Goal: Task Accomplishment & Management: Manage account settings

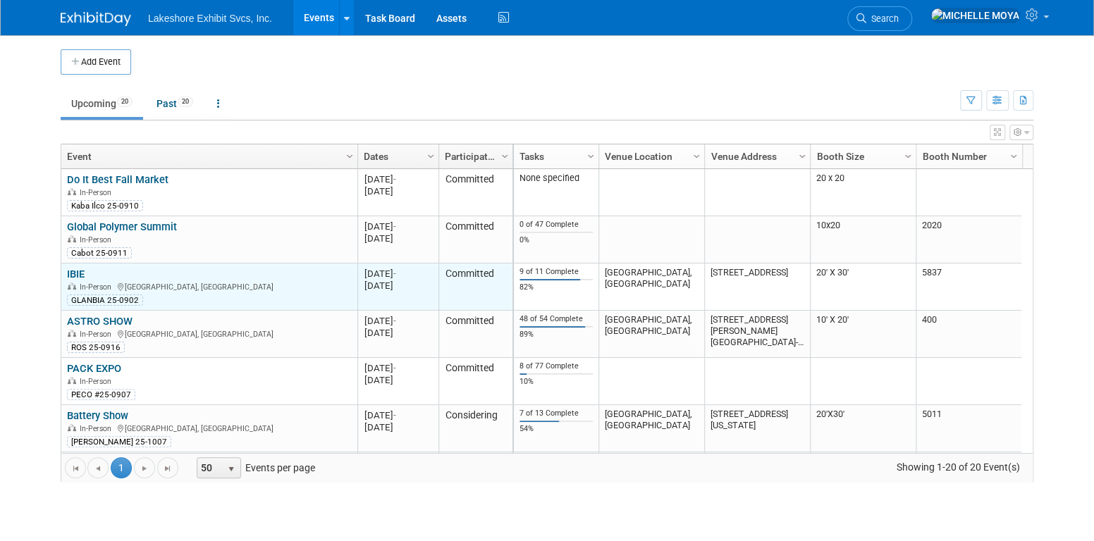
click at [83, 271] on link "IBIE" at bounding box center [76, 274] width 18 height 13
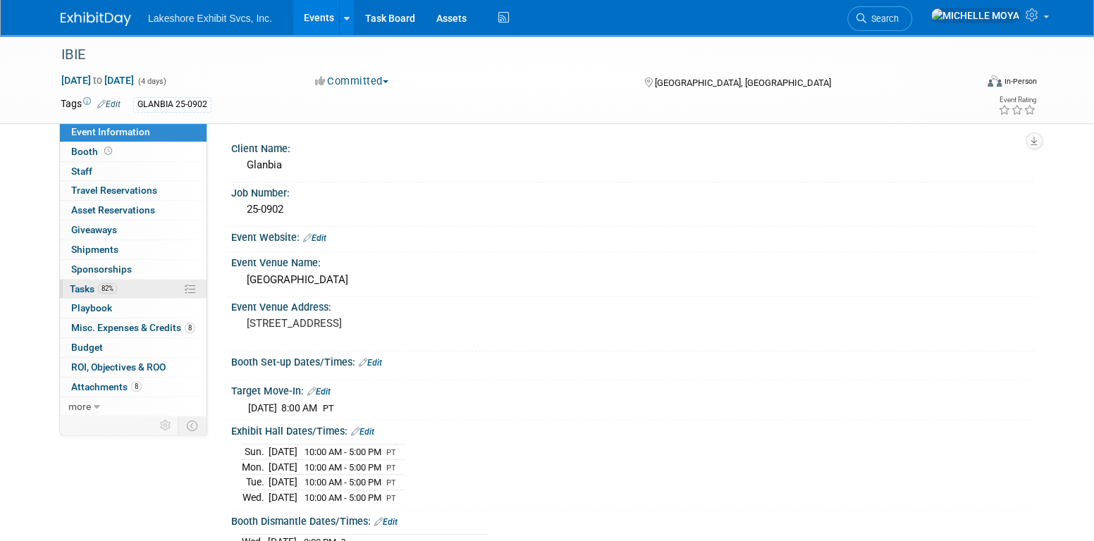
click at [115, 290] on span "82%" at bounding box center [107, 288] width 19 height 11
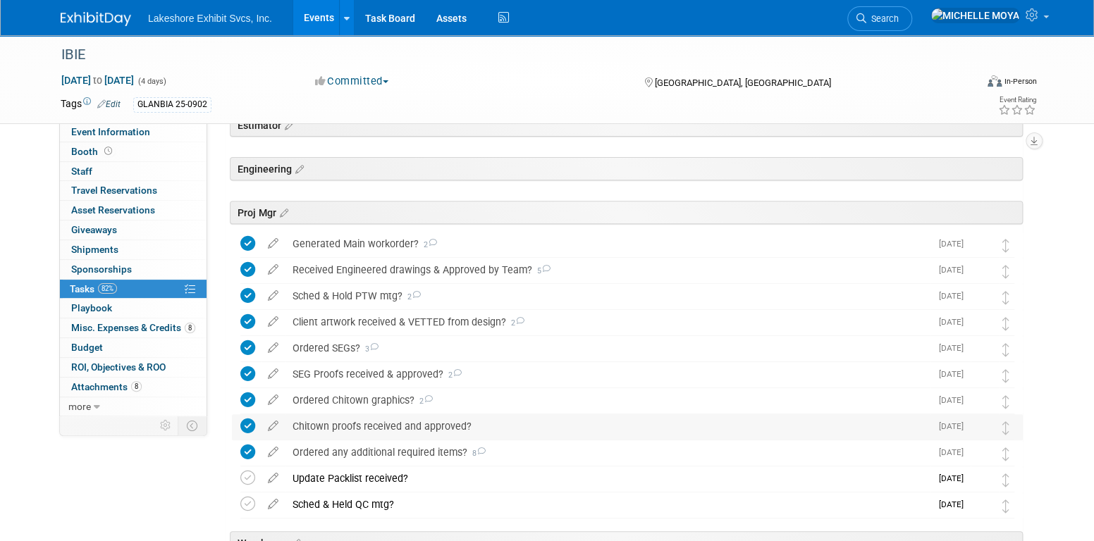
scroll to position [393, 0]
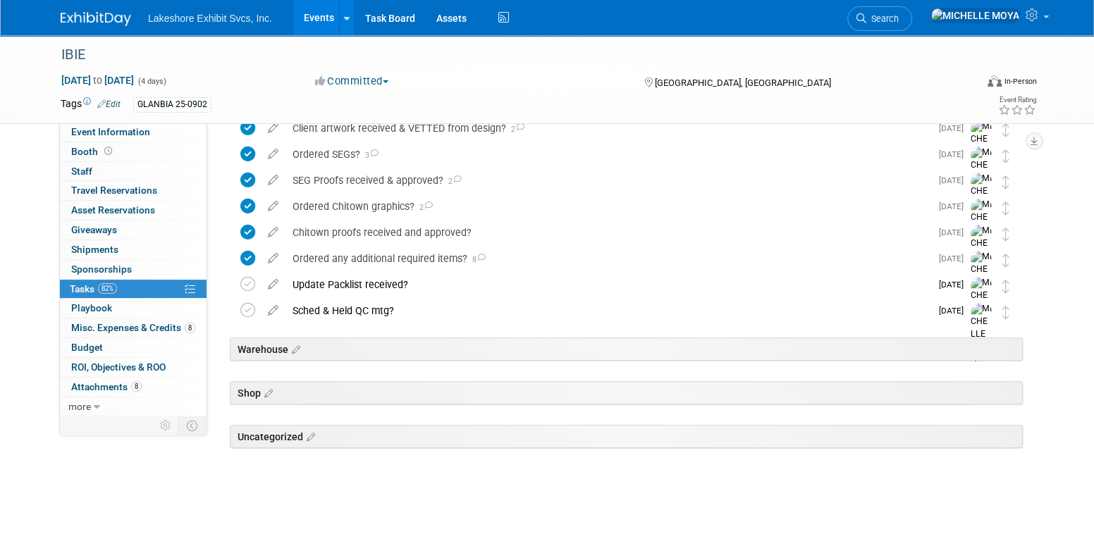
click at [137, 290] on link "82% Tasks 82%" at bounding box center [133, 289] width 147 height 19
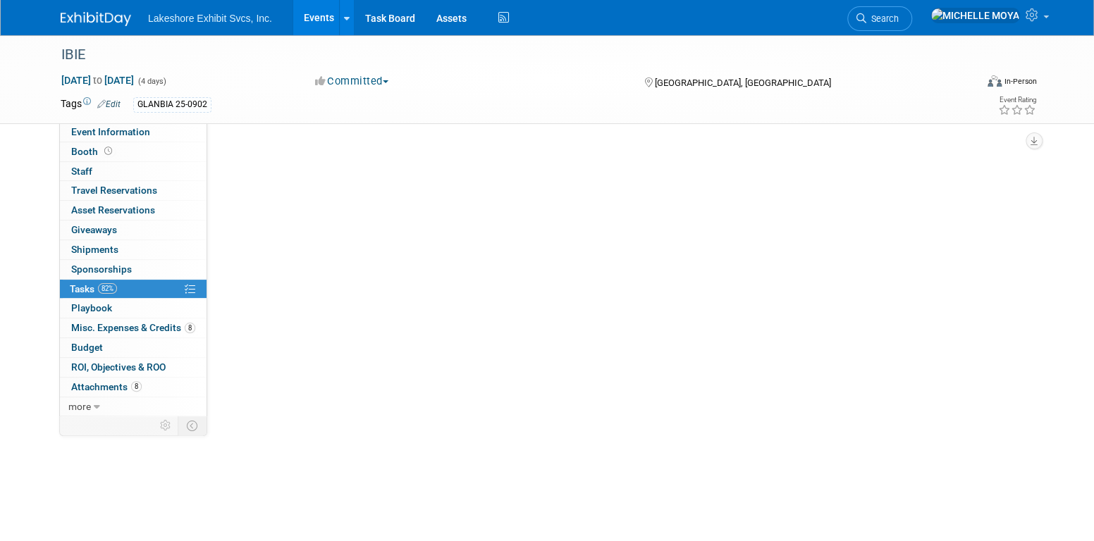
scroll to position [0, 0]
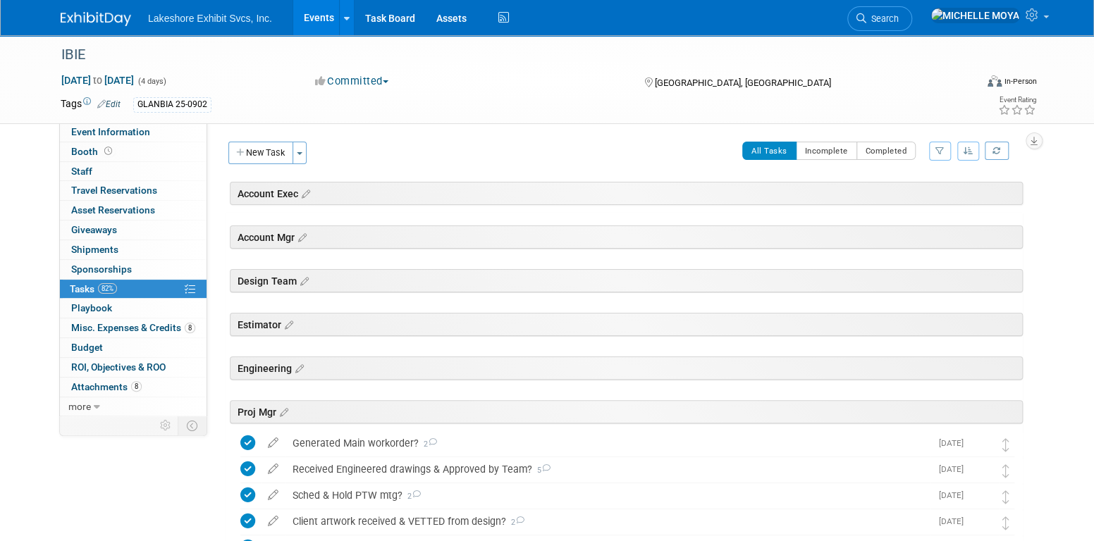
click at [323, 13] on link "Events" at bounding box center [318, 17] width 51 height 35
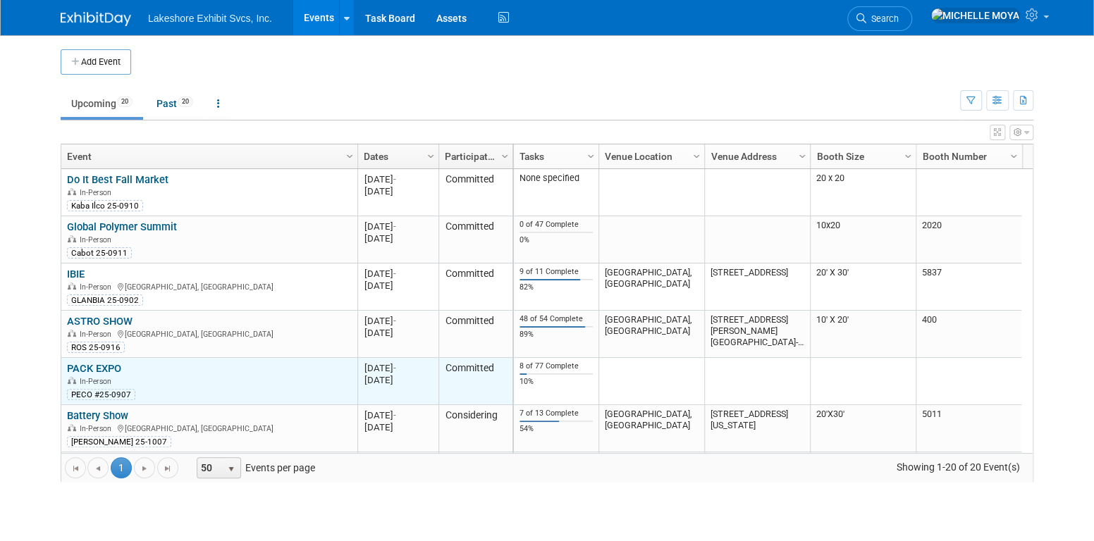
click at [109, 367] on link "PACK EXPO" at bounding box center [94, 368] width 54 height 13
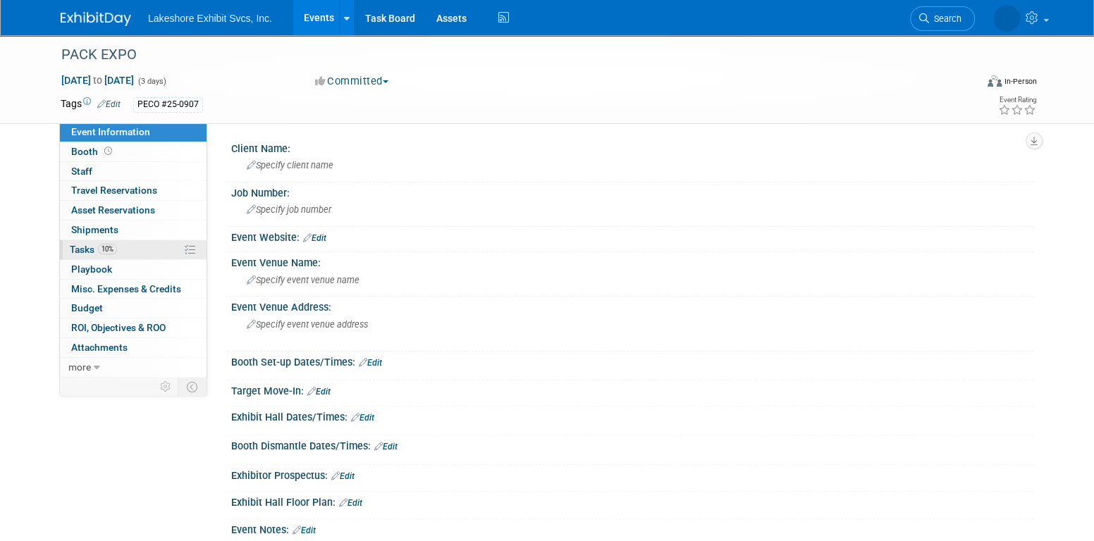
click at [121, 248] on link "10% Tasks 10%" at bounding box center [133, 249] width 147 height 19
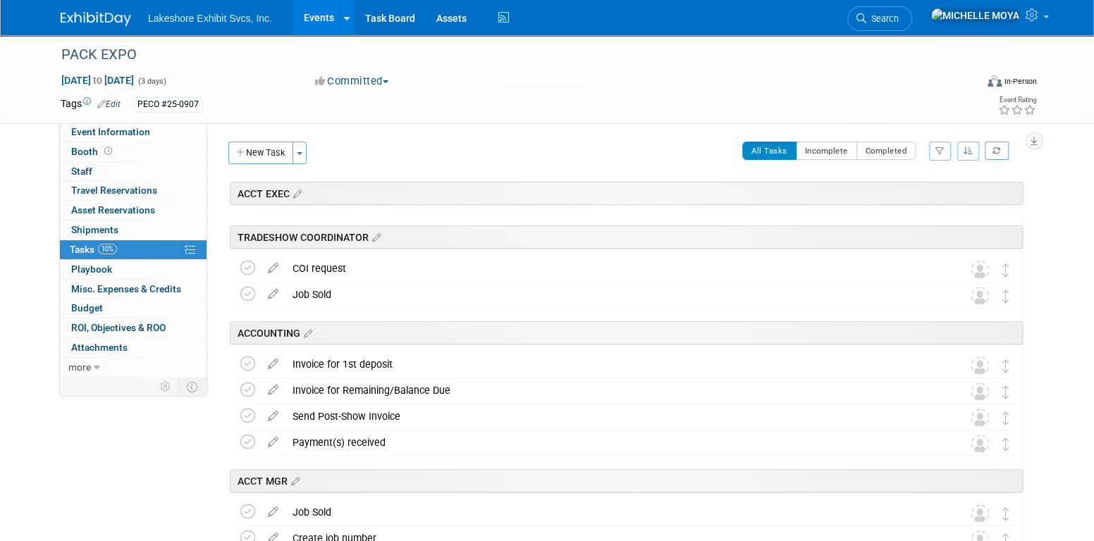
click at [943, 150] on icon "button" at bounding box center [940, 151] width 9 height 8
click at [897, 190] on select "-- Select Assignee -- All unassigned tasks Assigned to me Amanda Koss Dave Desa…" at bounding box center [881, 196] width 116 height 20
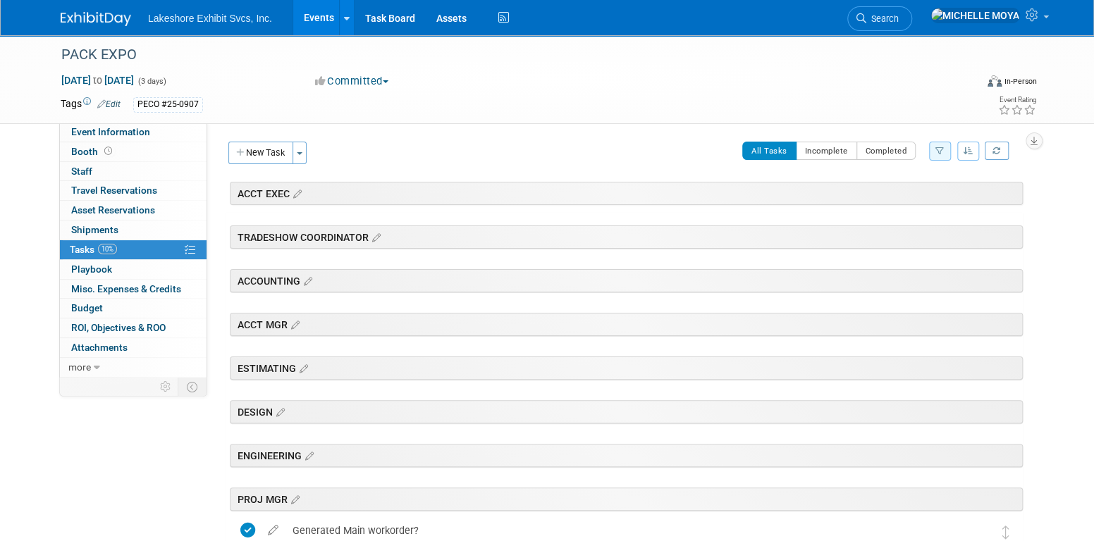
click at [321, 21] on link "Events" at bounding box center [318, 17] width 51 height 35
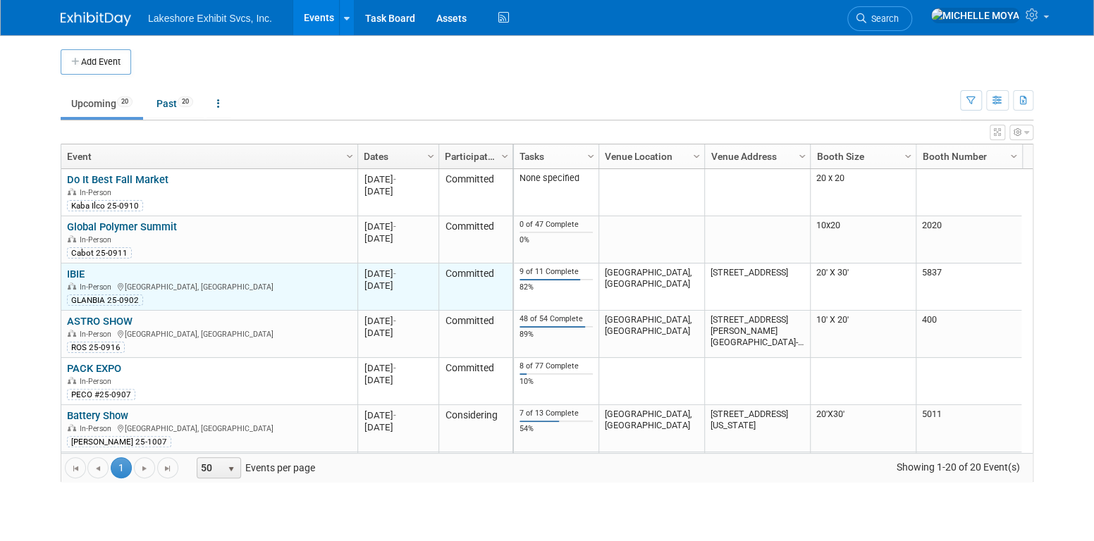
click at [74, 274] on link "IBIE" at bounding box center [76, 274] width 18 height 13
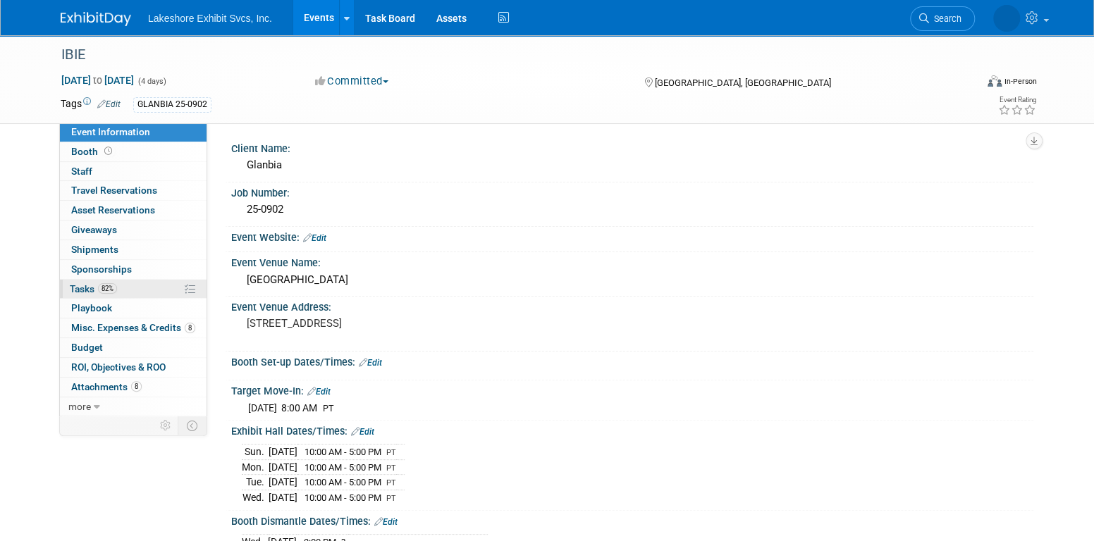
click at [127, 288] on link "82% Tasks 82%" at bounding box center [133, 289] width 147 height 19
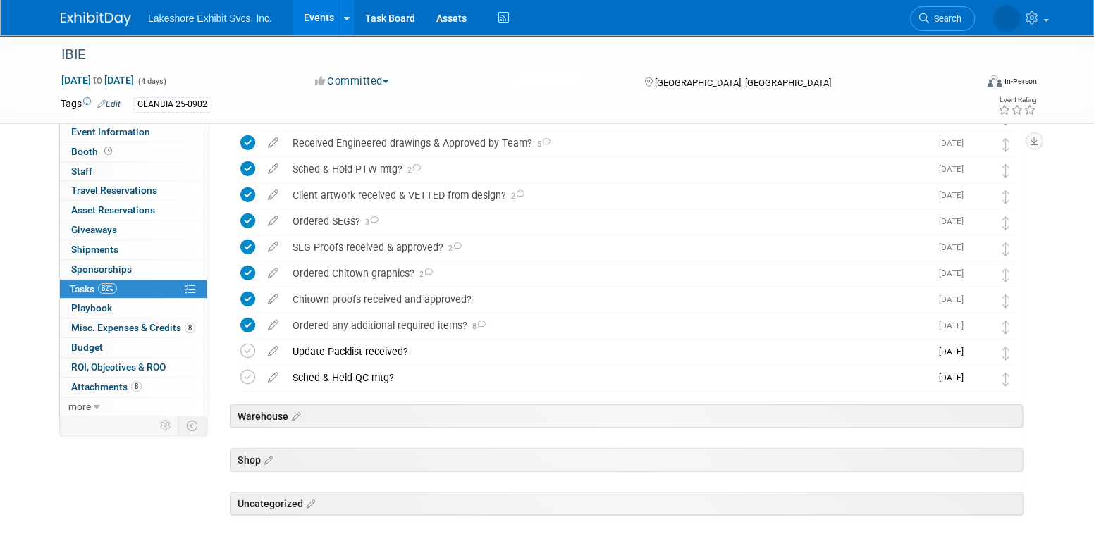
scroll to position [353, 0]
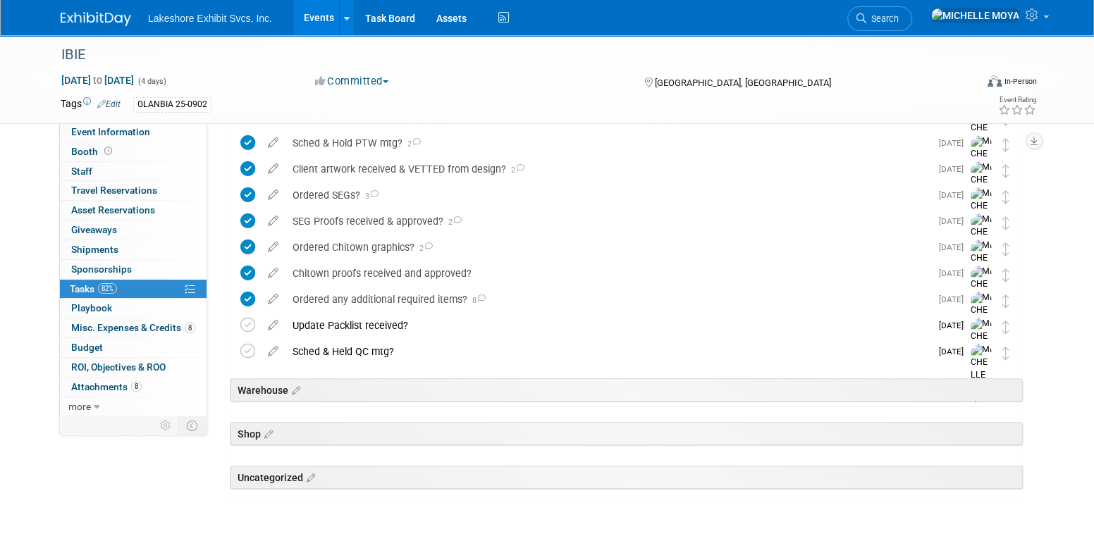
click at [317, 18] on link "Events" at bounding box center [318, 17] width 51 height 35
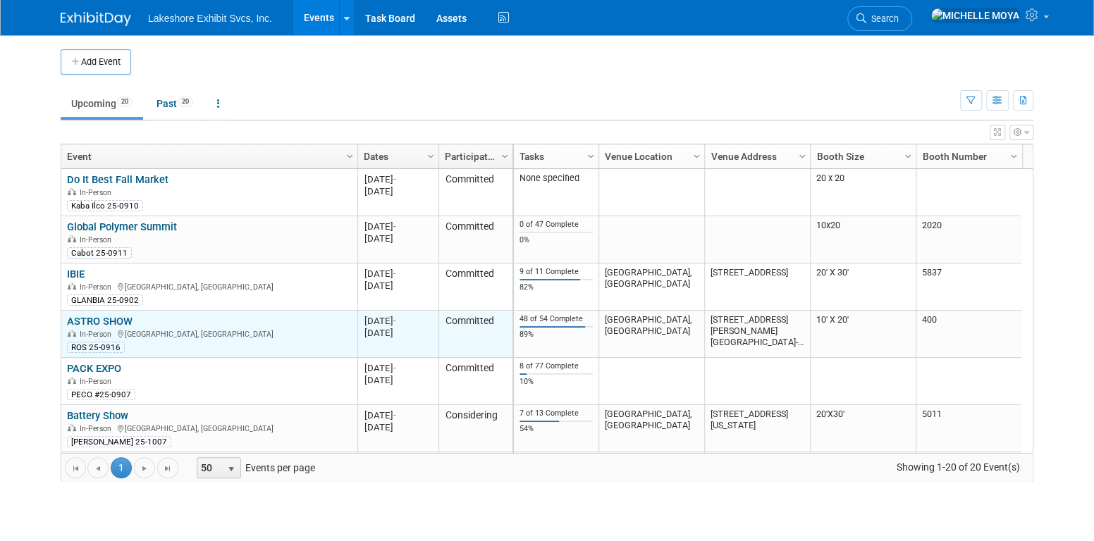
click at [109, 318] on link "ASTRO SHOW" at bounding box center [100, 321] width 66 height 13
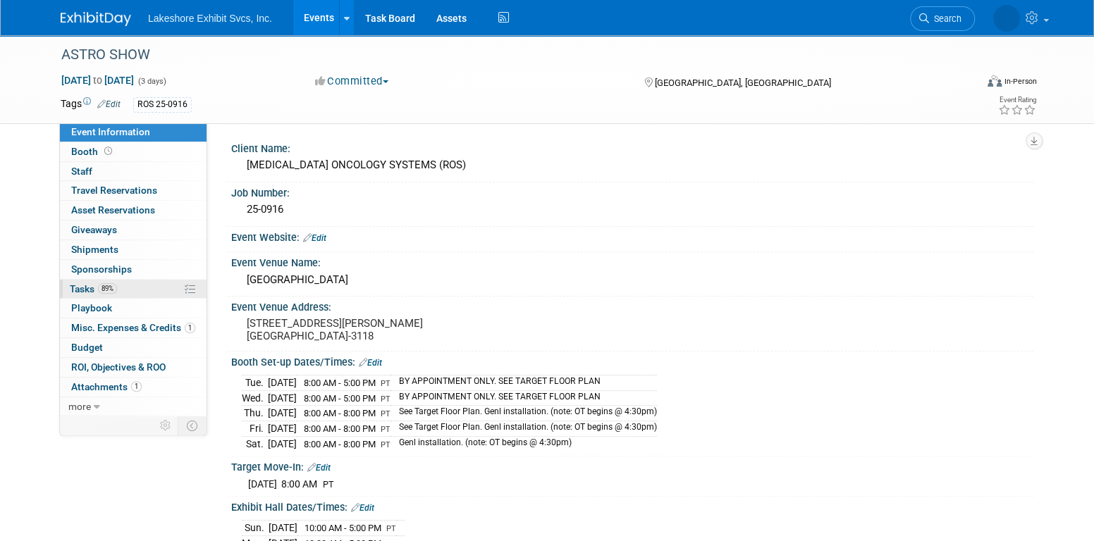
click at [125, 282] on link "89% Tasks 89%" at bounding box center [133, 289] width 147 height 19
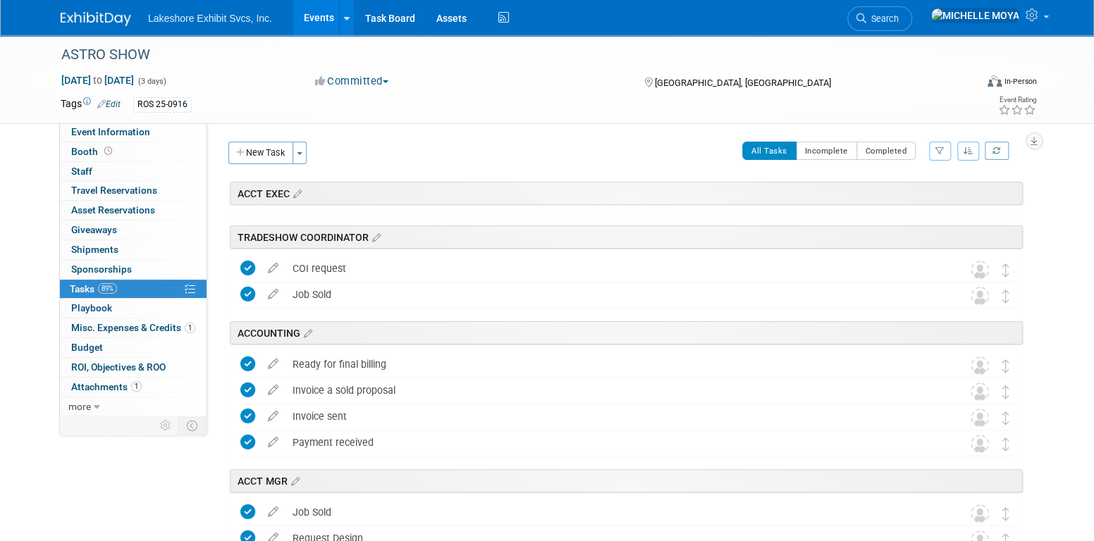
click at [939, 152] on icon "button" at bounding box center [940, 151] width 9 height 8
click at [916, 198] on select "-- Select Assignee -- All unassigned tasks Assigned to me Amanda Koss Dave Desa…" at bounding box center [881, 196] width 116 height 20
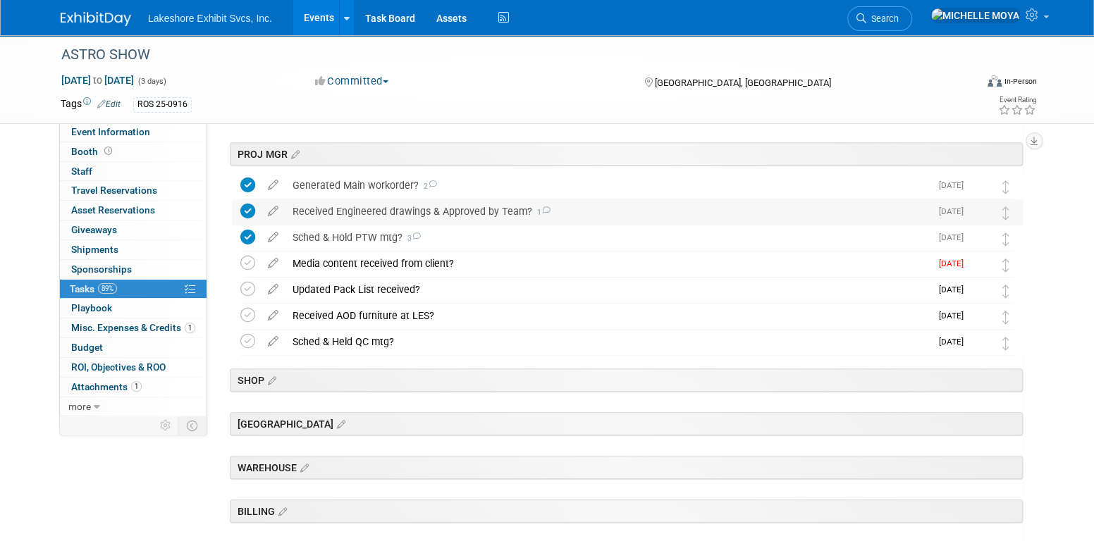
scroll to position [353, 0]
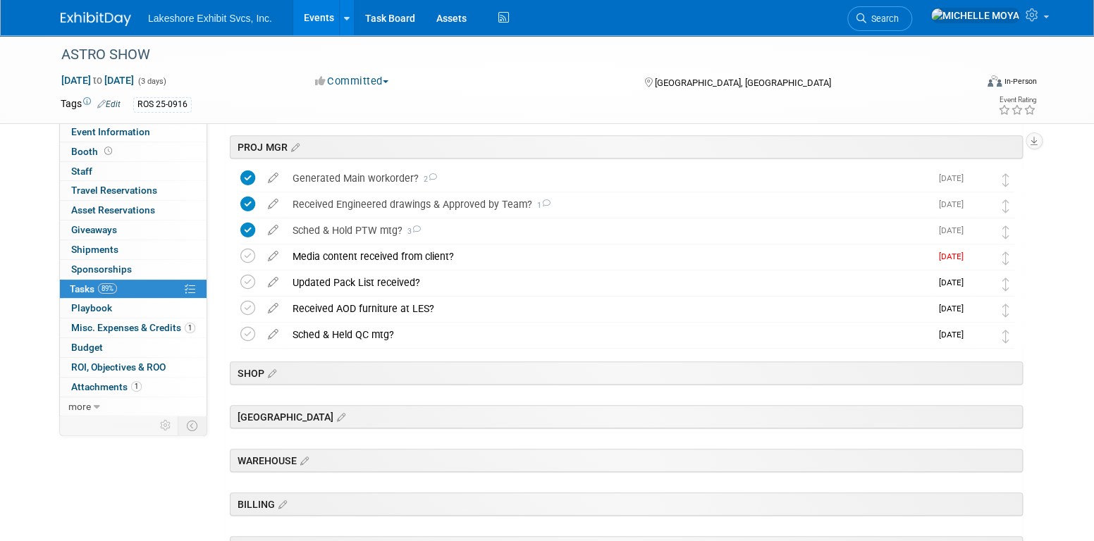
click at [312, 20] on link "Events" at bounding box center [318, 17] width 51 height 35
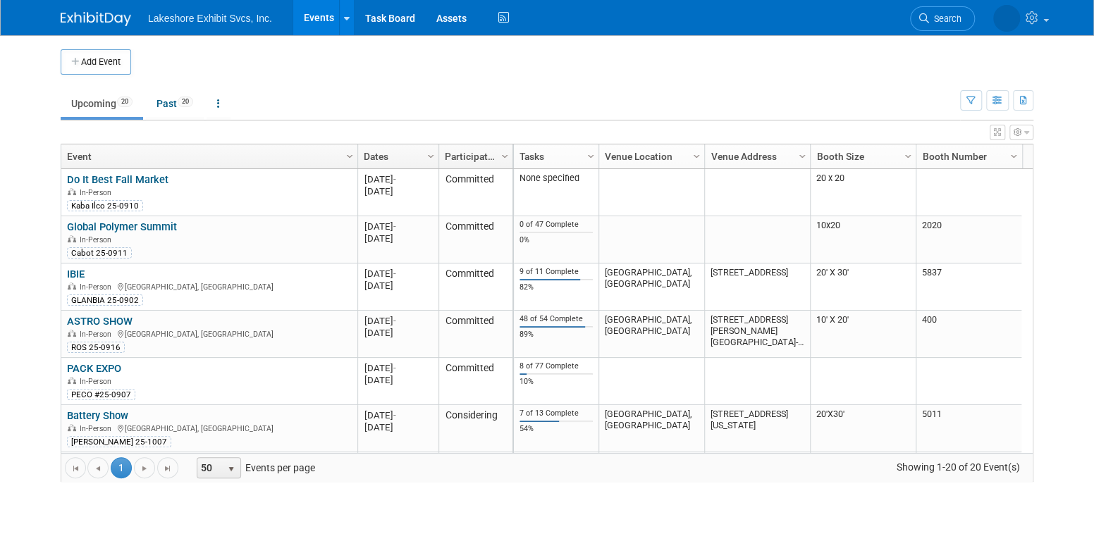
scroll to position [84, 0]
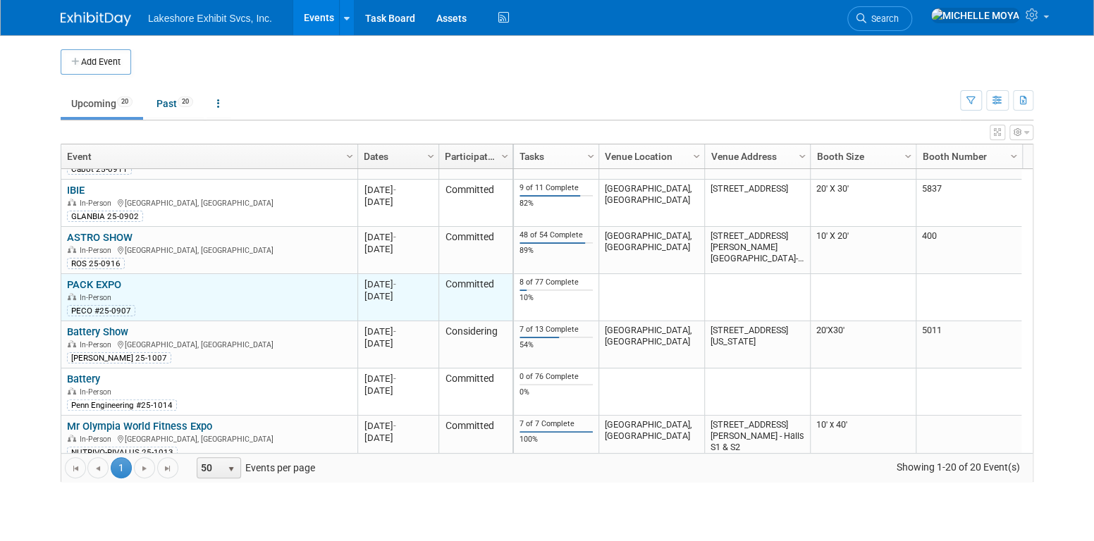
click at [111, 283] on link "PACK EXPO" at bounding box center [94, 284] width 54 height 13
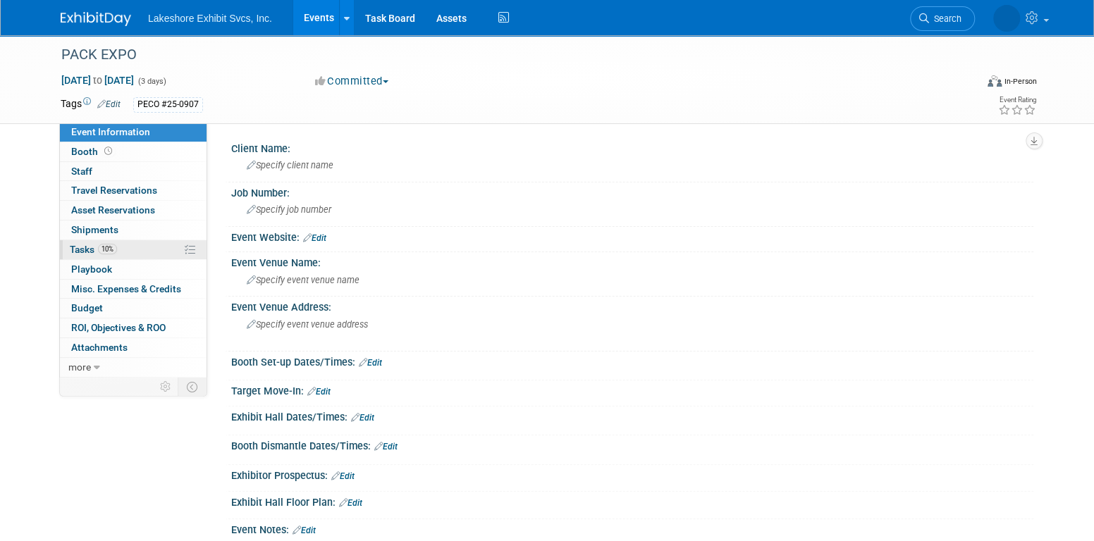
click at [142, 252] on link "10% Tasks 10%" at bounding box center [133, 249] width 147 height 19
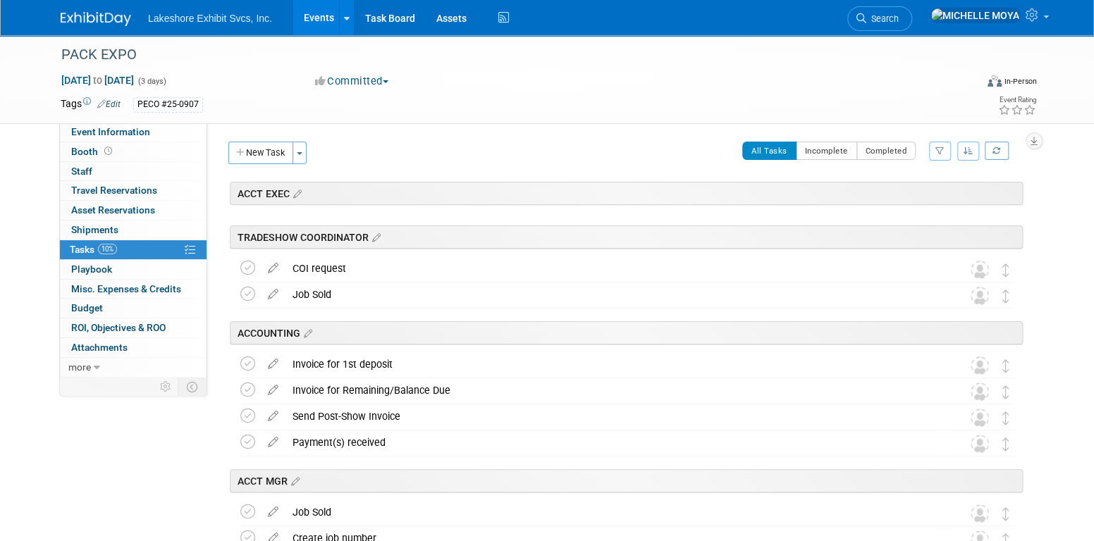
click at [945, 147] on button "button" at bounding box center [940, 151] width 22 height 19
click at [907, 194] on select "-- Select Assignee -- All unassigned tasks Assigned to me Amanda Koss Dave Desa…" at bounding box center [881, 196] width 116 height 20
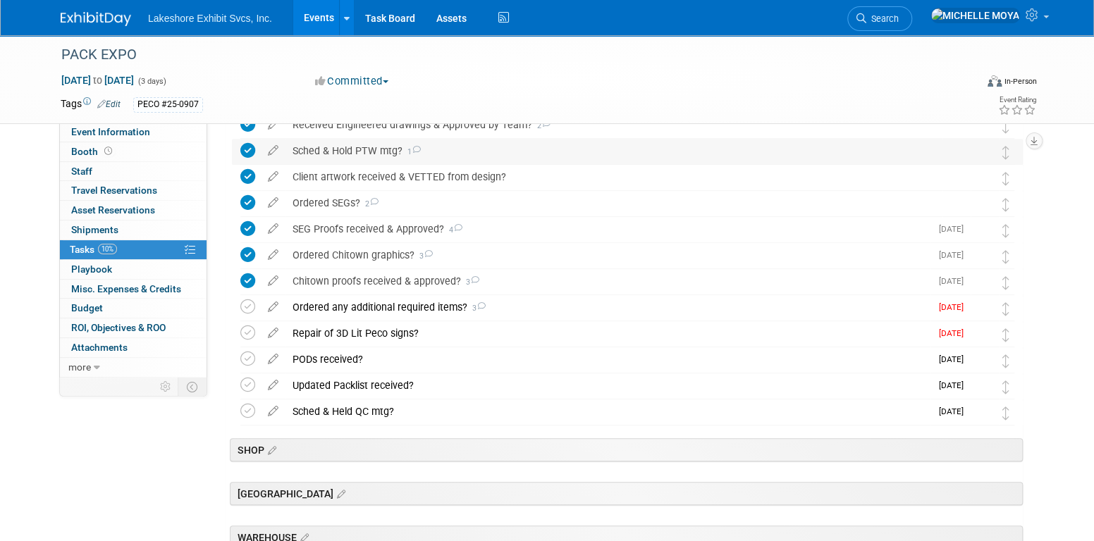
scroll to position [494, 0]
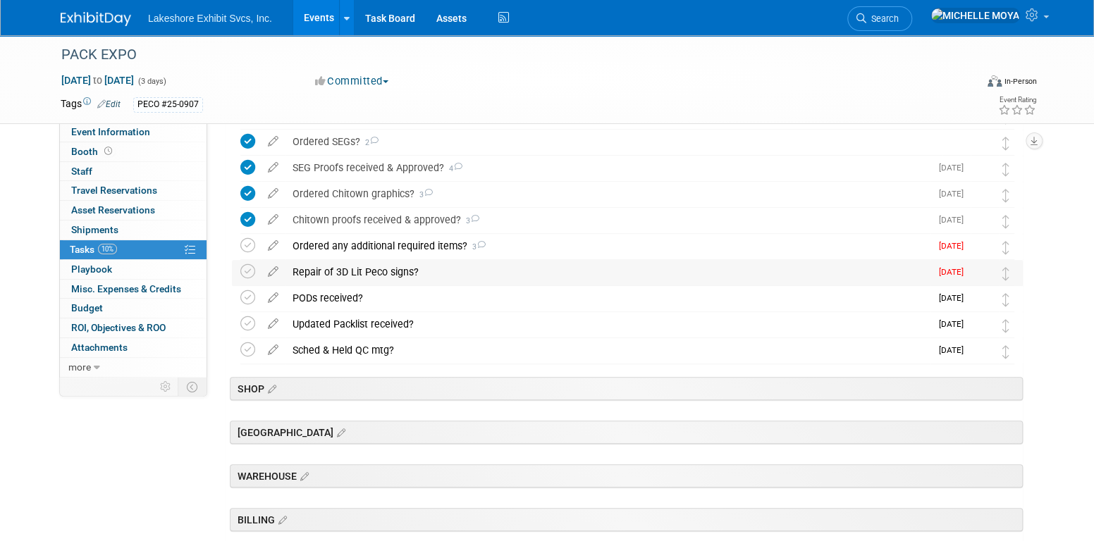
click at [393, 268] on div "Repair of 3D Lit Peco signs?" at bounding box center [608, 272] width 645 height 24
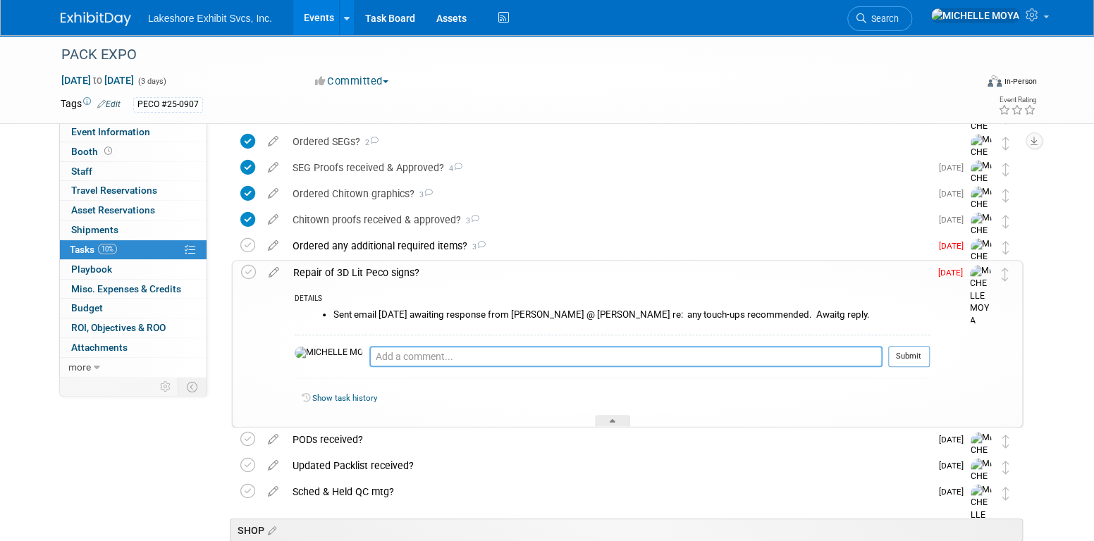
click at [407, 357] on textarea at bounding box center [625, 356] width 513 height 21
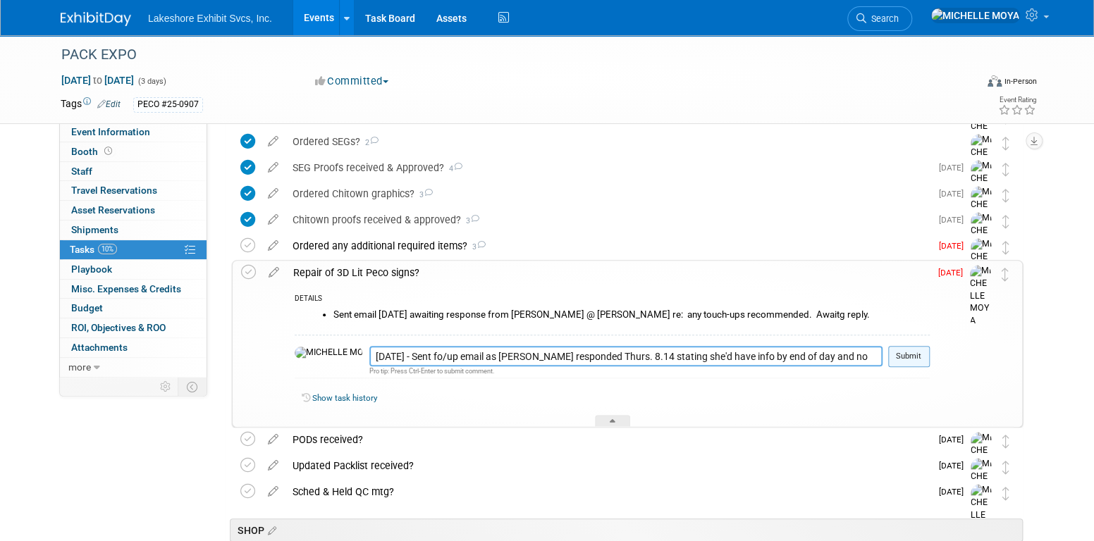
type textarea "8.15.25 - Sent fo/up email as Linda responded Thurs. 8.14 stating she'd have in…"
click at [902, 353] on button "Submit" at bounding box center [909, 356] width 42 height 21
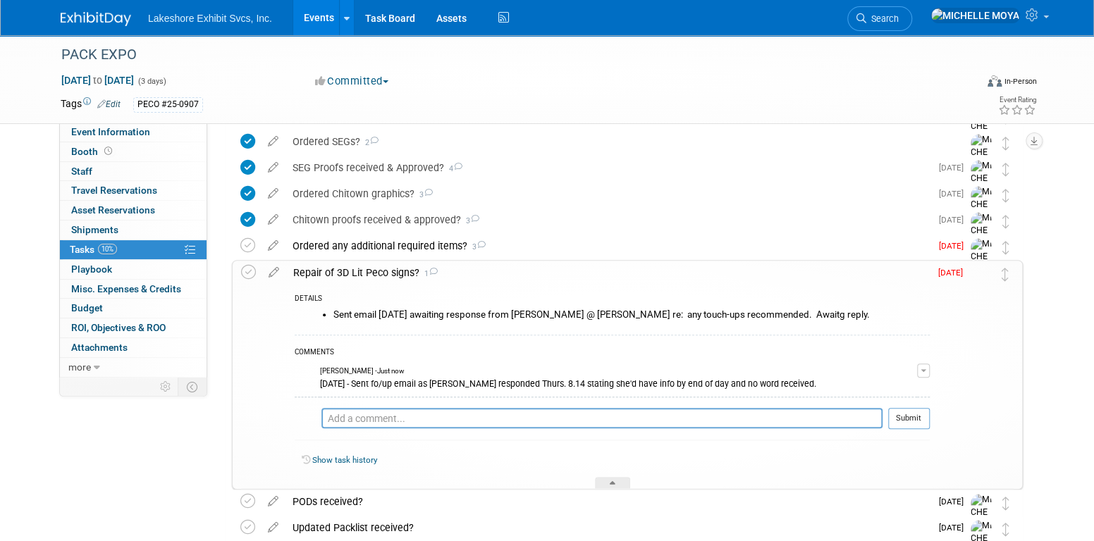
click at [316, 25] on link "Events" at bounding box center [318, 17] width 51 height 35
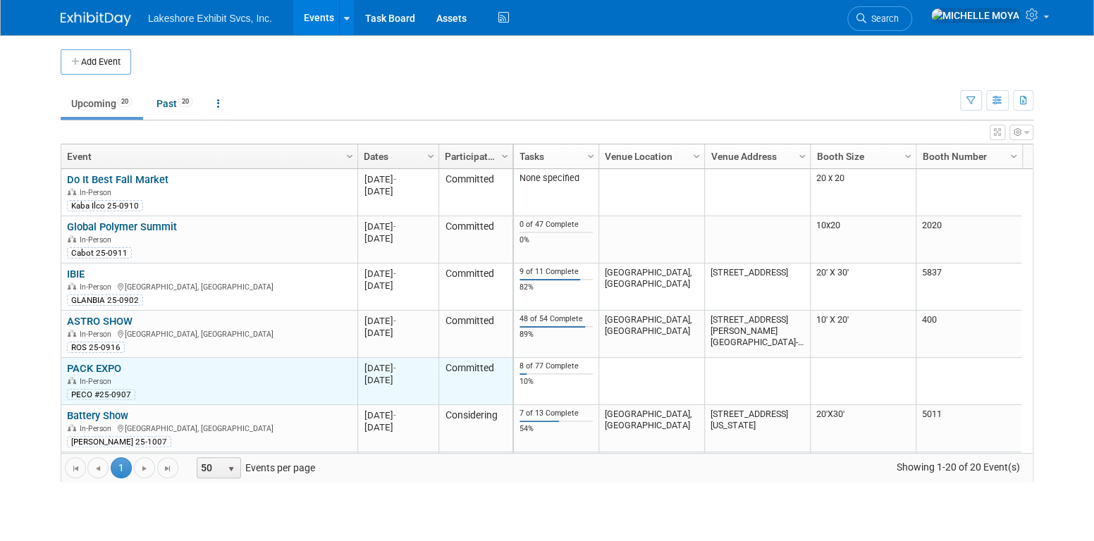
click at [112, 367] on link "PACK EXPO" at bounding box center [94, 368] width 54 height 13
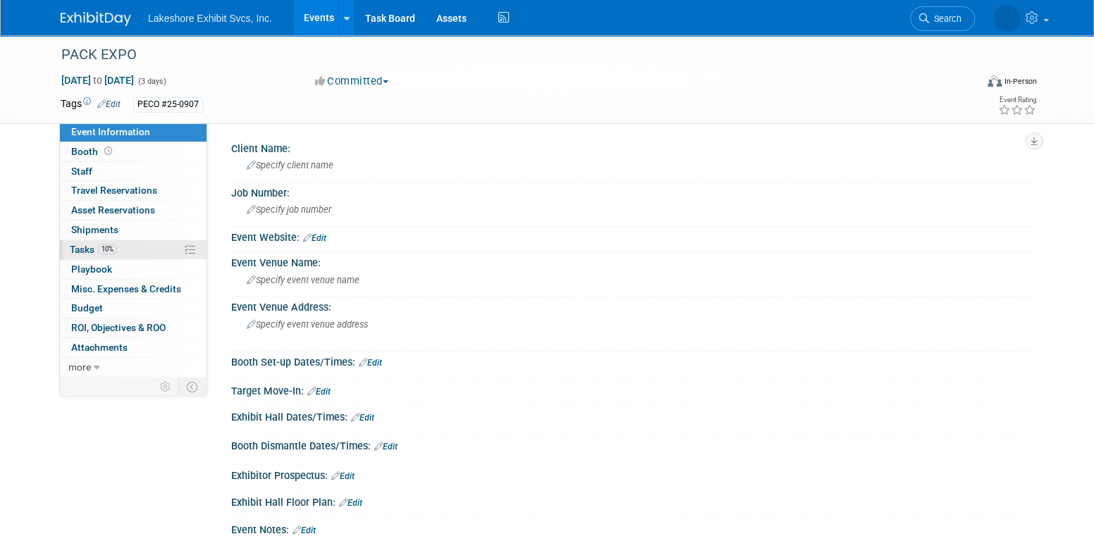
click at [130, 255] on link "10% Tasks 10%" at bounding box center [133, 249] width 147 height 19
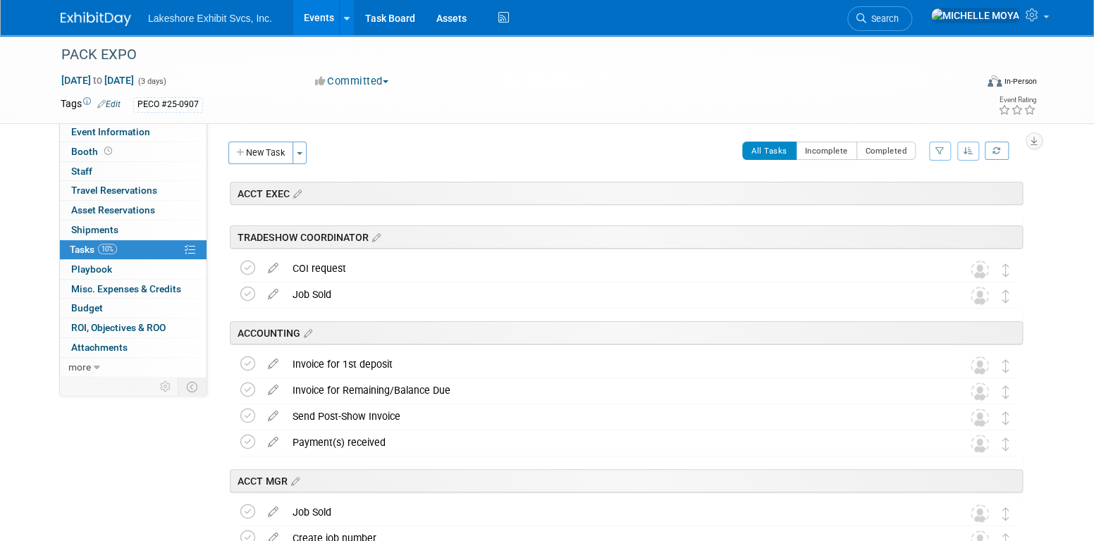
click at [939, 154] on icon "button" at bounding box center [940, 151] width 9 height 8
click at [902, 197] on select "-- Select Assignee -- All unassigned tasks Assigned to me Amanda Koss Dave Desa…" at bounding box center [881, 196] width 116 height 20
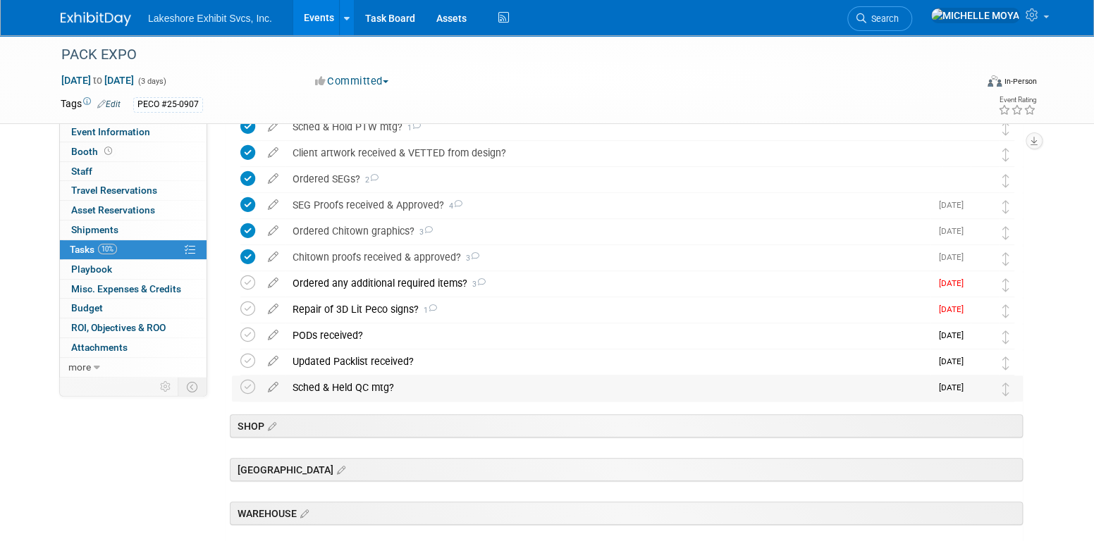
scroll to position [423, 0]
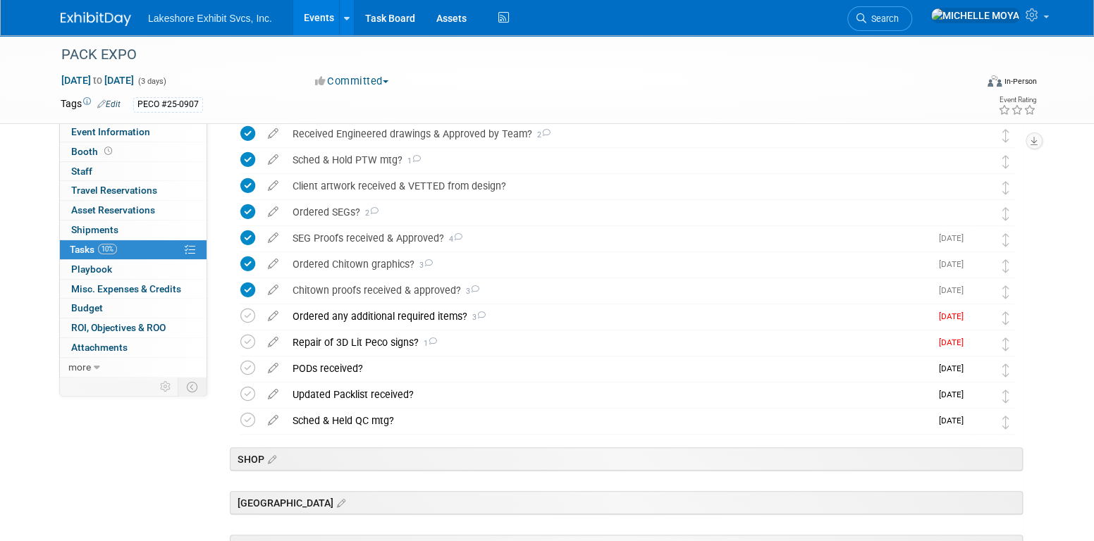
click at [327, 18] on link "Events" at bounding box center [318, 17] width 51 height 35
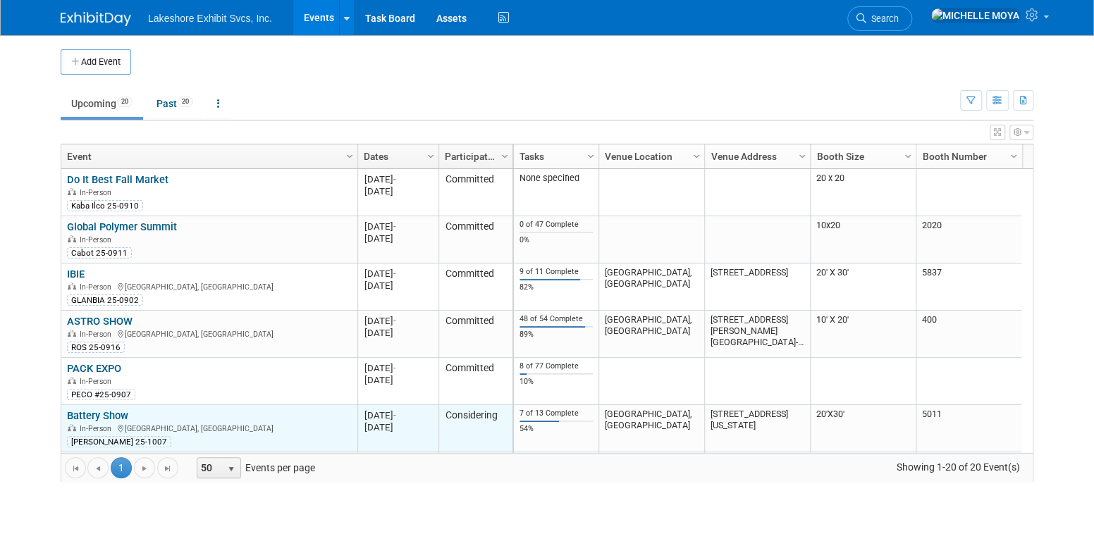
scroll to position [84, 0]
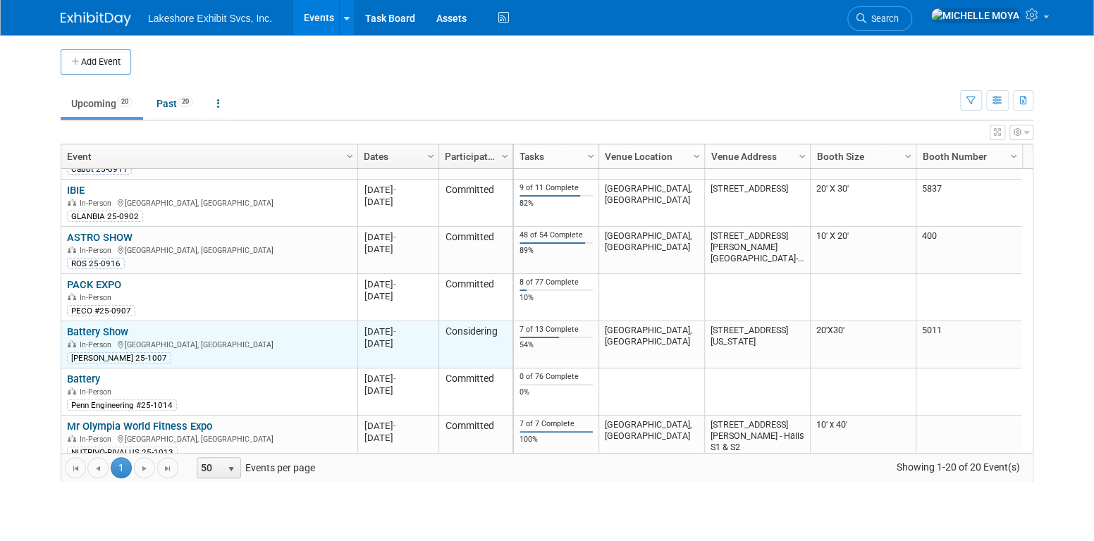
click at [119, 329] on link "Battery Show" at bounding box center [97, 332] width 61 height 13
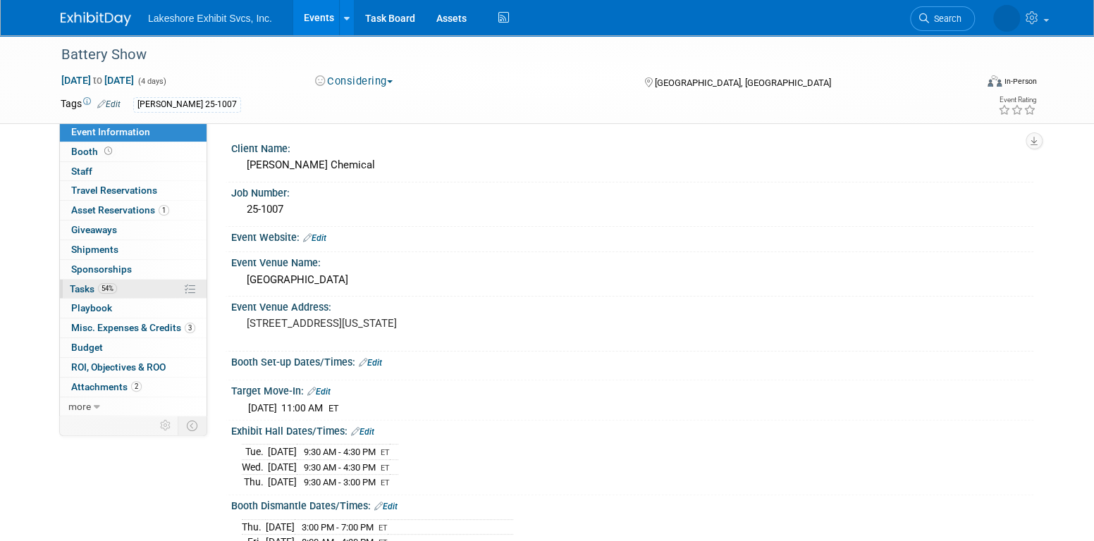
click at [133, 294] on link "54% Tasks 54%" at bounding box center [133, 289] width 147 height 19
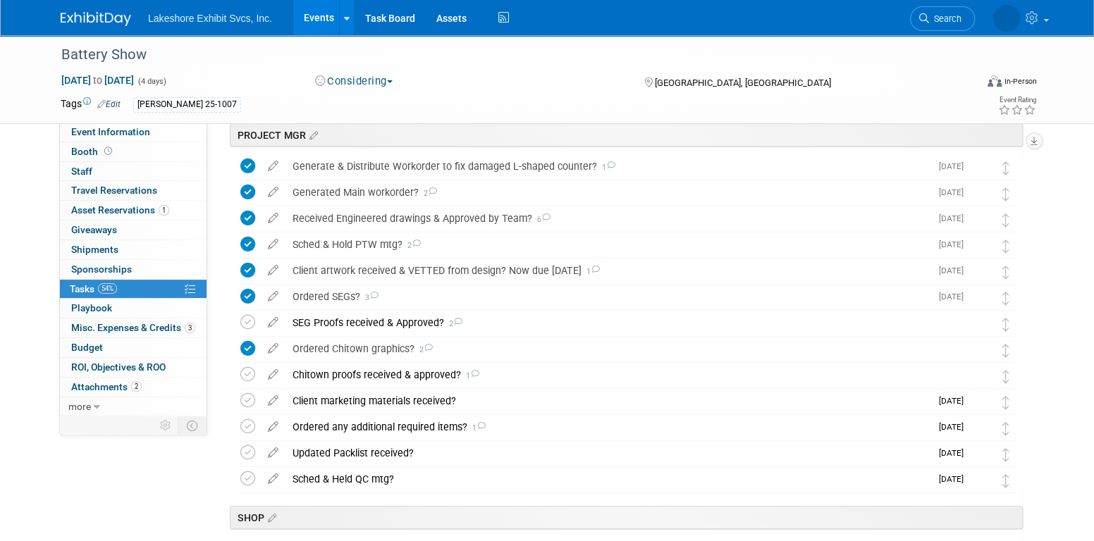
scroll to position [282, 0]
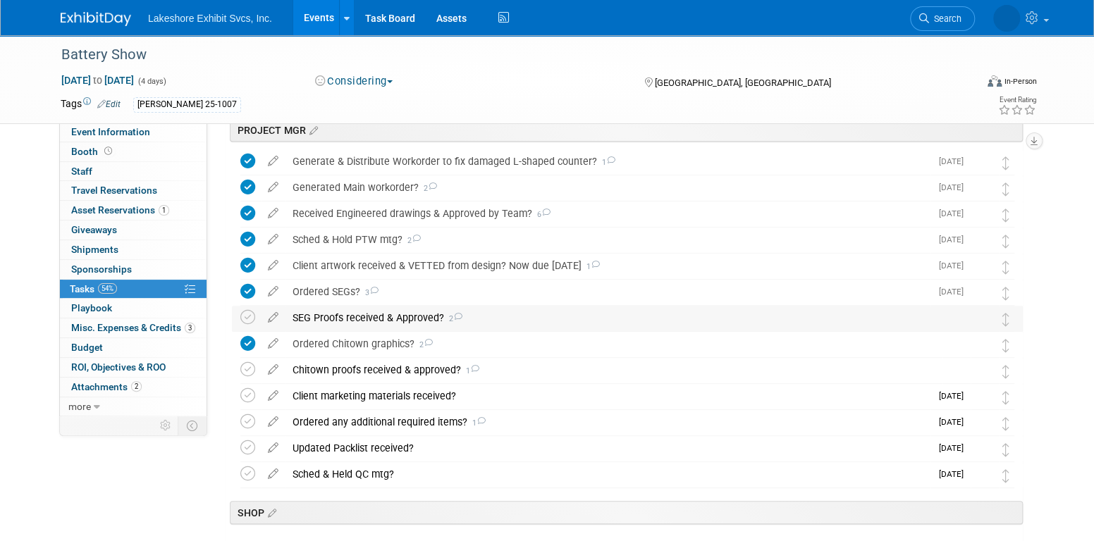
click at [400, 312] on div "SEG Proofs received & Approved? 2" at bounding box center [614, 318] width 657 height 24
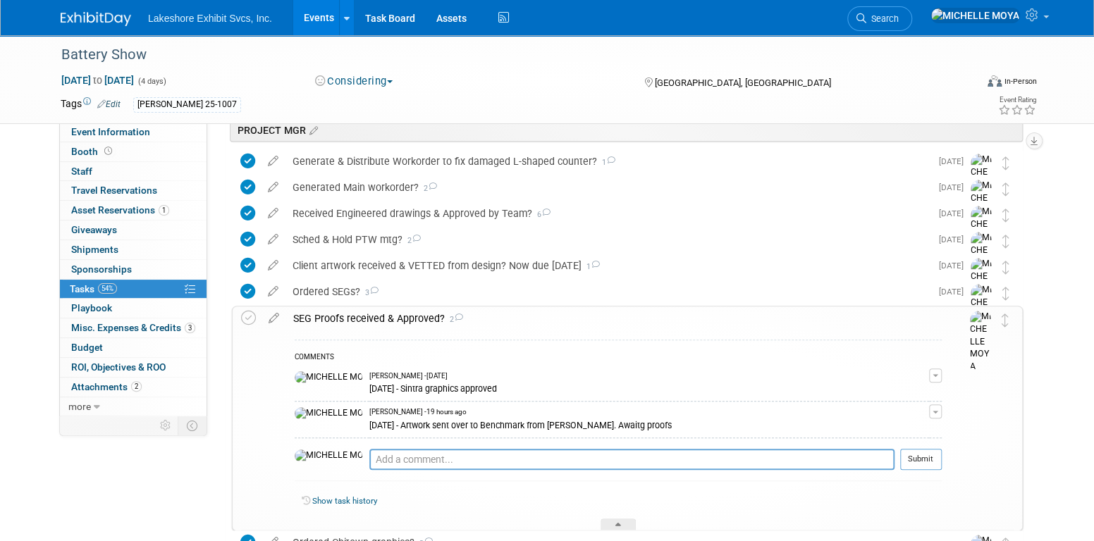
click at [400, 312] on div "SEG Proofs received & Approved? 2" at bounding box center [614, 319] width 656 height 24
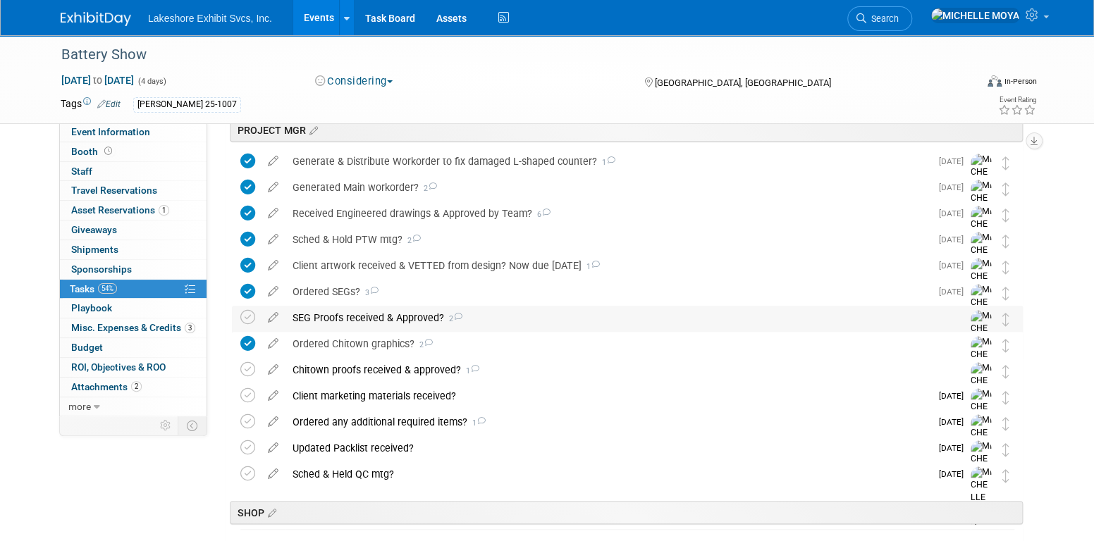
click at [391, 311] on div "SEG Proofs received & Approved? 2" at bounding box center [614, 318] width 657 height 24
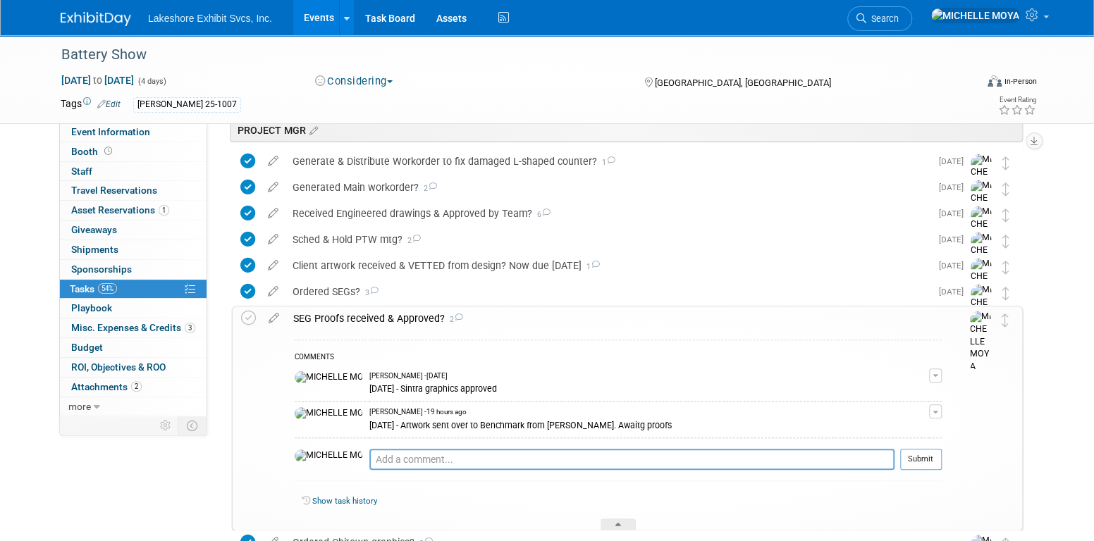
click at [391, 311] on div "SEG Proofs received & Approved? 2" at bounding box center [614, 319] width 656 height 24
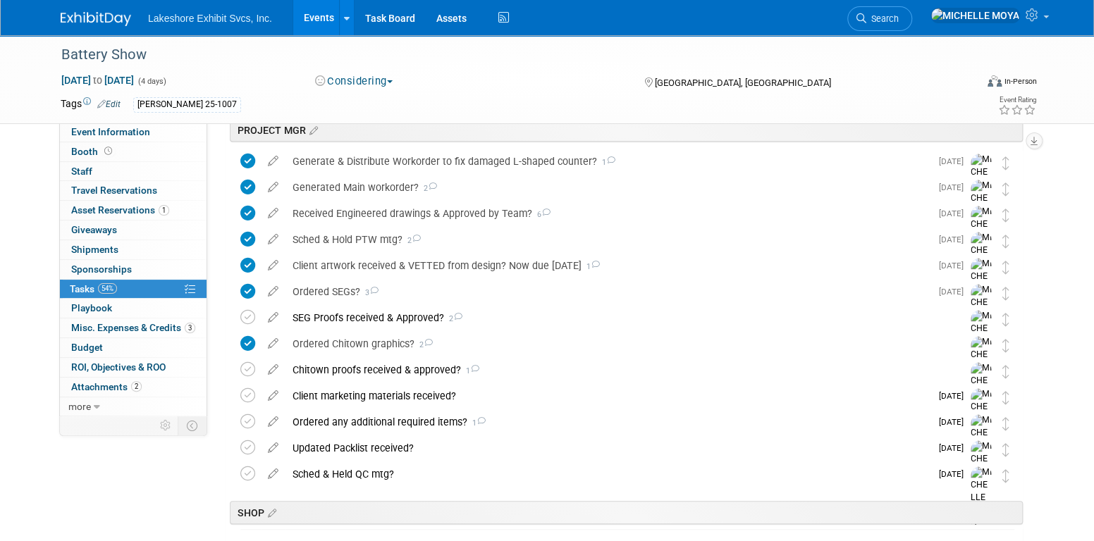
click at [318, 18] on link "Events" at bounding box center [318, 17] width 51 height 35
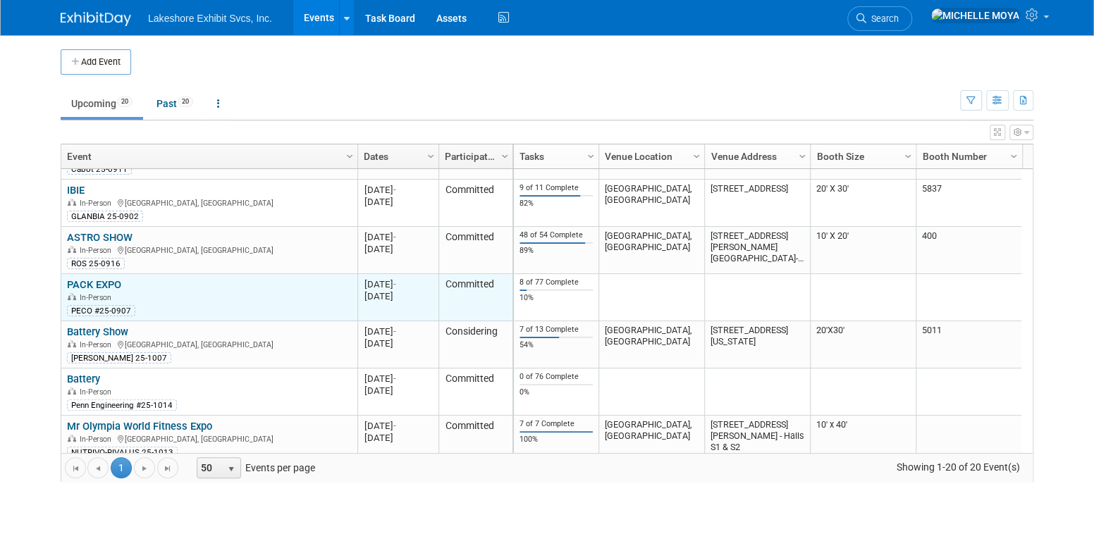
scroll to position [169, 0]
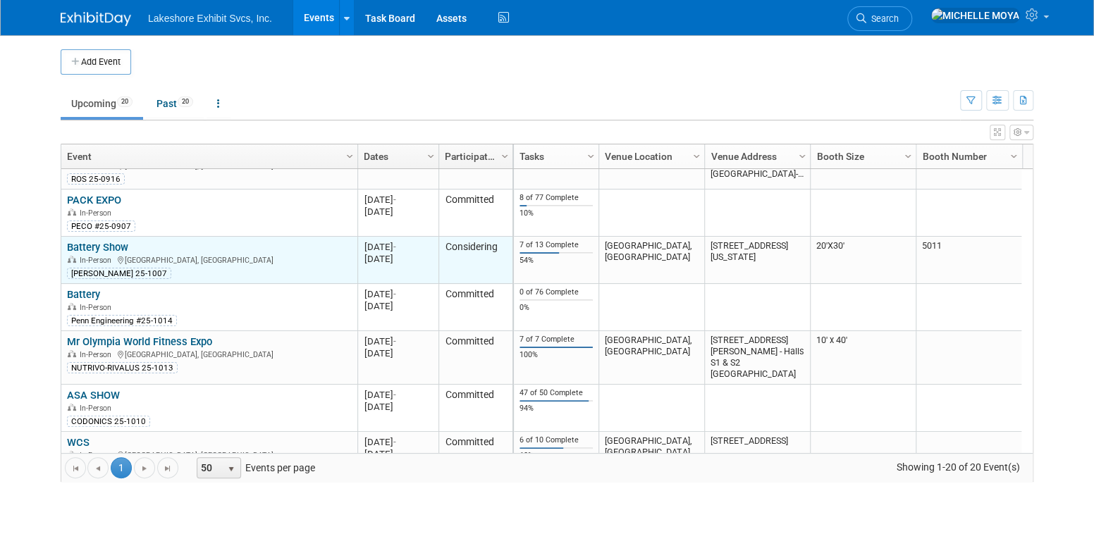
click at [108, 245] on link "Battery Show" at bounding box center [97, 247] width 61 height 13
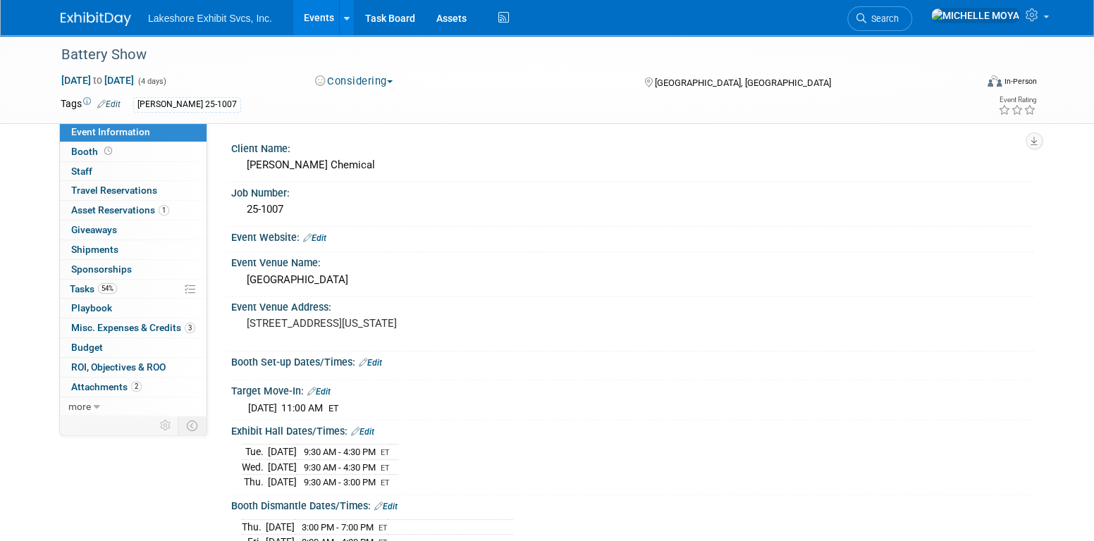
click at [319, 21] on link "Events" at bounding box center [318, 17] width 51 height 35
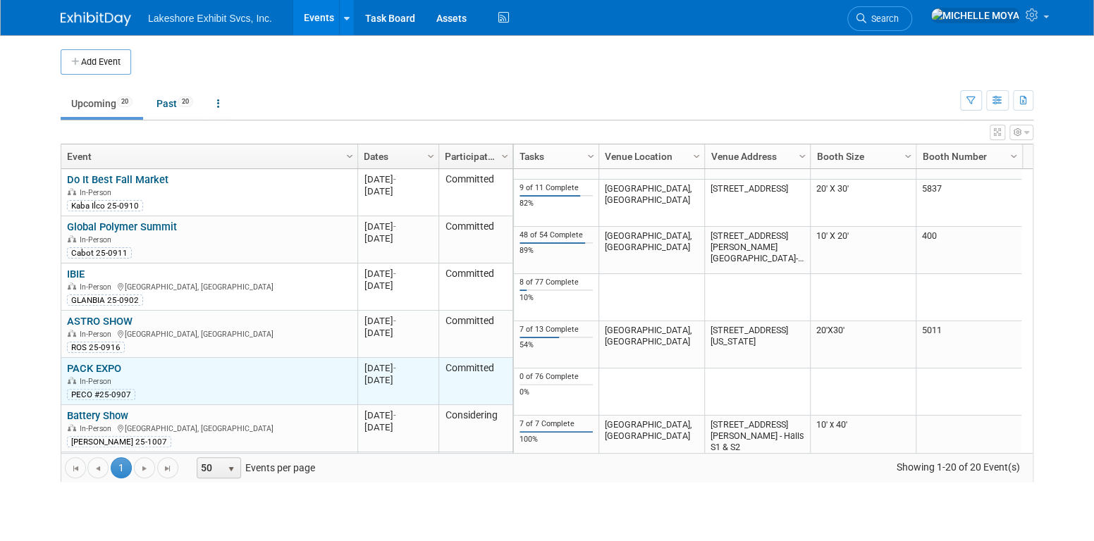
scroll to position [84, 0]
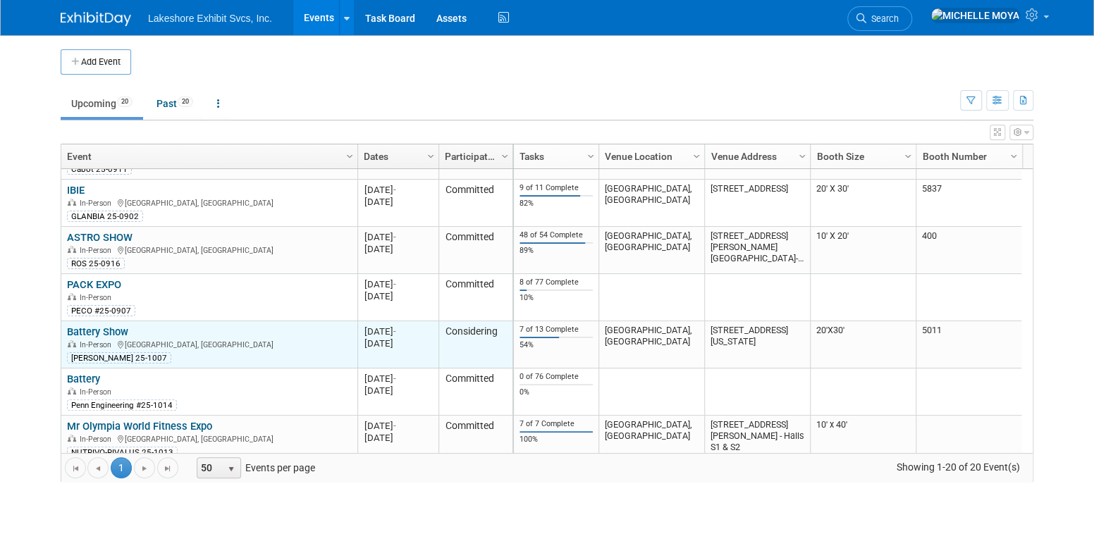
click at [103, 328] on link "Battery Show" at bounding box center [97, 332] width 61 height 13
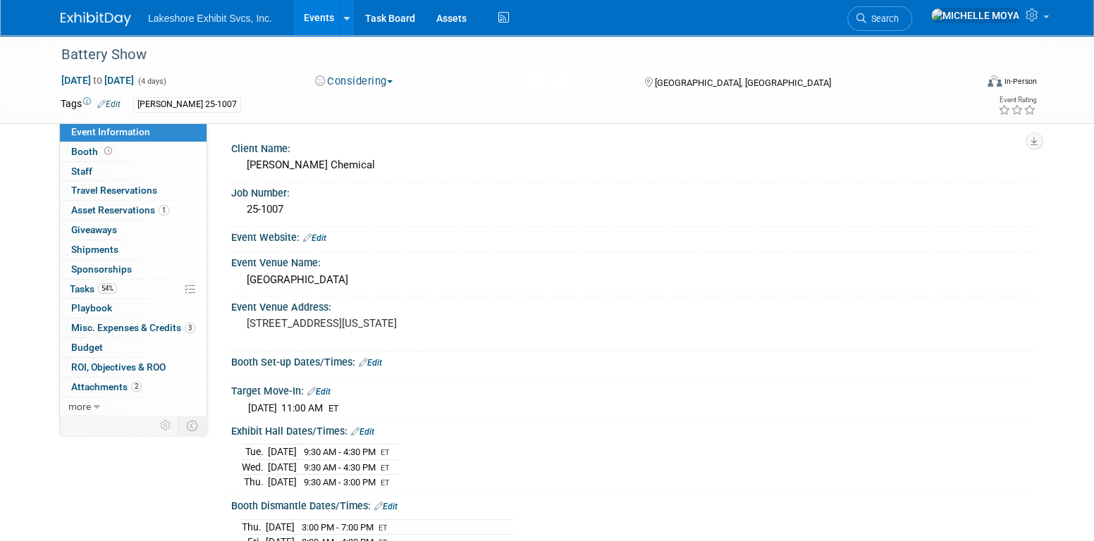
click at [316, 17] on link "Events" at bounding box center [318, 17] width 51 height 35
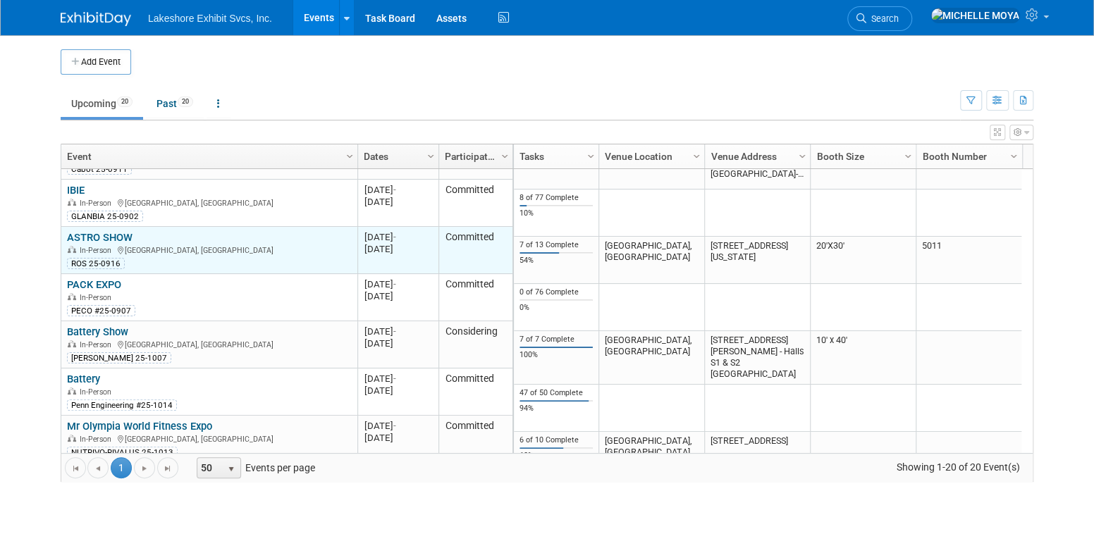
scroll to position [169, 0]
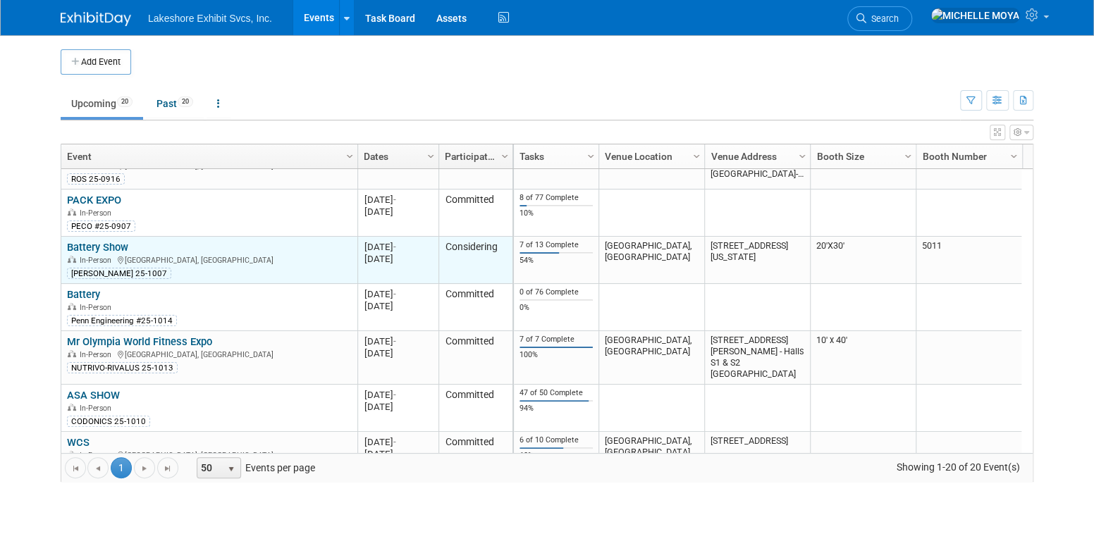
click at [114, 247] on link "Battery Show" at bounding box center [97, 247] width 61 height 13
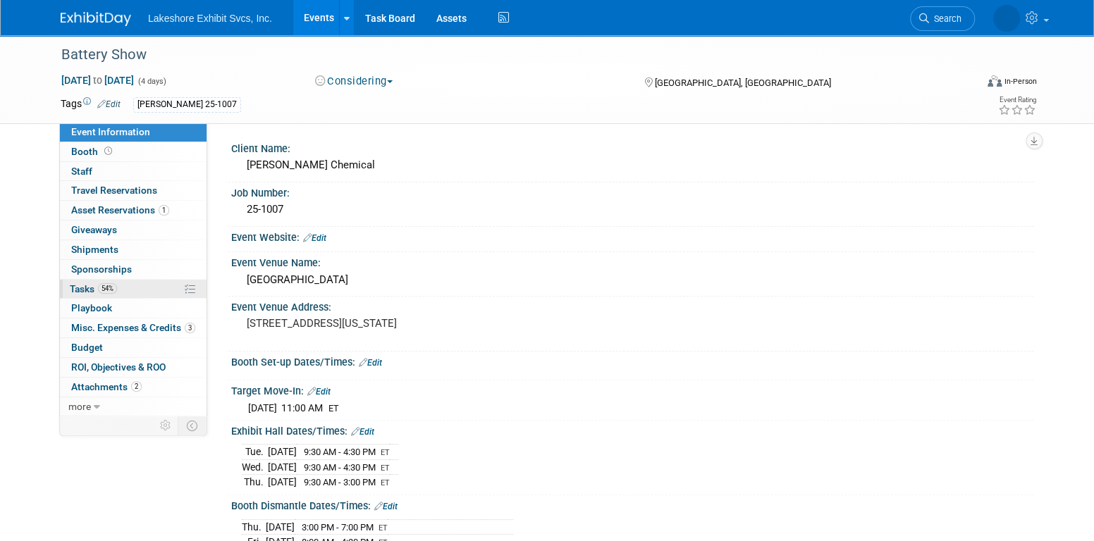
click at [128, 285] on link "54% Tasks 54%" at bounding box center [133, 289] width 147 height 19
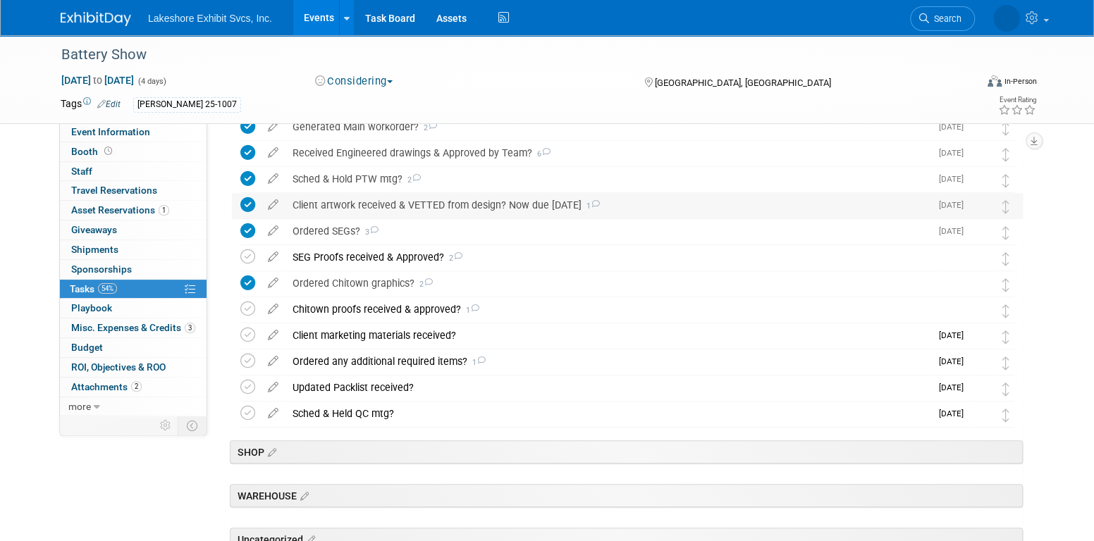
scroll to position [353, 0]
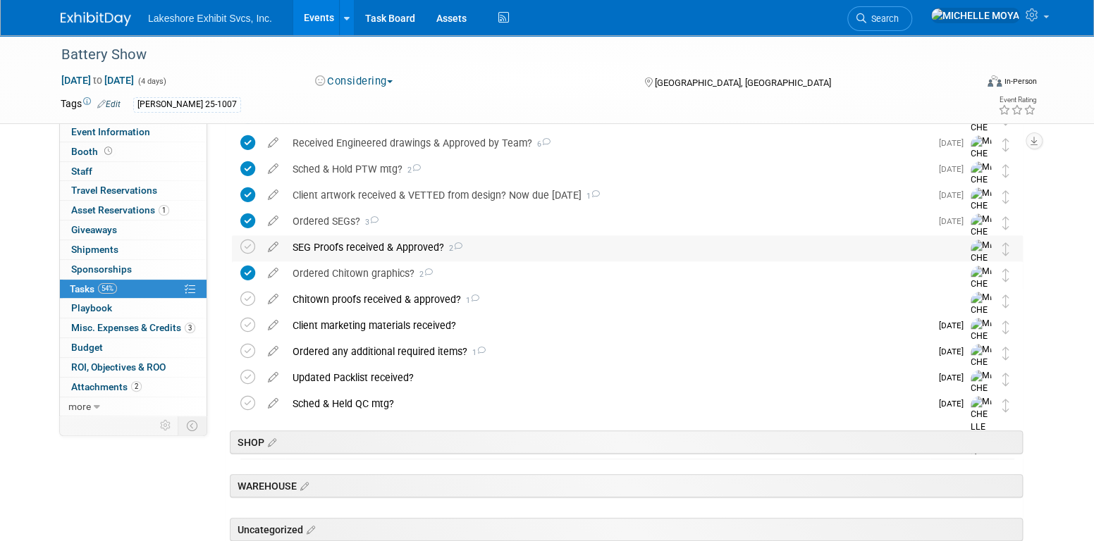
click at [421, 247] on div "SEG Proofs received & Approved? 2" at bounding box center [614, 247] width 657 height 24
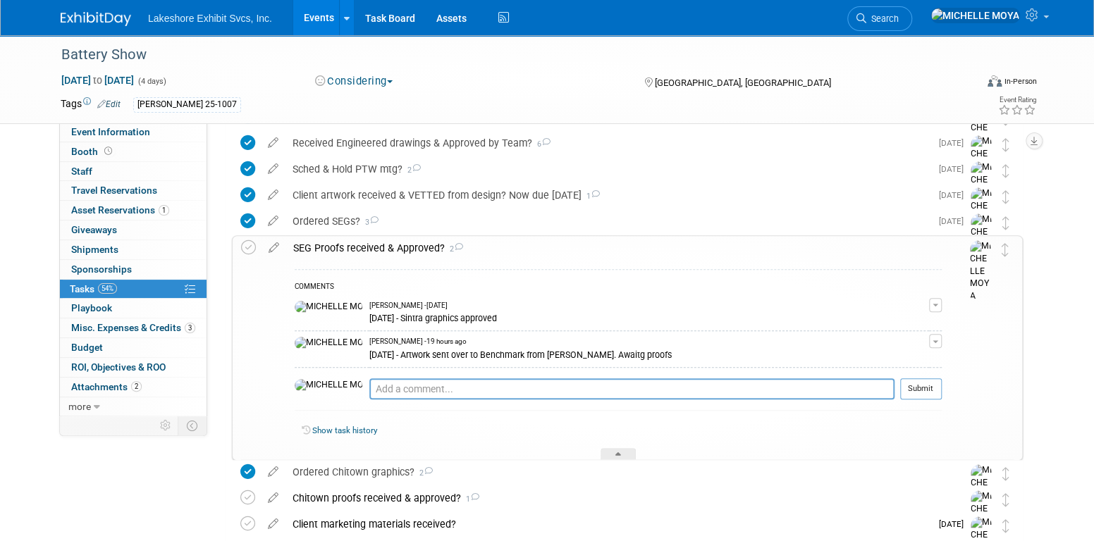
click at [420, 247] on div "SEG Proofs received & Approved? 2" at bounding box center [614, 248] width 656 height 24
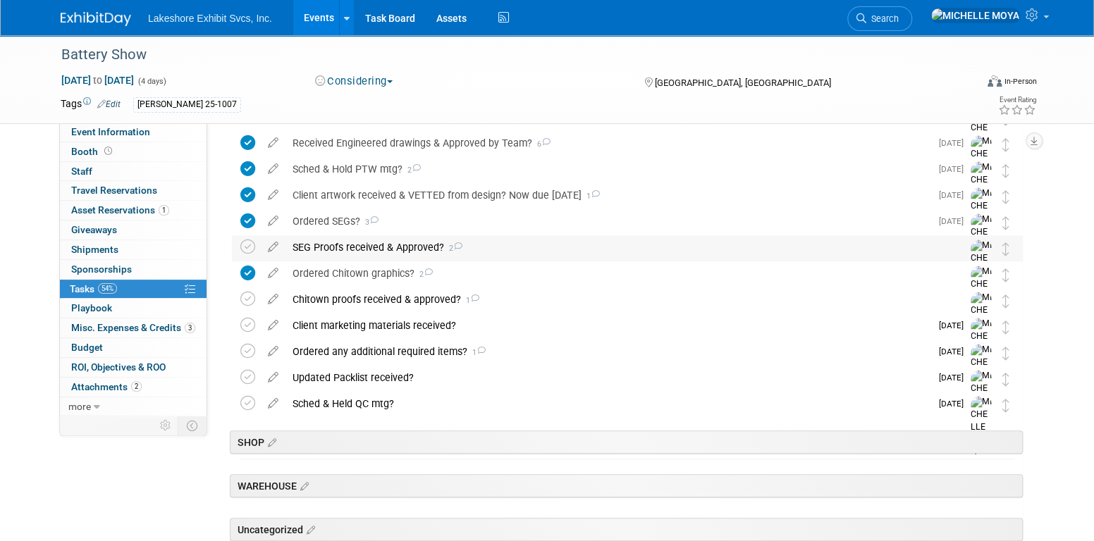
click at [369, 245] on div "SEG Proofs received & Approved? 2" at bounding box center [614, 247] width 657 height 24
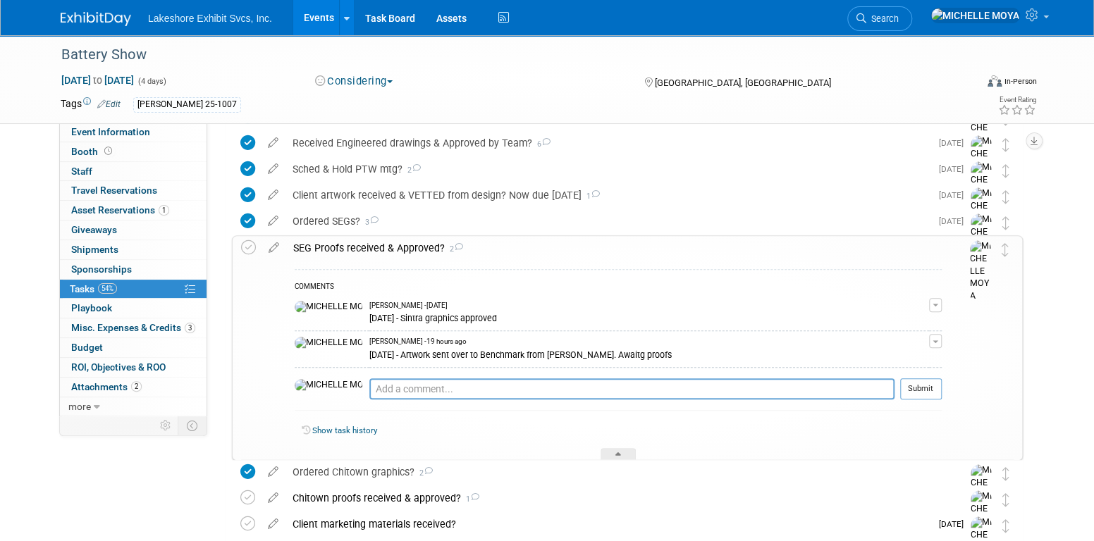
click at [935, 341] on span "button" at bounding box center [936, 342] width 6 height 3
click at [894, 359] on link "Edit Comment" at bounding box center [885, 362] width 111 height 20
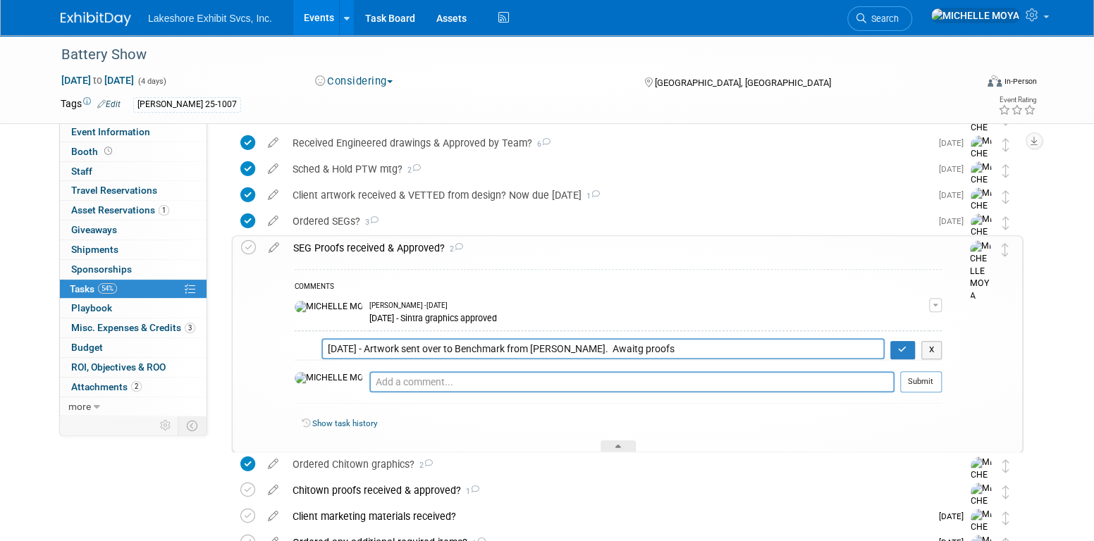
click at [551, 347] on textarea "8.14.25 - Artwork sent over to Benchmark from Jill. Awaitg proofs" at bounding box center [602, 348] width 563 height 20
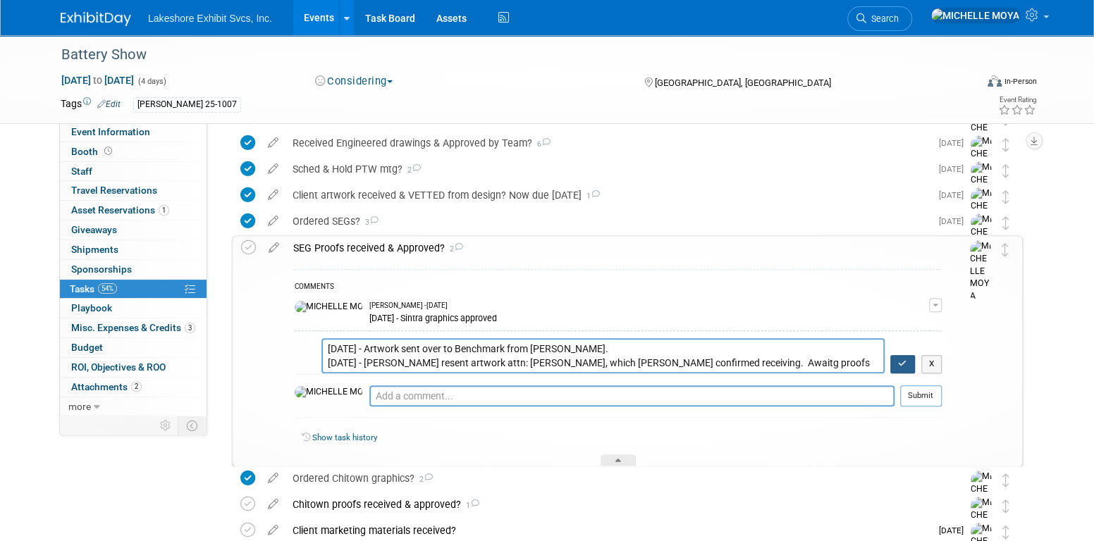
type textarea "8.14.25 - Artwork sent over to Benchmark from Jill. 8.15.25 - Jill resent artwo…"
click at [899, 361] on icon "button" at bounding box center [902, 364] width 9 height 8
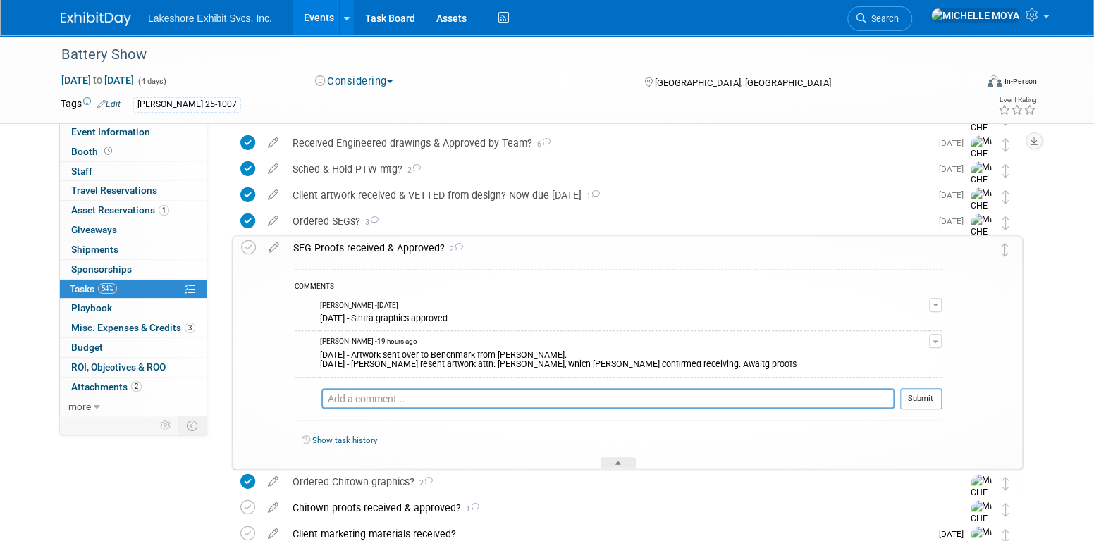
click at [393, 245] on div "SEG Proofs received & Approved? 2" at bounding box center [614, 248] width 656 height 24
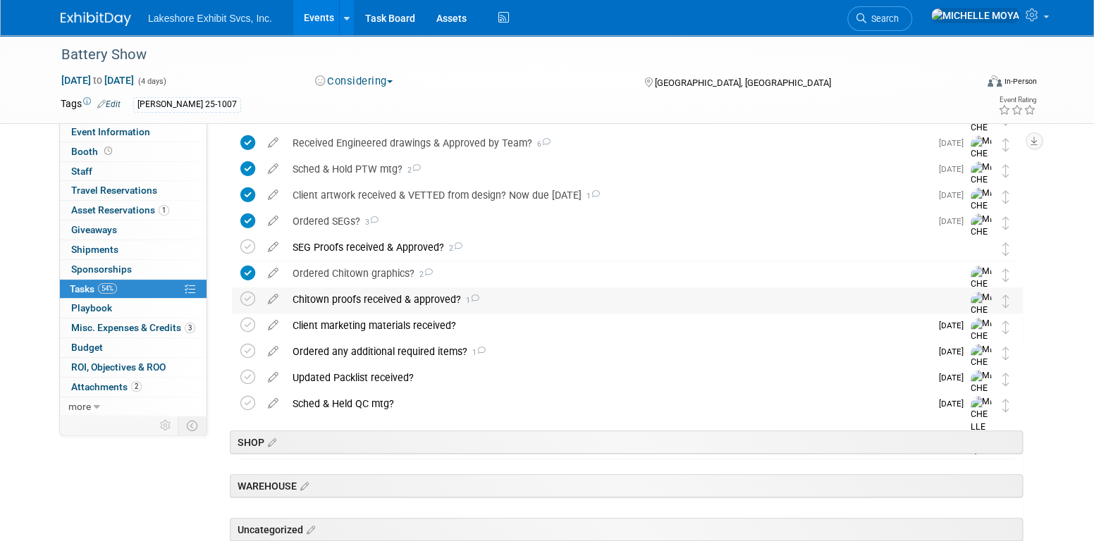
click at [359, 298] on div "Chitown proofs received & approved? 1" at bounding box center [614, 300] width 657 height 24
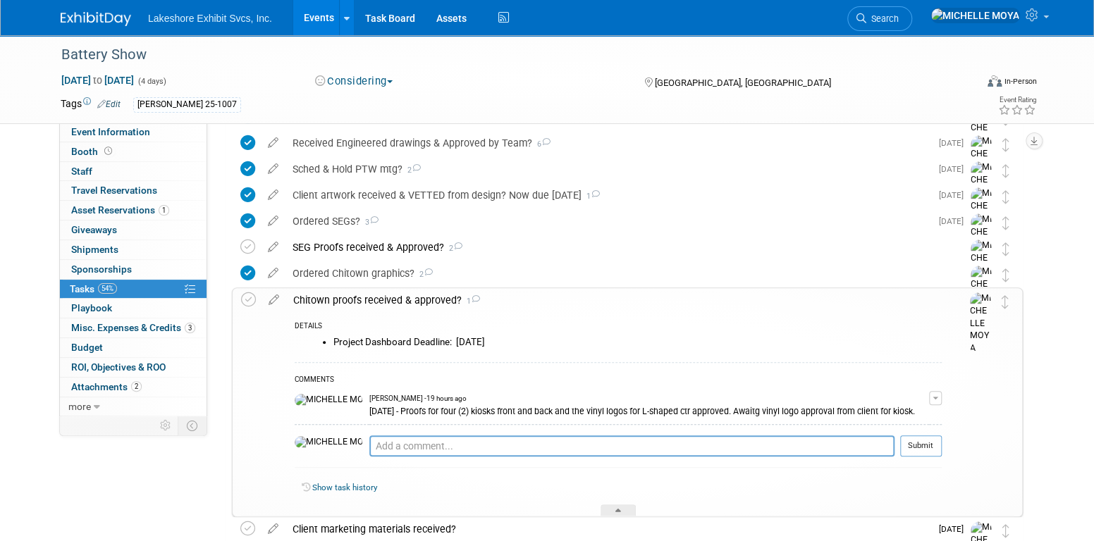
click at [359, 298] on div "Chitown proofs received & approved? 1" at bounding box center [614, 300] width 656 height 24
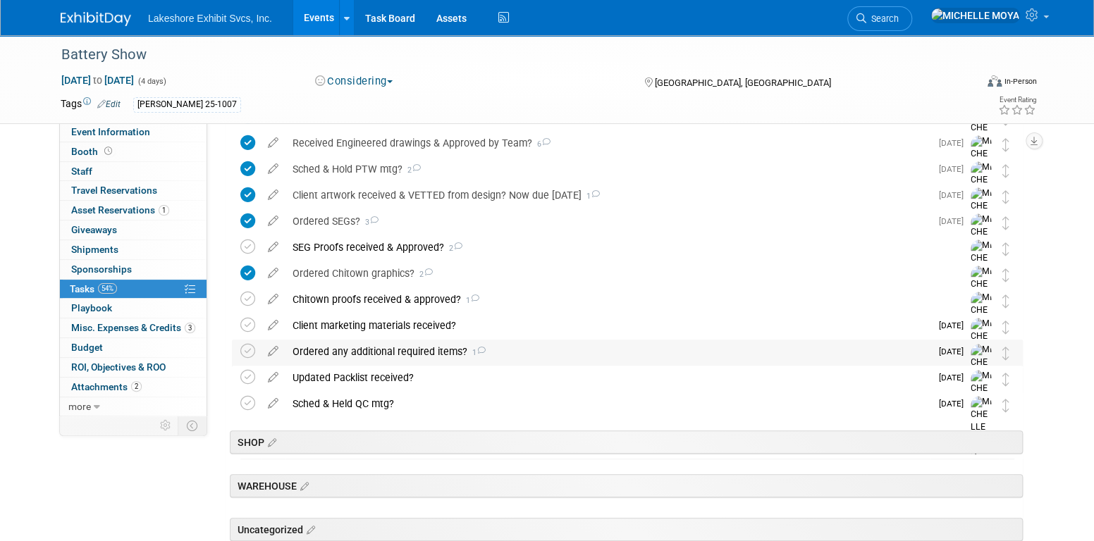
click at [379, 347] on div "Ordered any additional required items? 1" at bounding box center [608, 352] width 645 height 24
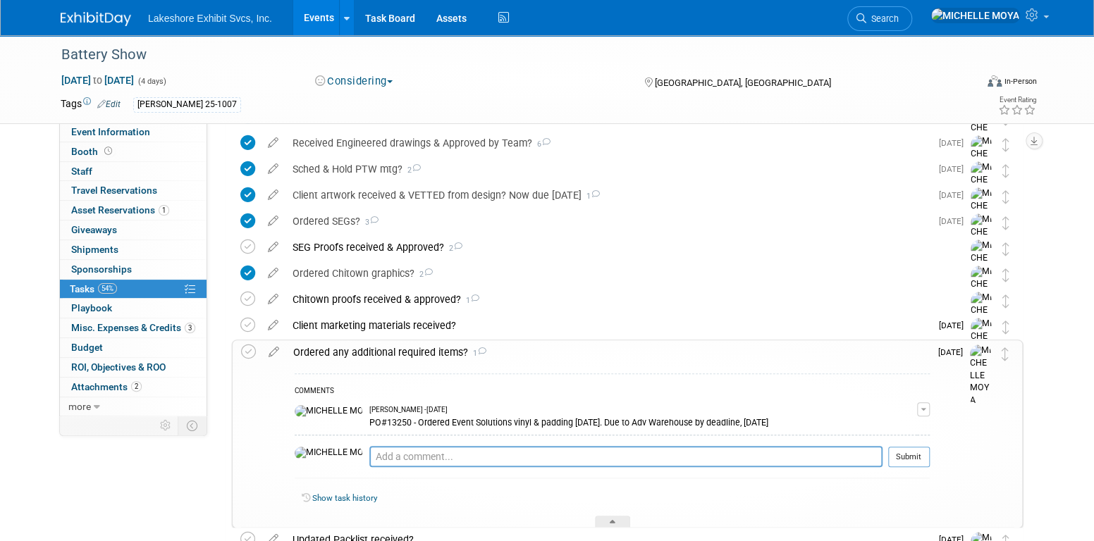
click at [379, 347] on div "Ordered any additional required items? 1" at bounding box center [608, 353] width 644 height 24
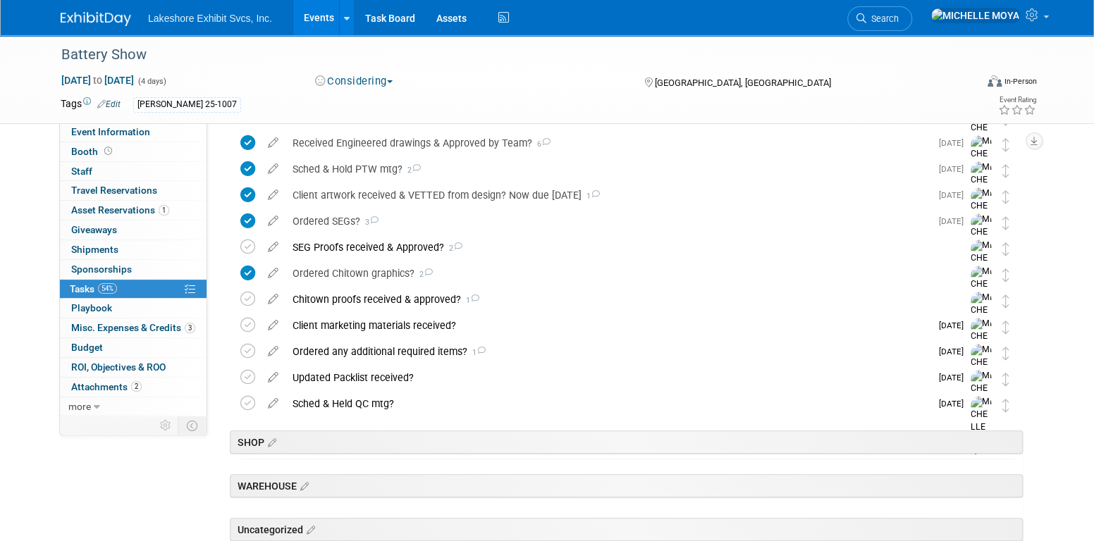
click at [326, 20] on link "Events" at bounding box center [318, 17] width 51 height 35
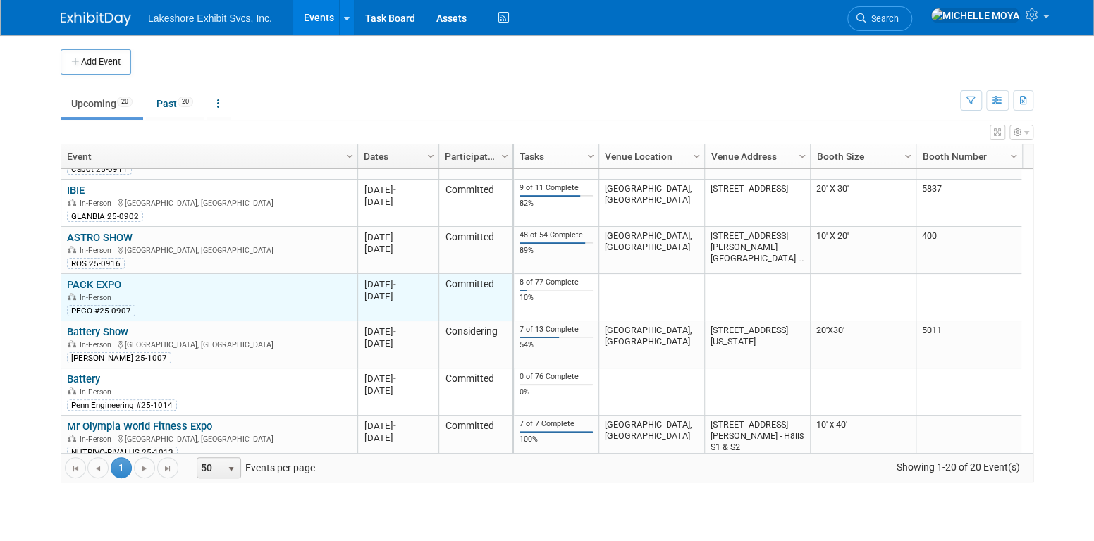
scroll to position [169, 0]
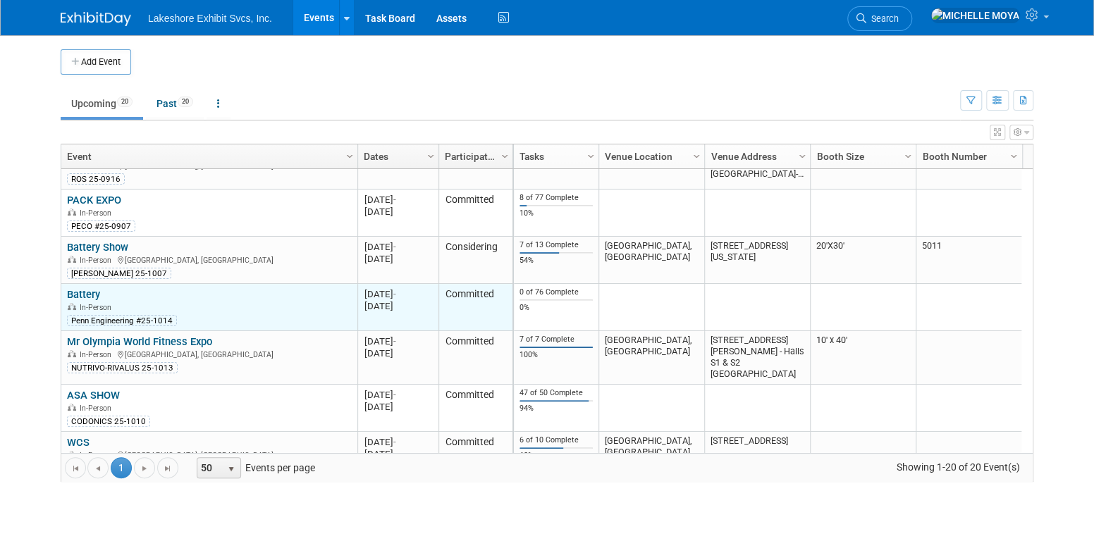
click at [92, 297] on link "Battery" at bounding box center [83, 294] width 33 height 13
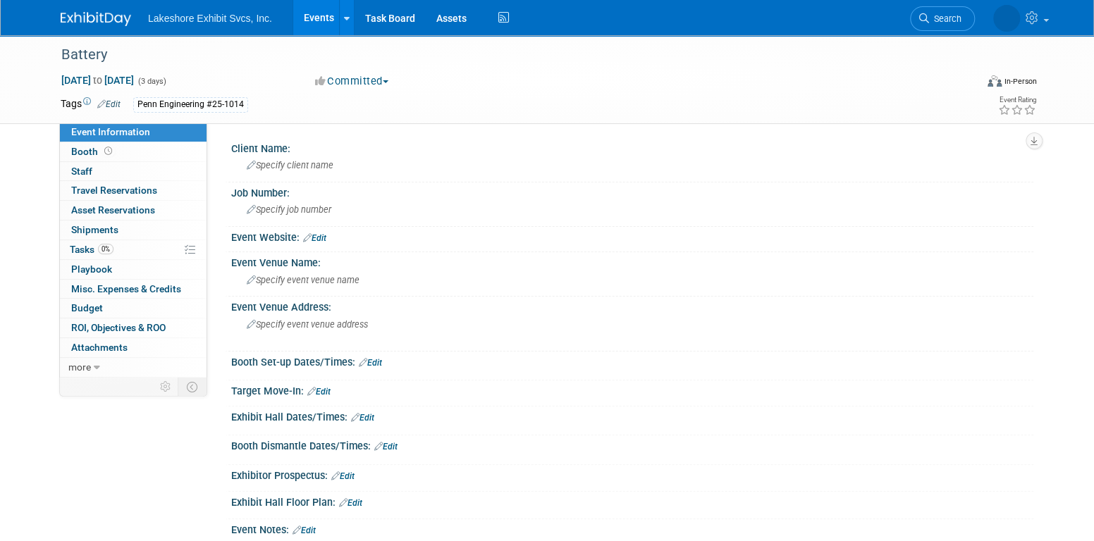
click at [319, 16] on link "Events" at bounding box center [318, 17] width 51 height 35
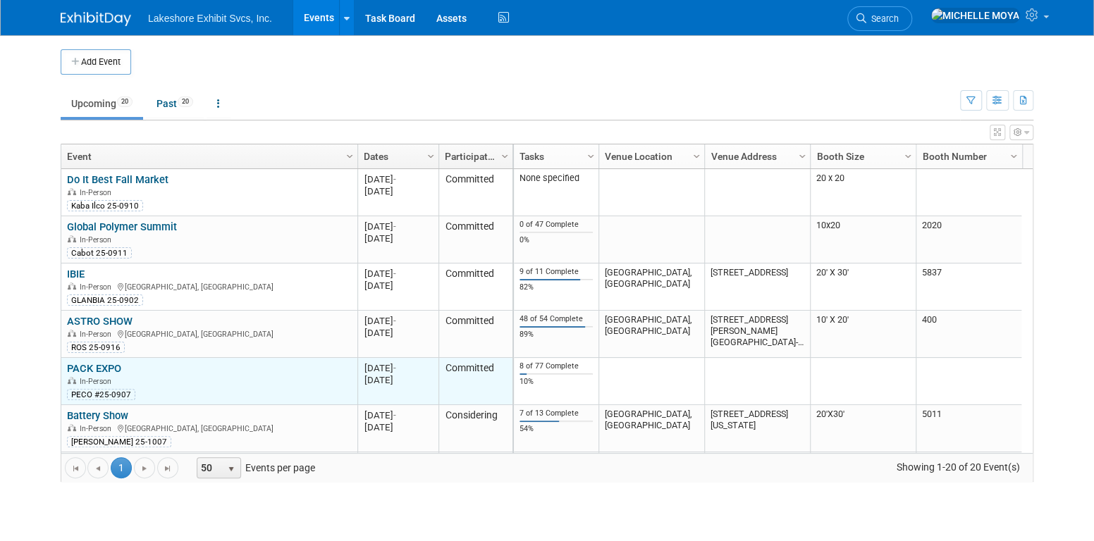
scroll to position [169, 0]
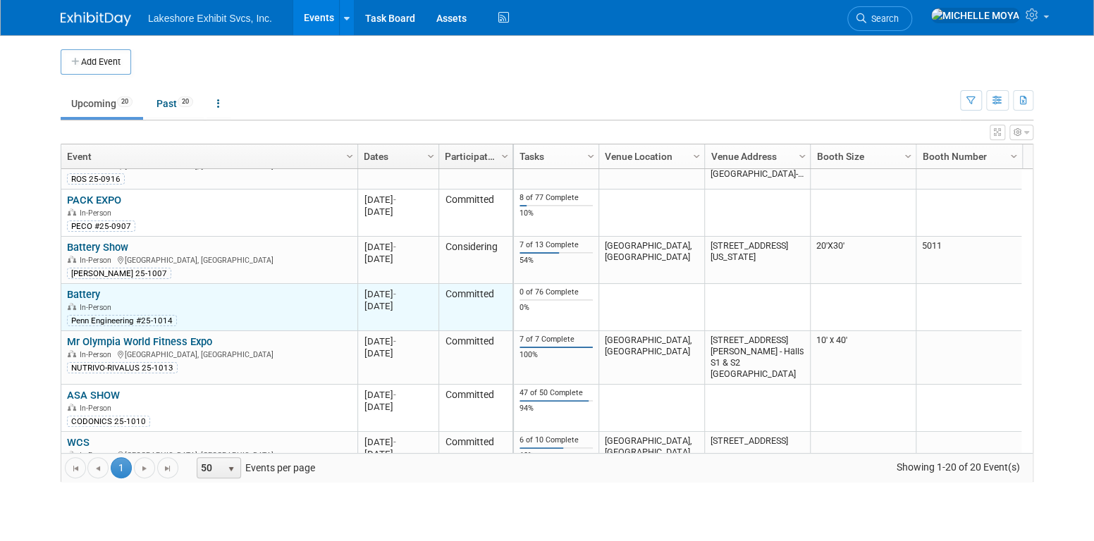
click at [92, 293] on link "Battery" at bounding box center [83, 294] width 33 height 13
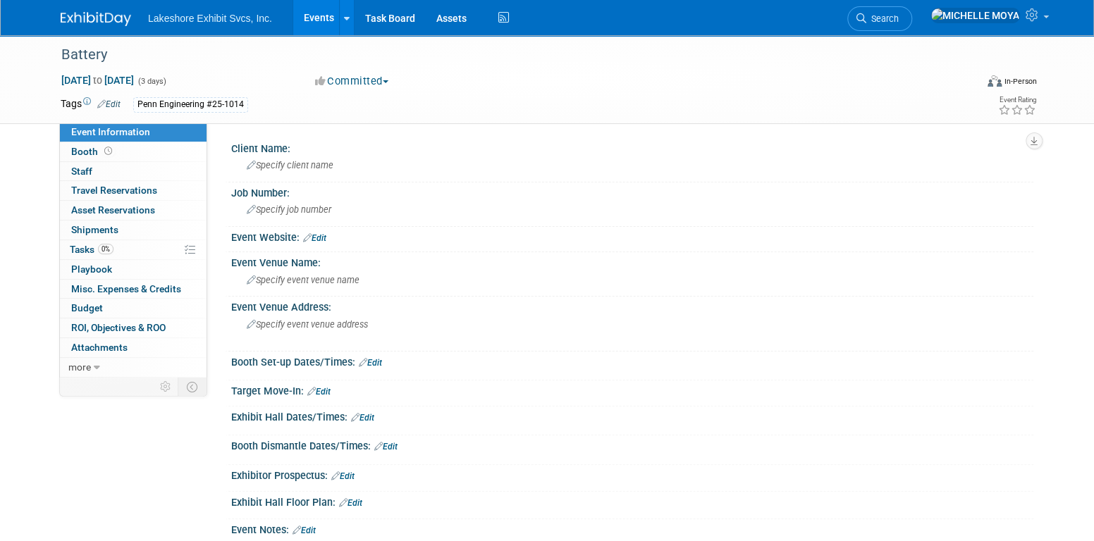
click at [311, 24] on link "Events" at bounding box center [318, 17] width 51 height 35
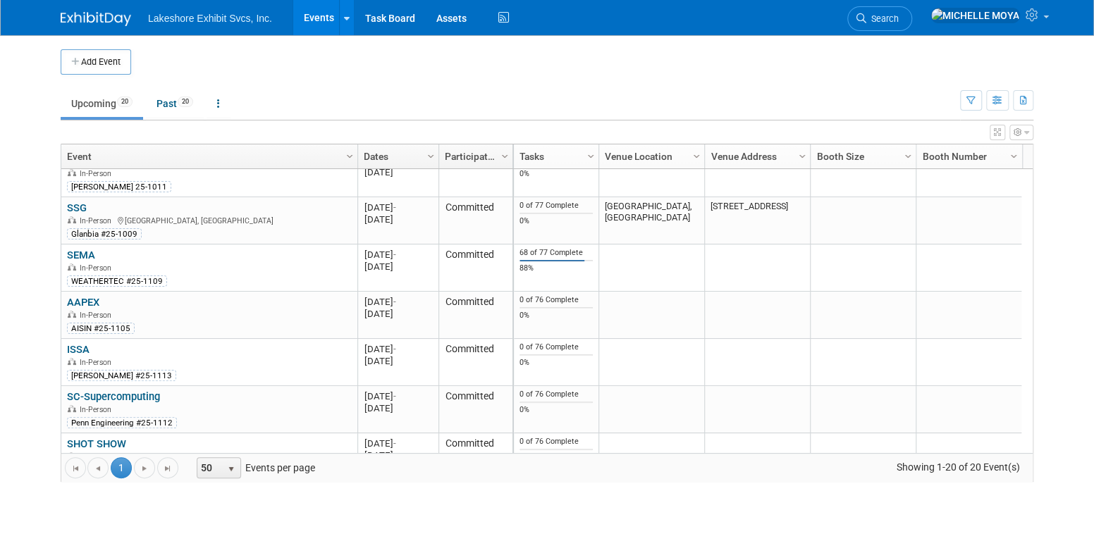
scroll to position [413, 0]
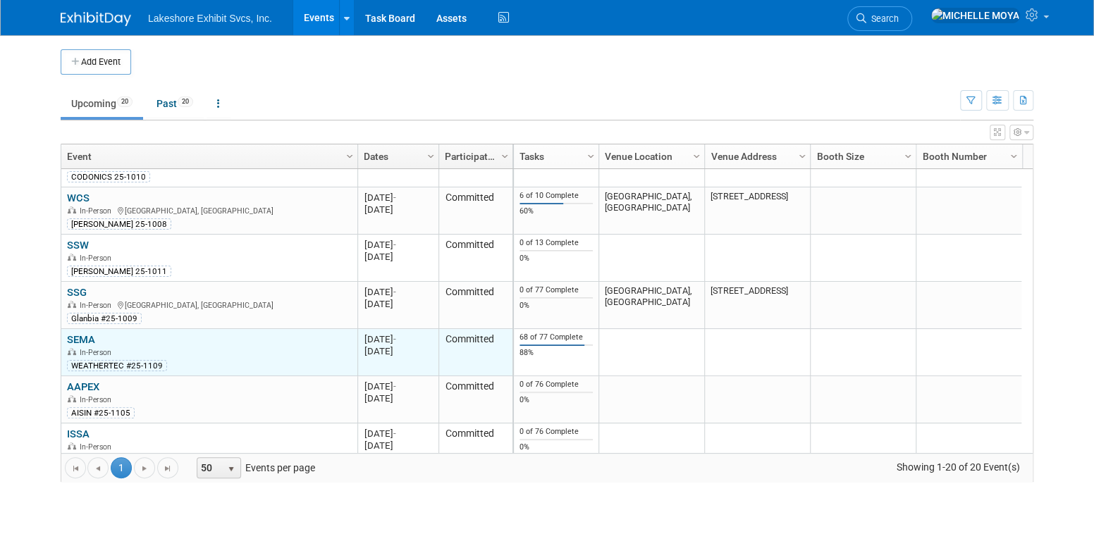
click at [85, 335] on link "SEMA" at bounding box center [81, 339] width 28 height 13
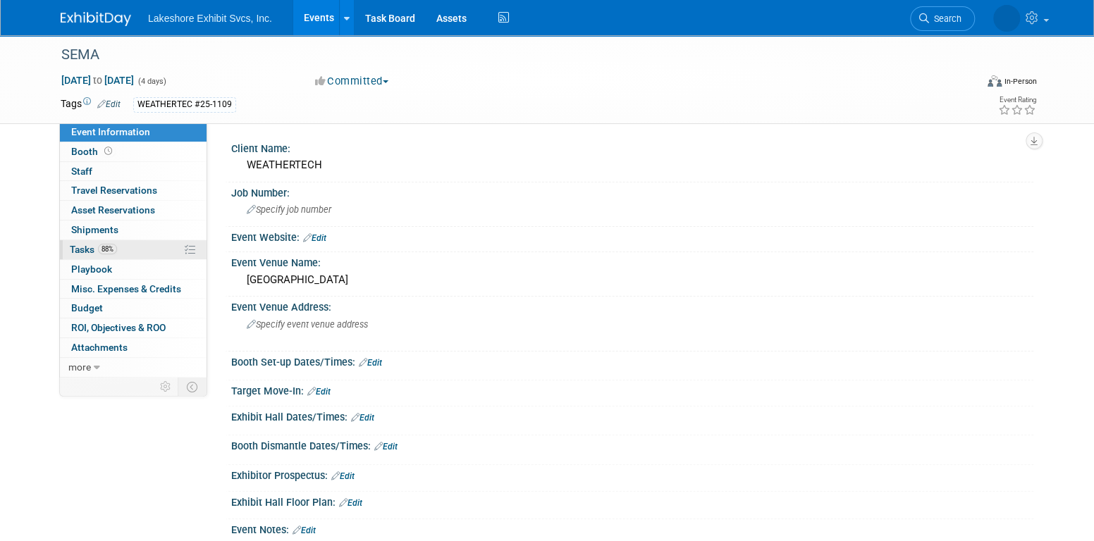
click at [130, 255] on link "88% Tasks 88%" at bounding box center [133, 249] width 147 height 19
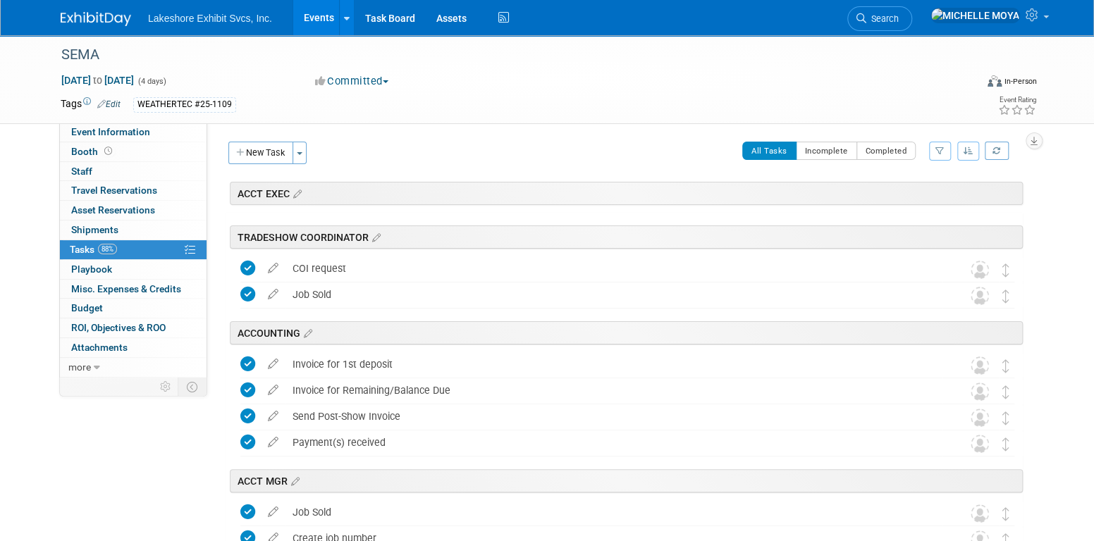
click at [940, 142] on button "button" at bounding box center [940, 151] width 22 height 19
click at [910, 195] on select "-- Select Assignee -- All unassigned tasks Assigned to me Amanda Koss Dave Desa…" at bounding box center [881, 196] width 116 height 20
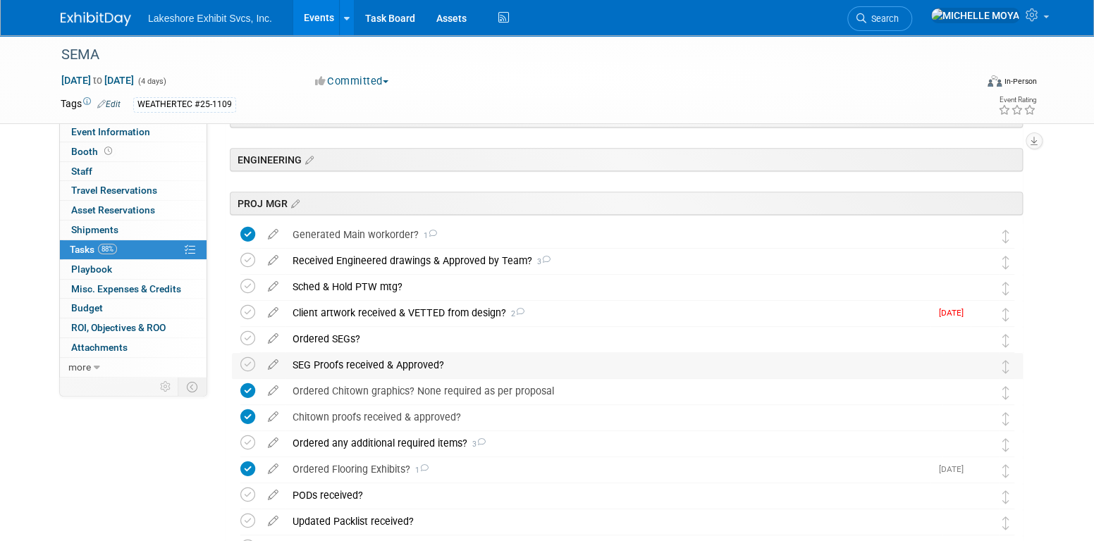
scroll to position [282, 0]
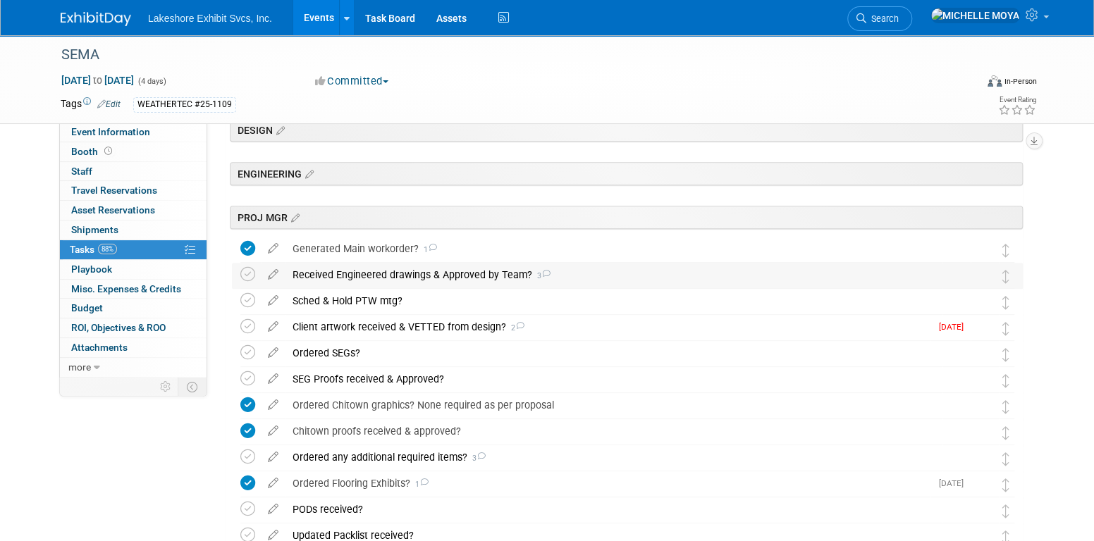
click at [307, 277] on div "Received Engineered drawings & Approved by Team? 3" at bounding box center [614, 275] width 657 height 24
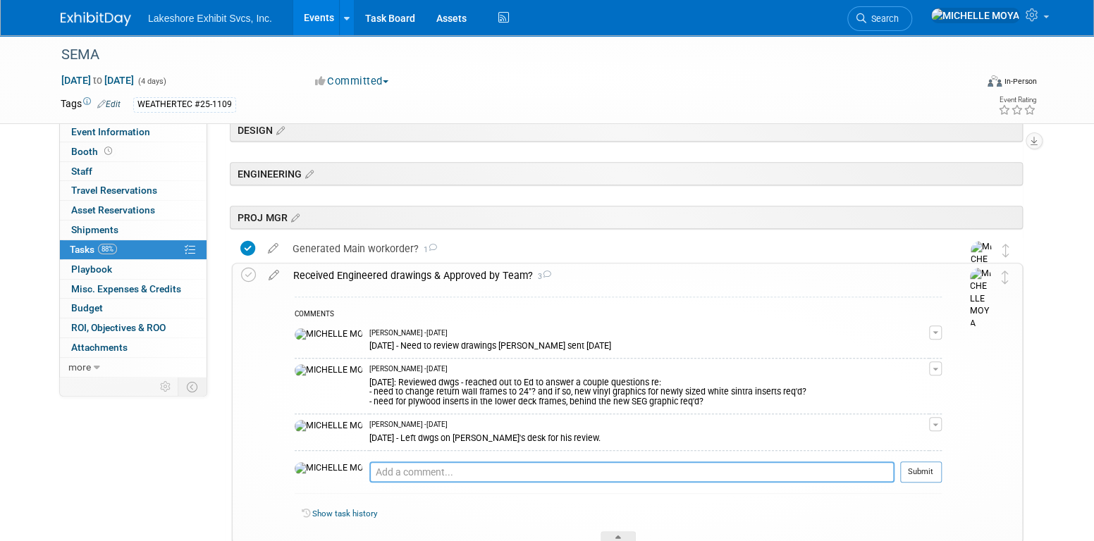
click at [377, 470] on textarea at bounding box center [631, 472] width 525 height 21
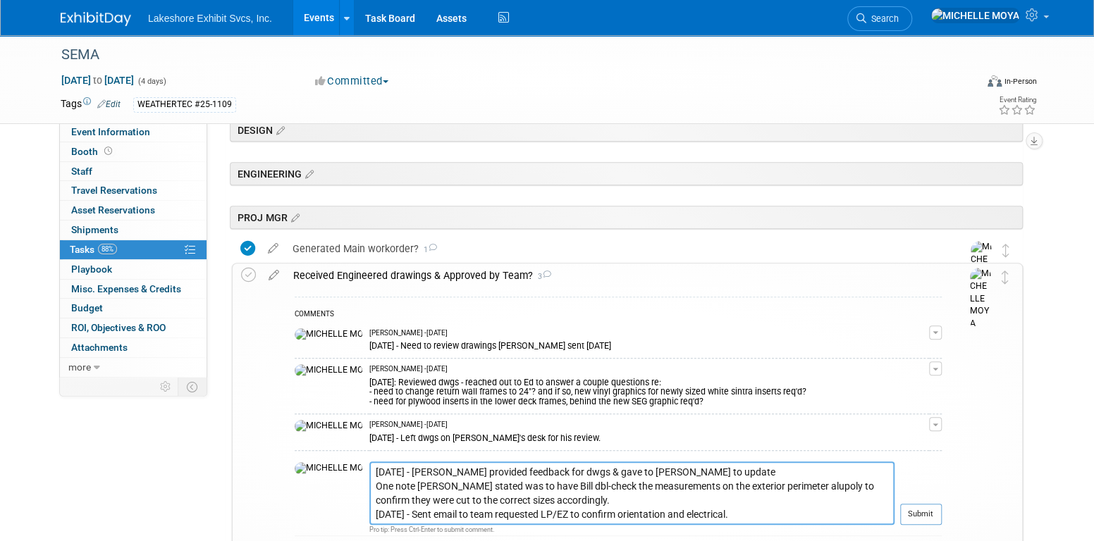
type textarea "8.14.25 - John provided feedback for dwgs & gave to David to update One note Jo…"
click at [926, 512] on button "Submit" at bounding box center [921, 514] width 42 height 21
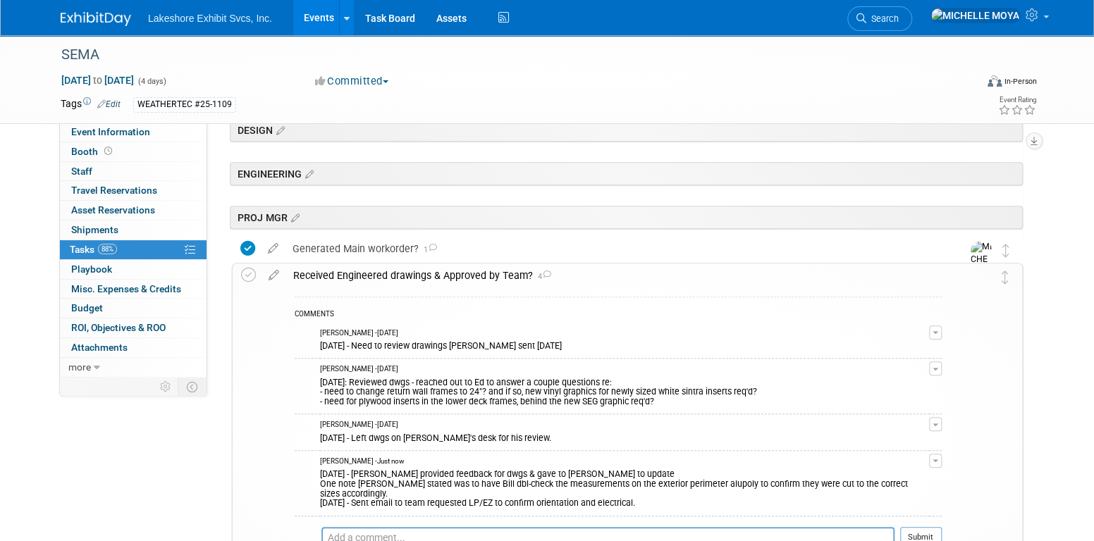
click at [923, 512] on div "COMMENTS MICHELLE MOYA - Yesterday 8.13.25 - Need to review drawings David sent…" at bounding box center [618, 432] width 647 height 270
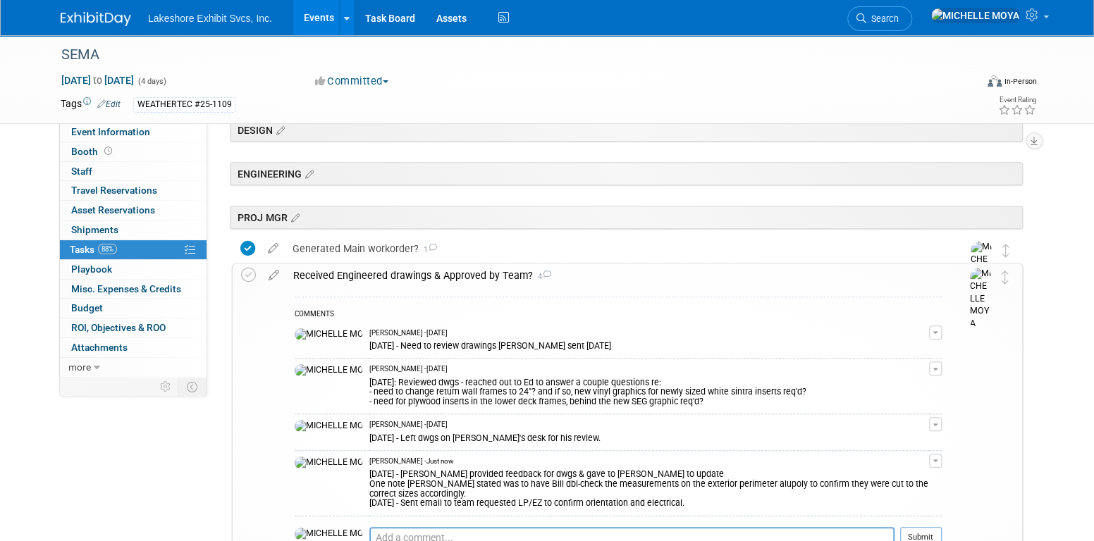
click at [399, 274] on div "Received Engineered drawings & Approved by Team? 4" at bounding box center [614, 276] width 656 height 24
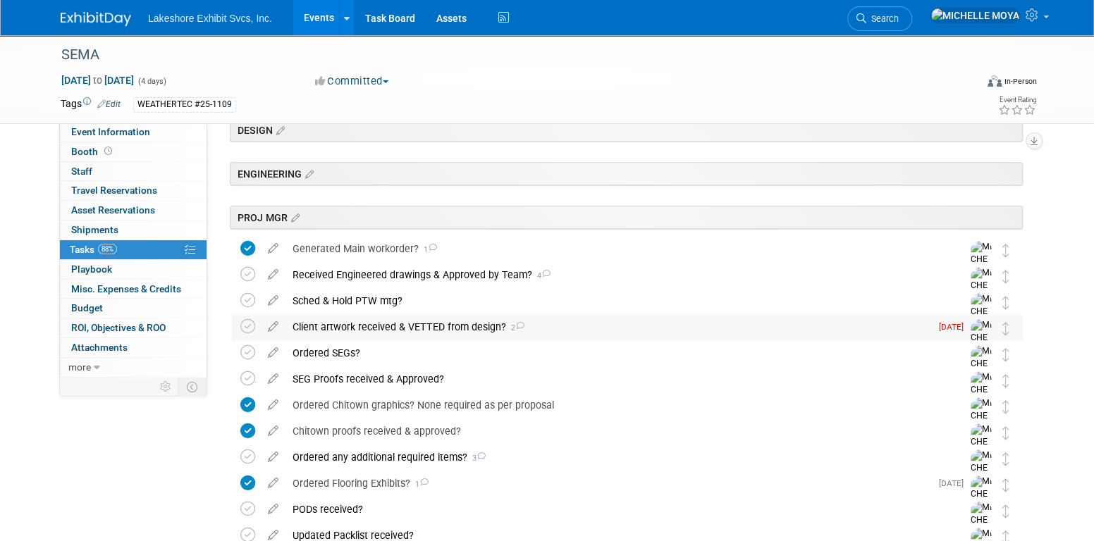
click at [393, 325] on div "Client artwork received & VETTED from design? 2" at bounding box center [608, 327] width 645 height 24
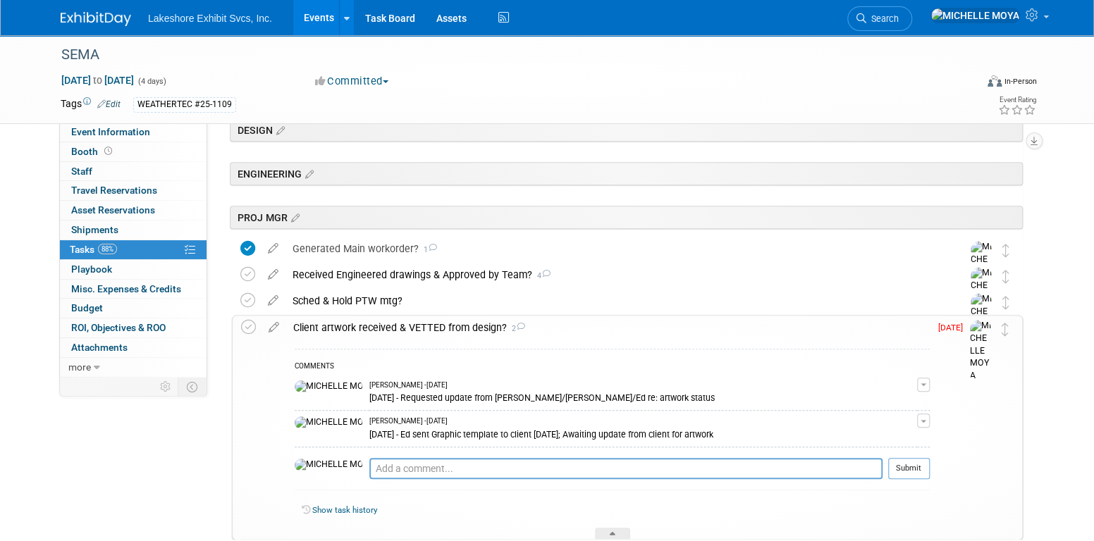
click at [393, 326] on div "Client artwork received & VETTED from design? 2" at bounding box center [608, 328] width 644 height 24
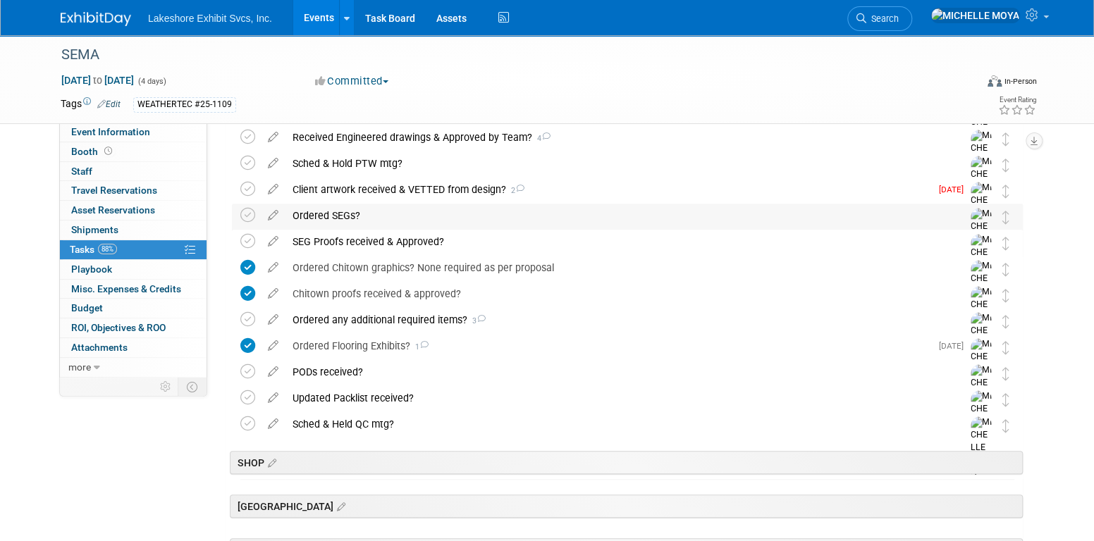
scroll to position [423, 0]
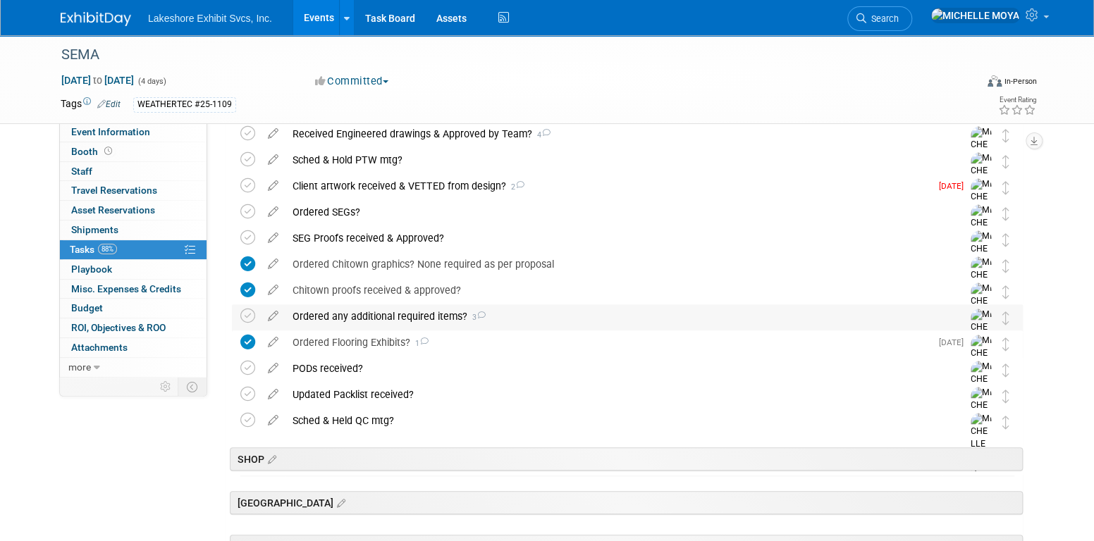
click at [400, 317] on div "Ordered any additional required items? 3" at bounding box center [614, 317] width 657 height 24
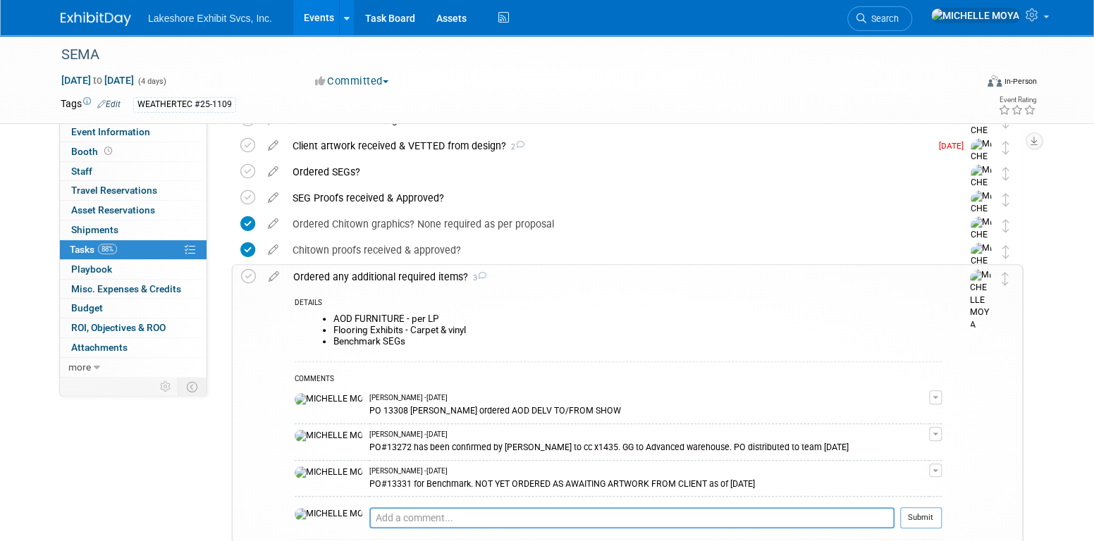
scroll to position [494, 0]
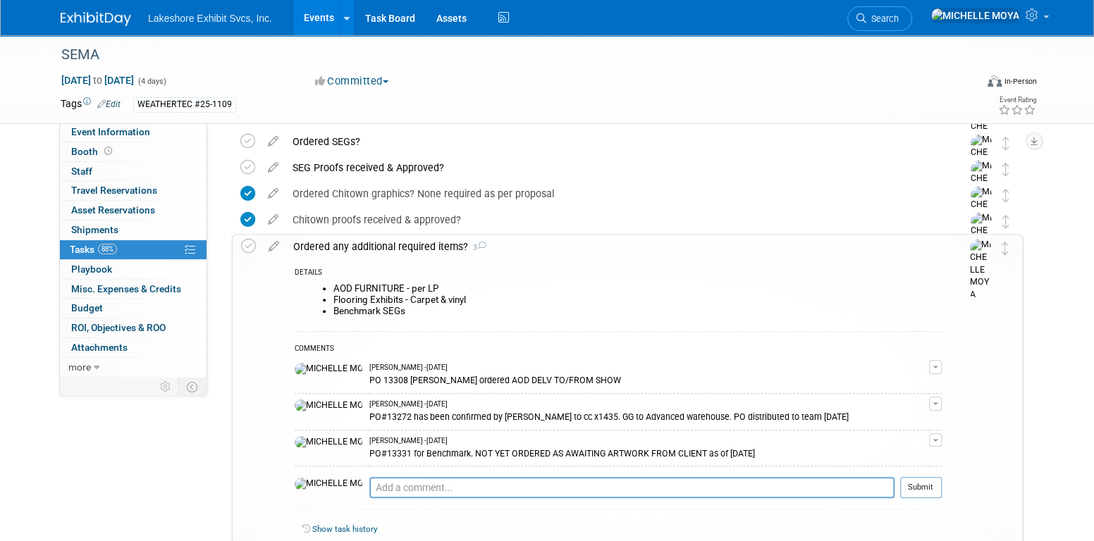
click at [317, 18] on link "Events" at bounding box center [318, 17] width 51 height 35
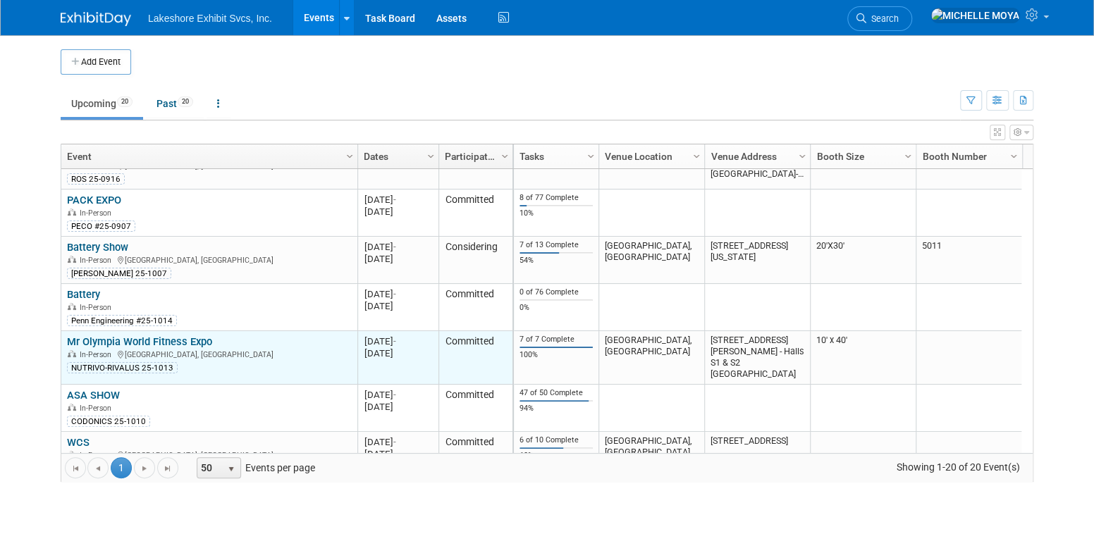
scroll to position [253, 0]
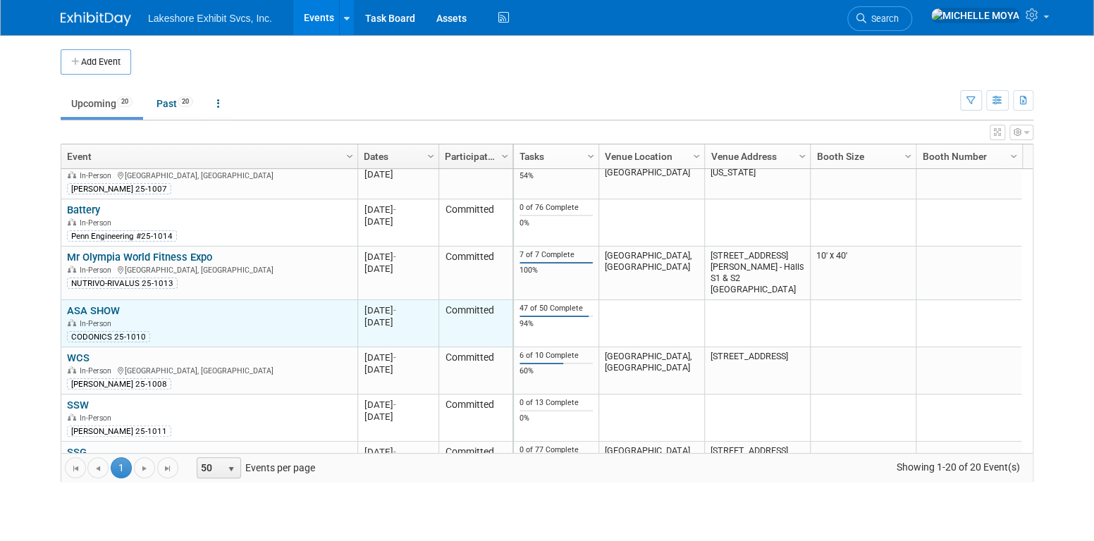
click at [113, 308] on link "ASA SHOW" at bounding box center [93, 311] width 53 height 13
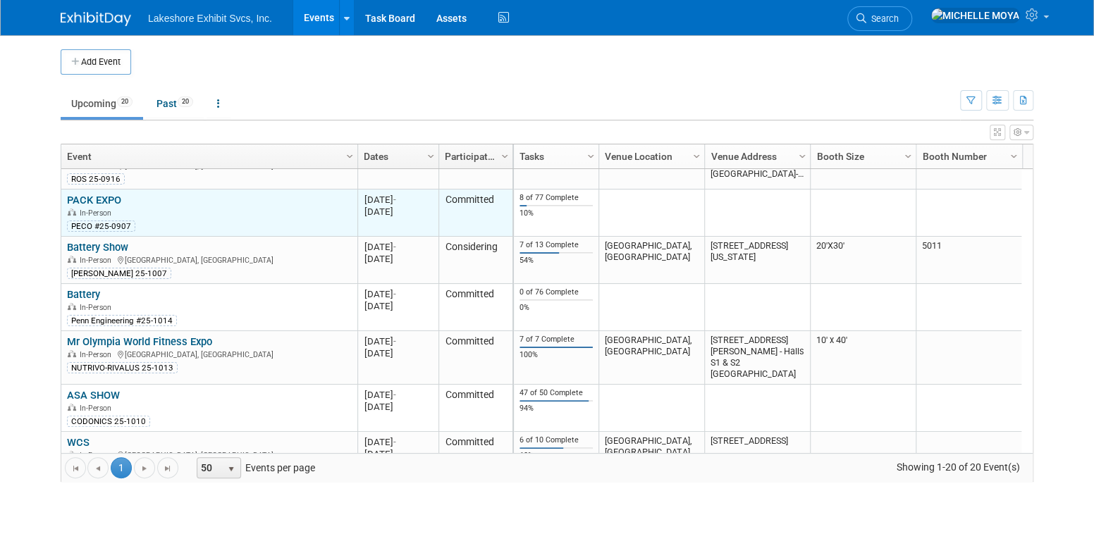
scroll to position [0, 0]
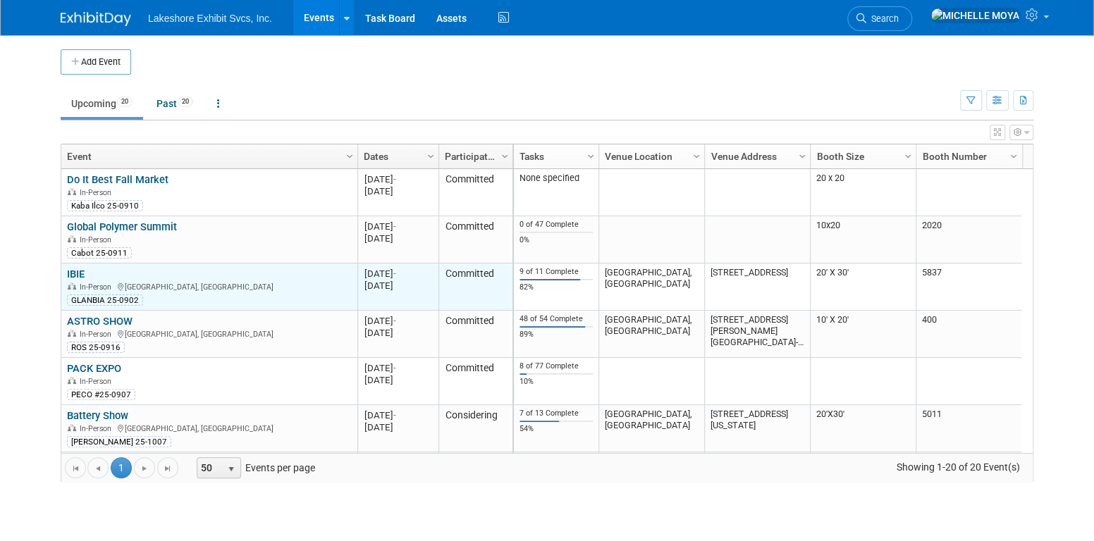
click at [74, 271] on link "IBIE" at bounding box center [76, 274] width 18 height 13
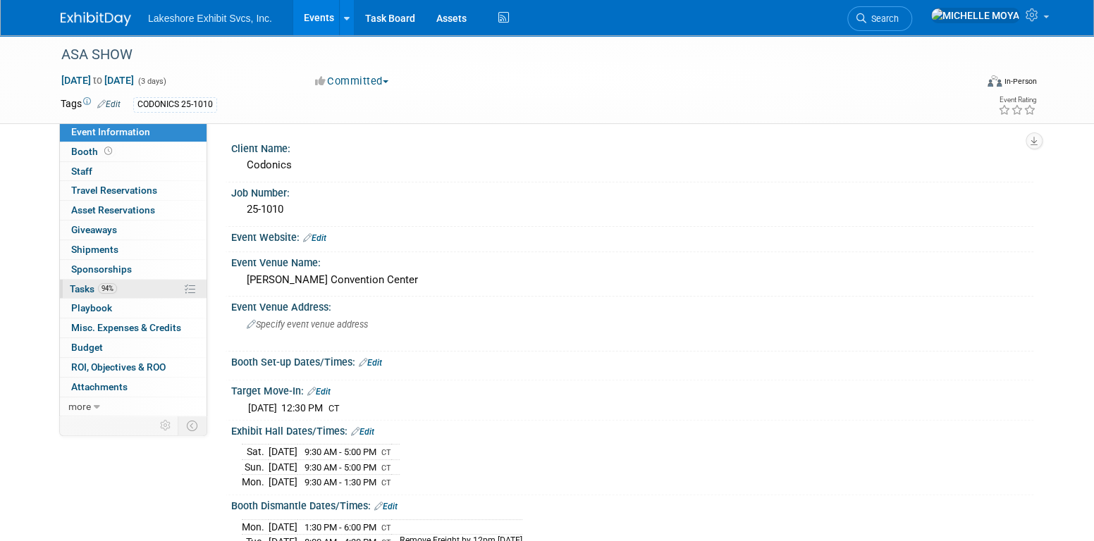
click at [125, 281] on link "94% Tasks 94%" at bounding box center [133, 289] width 147 height 19
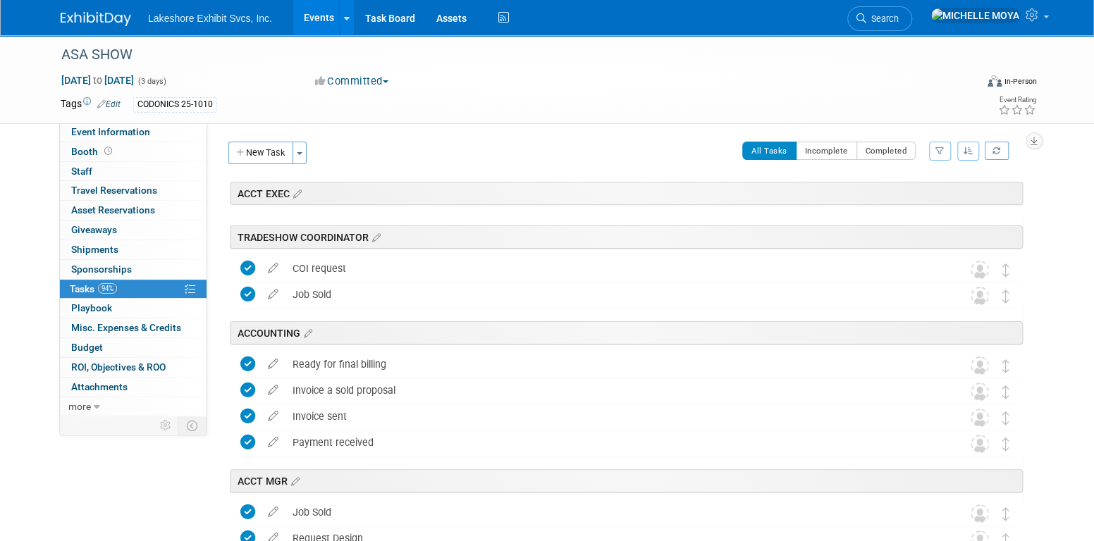
click at [942, 154] on icon "button" at bounding box center [940, 151] width 9 height 8
click at [907, 195] on select "-- Select Assignee -- All unassigned tasks Assigned to me Amanda Koss Dave Desa…" at bounding box center [881, 196] width 116 height 20
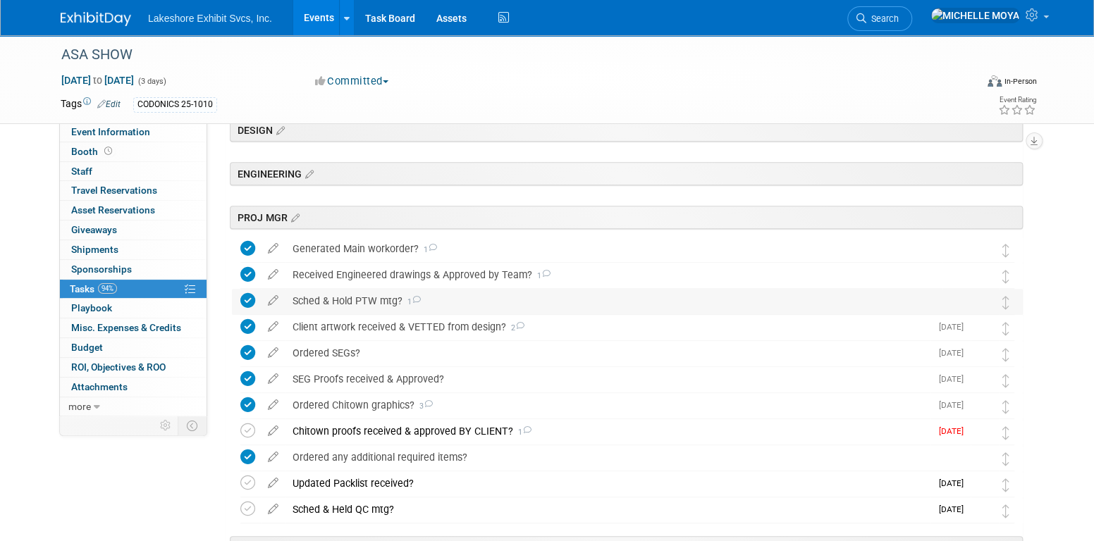
scroll to position [423, 0]
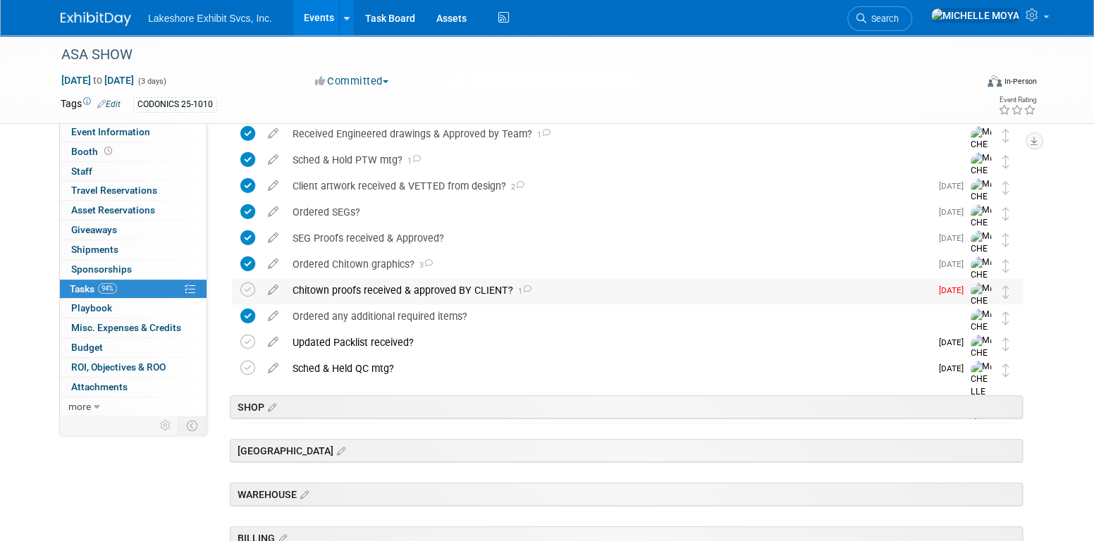
click at [481, 293] on div "Chitown proofs received & approved BY CLIENT? 1" at bounding box center [608, 290] width 645 height 24
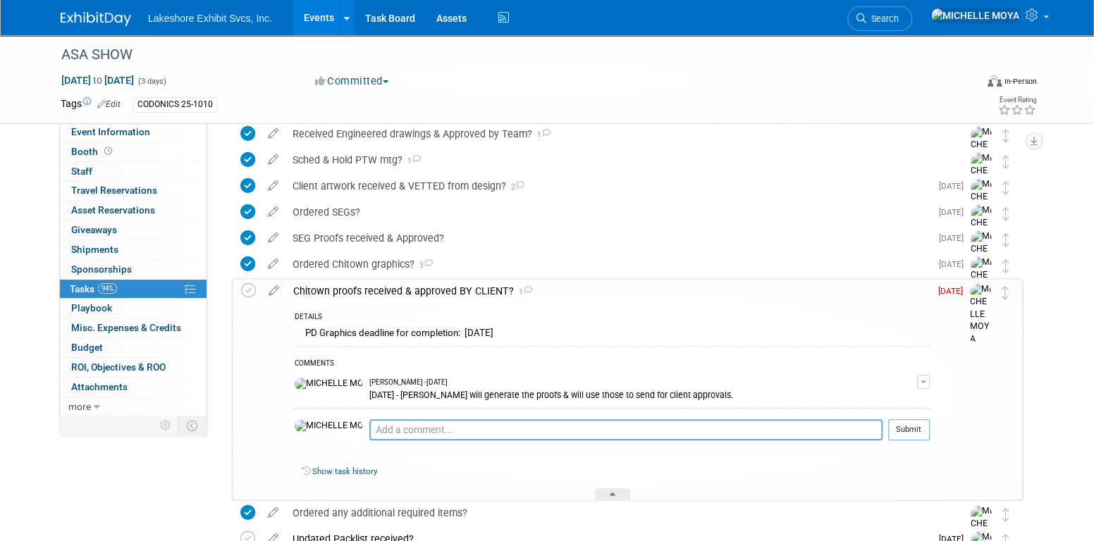
click at [460, 290] on div "Chitown proofs received & approved BY CLIENT? 1" at bounding box center [608, 291] width 644 height 24
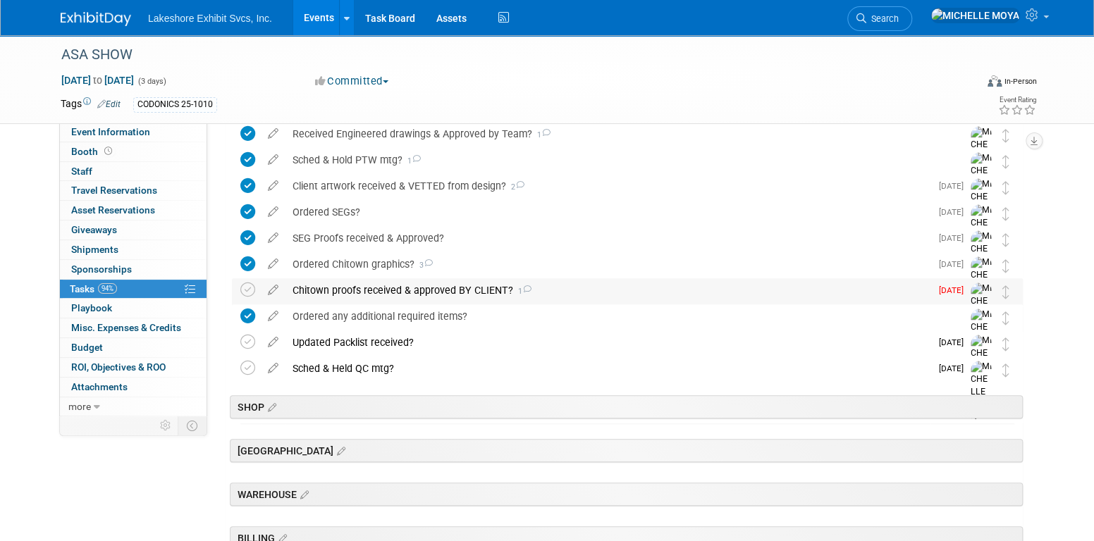
click at [460, 290] on div "Chitown proofs received & approved BY CLIENT? 1" at bounding box center [608, 290] width 645 height 24
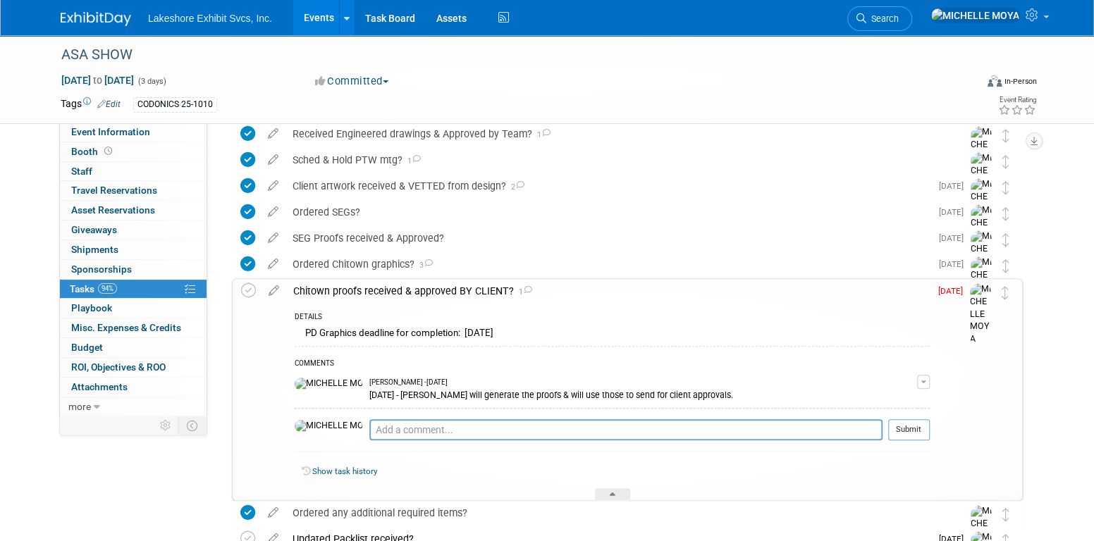
click at [460, 290] on div "Chitown proofs received & approved BY CLIENT? 1" at bounding box center [608, 291] width 644 height 24
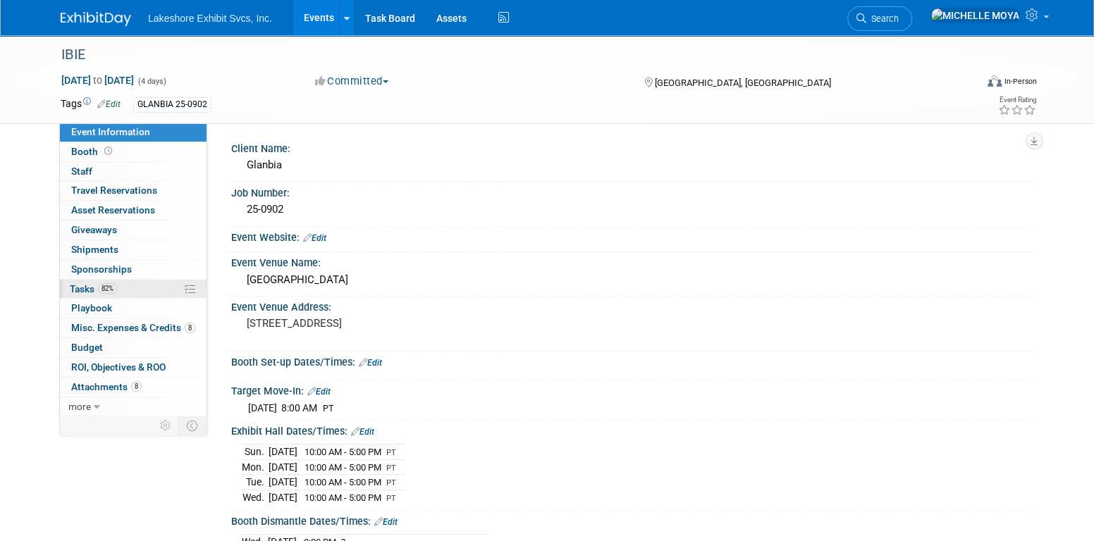
click at [116, 284] on span "82%" at bounding box center [107, 288] width 19 height 11
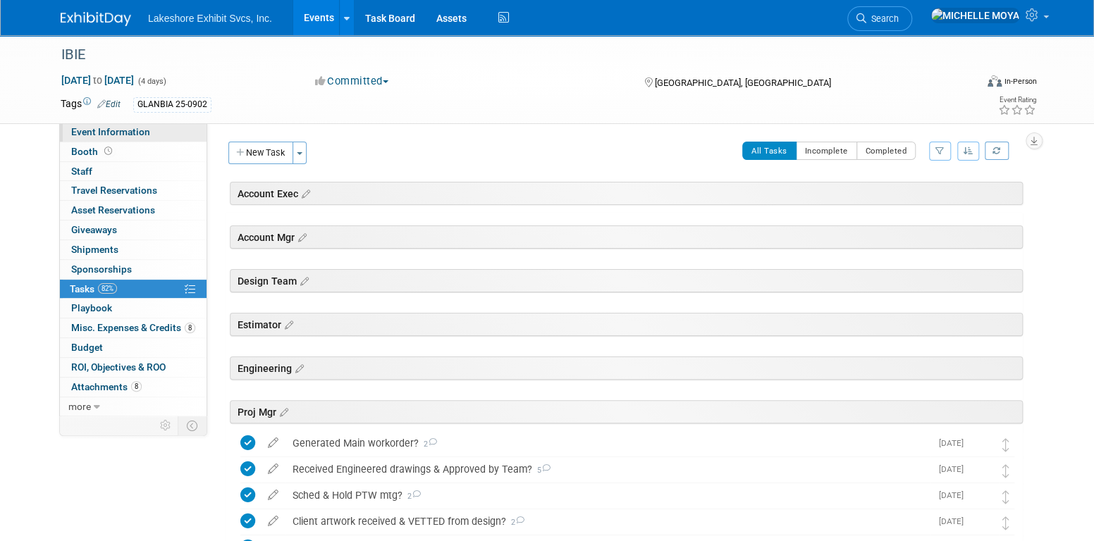
click at [137, 133] on span "Event Information" at bounding box center [110, 131] width 79 height 11
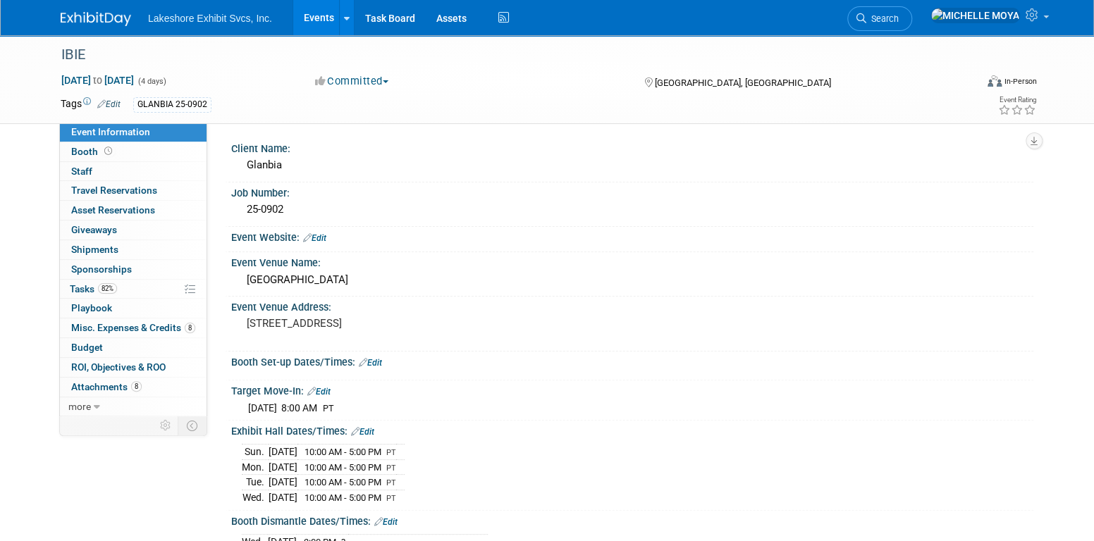
click at [321, 18] on link "Events" at bounding box center [318, 17] width 51 height 35
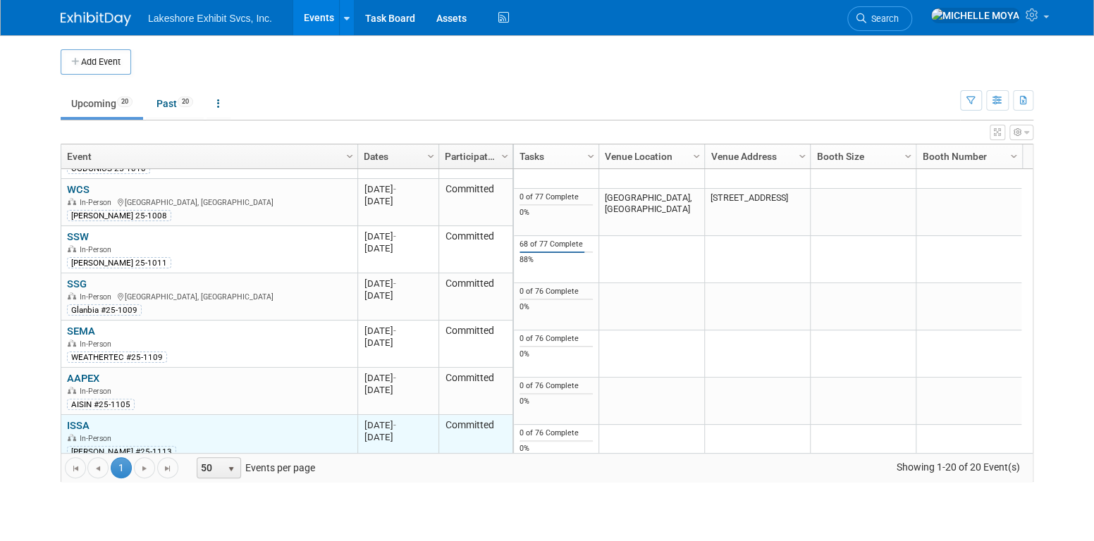
scroll to position [506, 0]
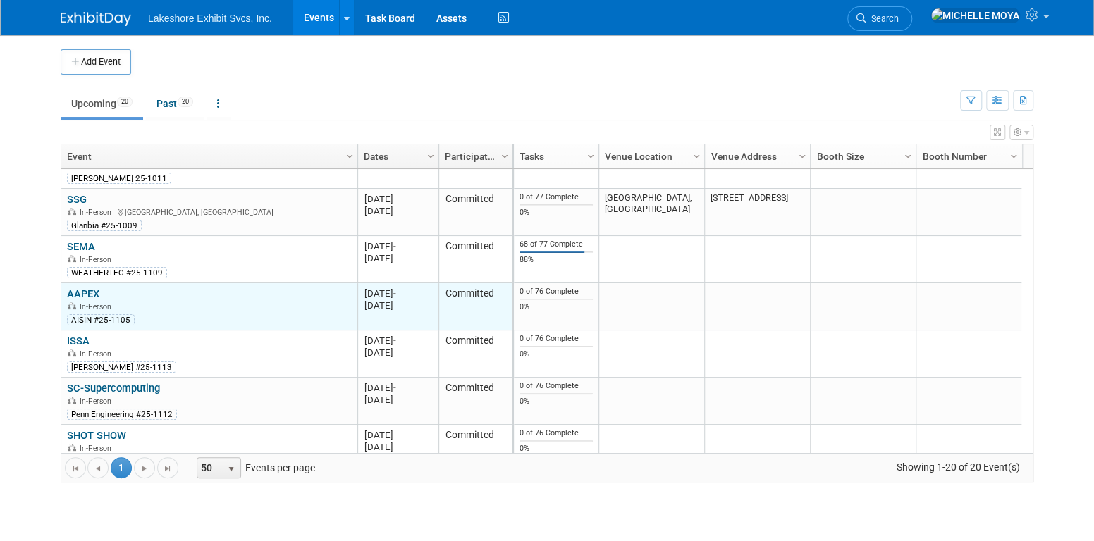
click at [84, 290] on link "AAPEX" at bounding box center [83, 294] width 32 height 13
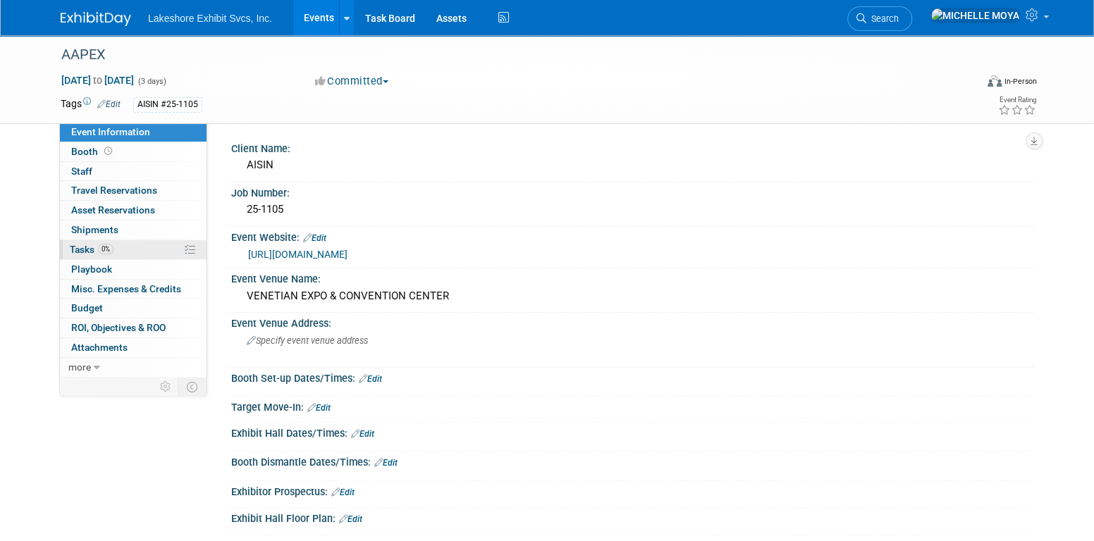
click at [90, 251] on span "Tasks 0%" at bounding box center [92, 249] width 44 height 11
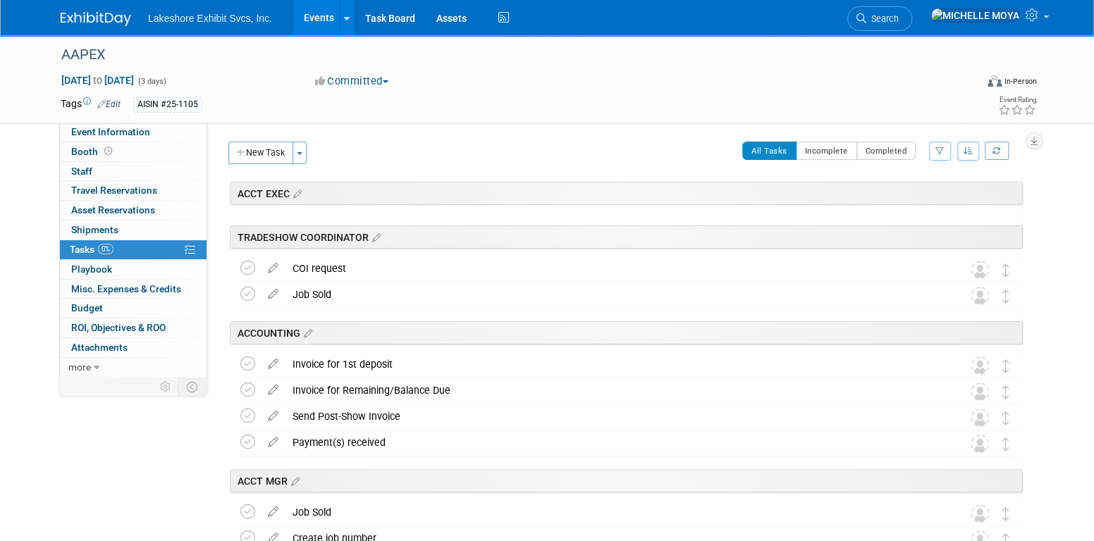
click at [942, 147] on icon "button" at bounding box center [940, 151] width 9 height 8
click at [906, 196] on select "-- Select Assignee -- All unassigned tasks Assigned to me Amanda Koss Dave Desa…" at bounding box center [881, 196] width 116 height 20
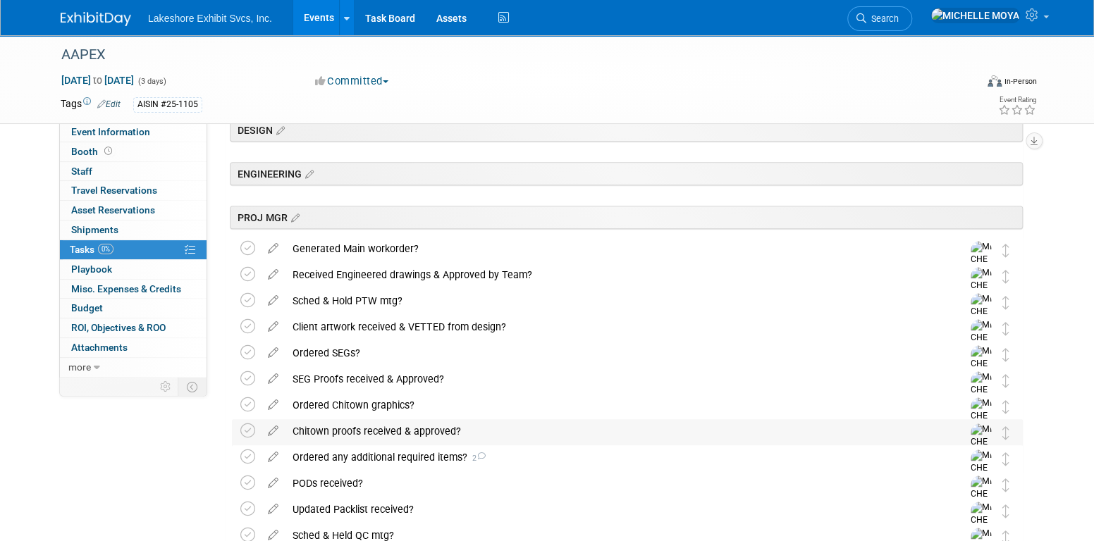
scroll to position [423, 0]
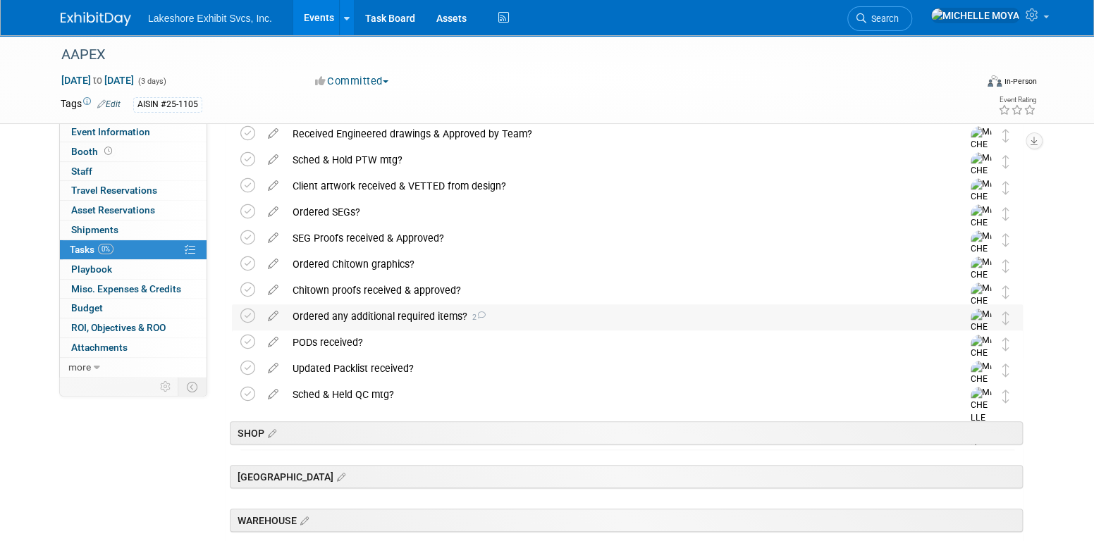
click at [388, 316] on div "Ordered any additional required items? 2" at bounding box center [614, 317] width 657 height 24
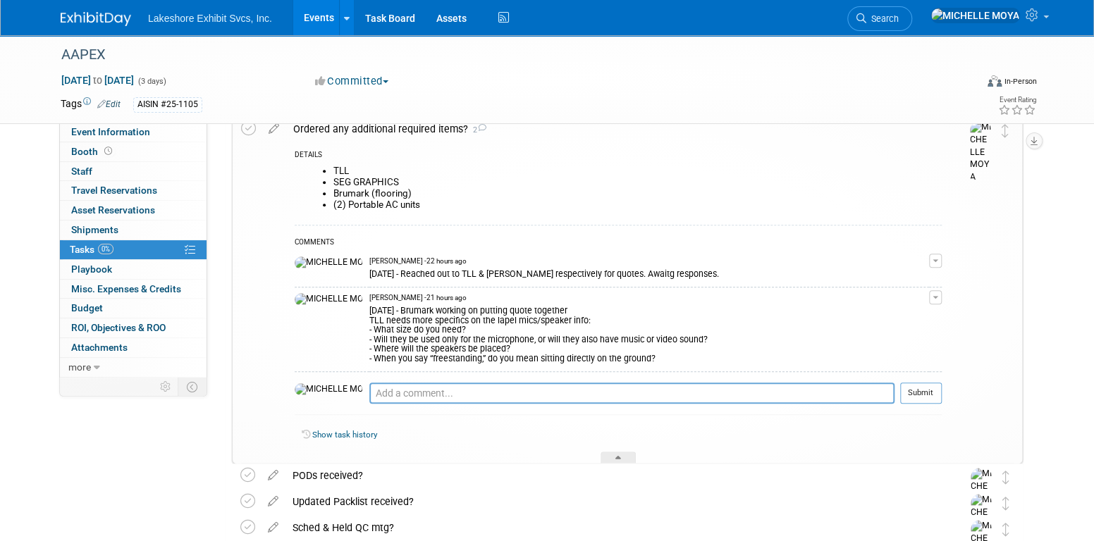
scroll to position [635, 0]
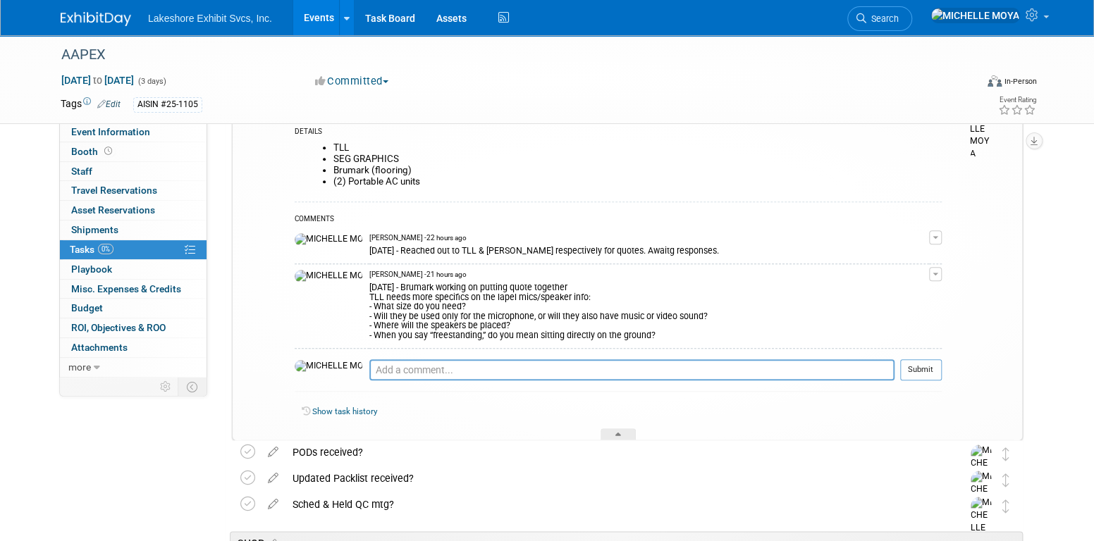
click at [486, 303] on div "8.14.25 - Brumark working on putting quote together TLL needs more specifics on…" at bounding box center [649, 310] width 560 height 61
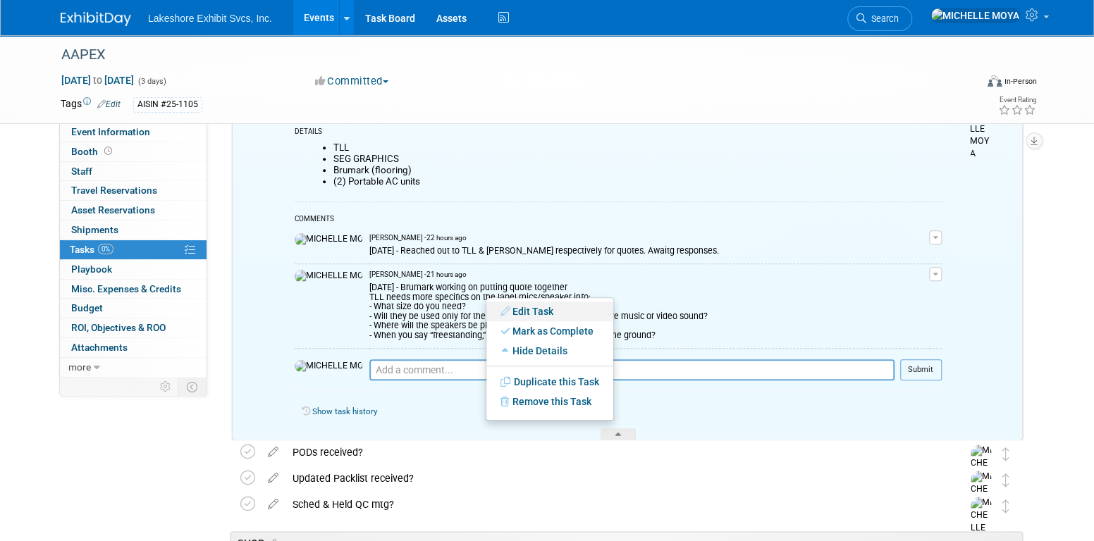
click at [526, 313] on link "Edit Task" at bounding box center [549, 312] width 127 height 20
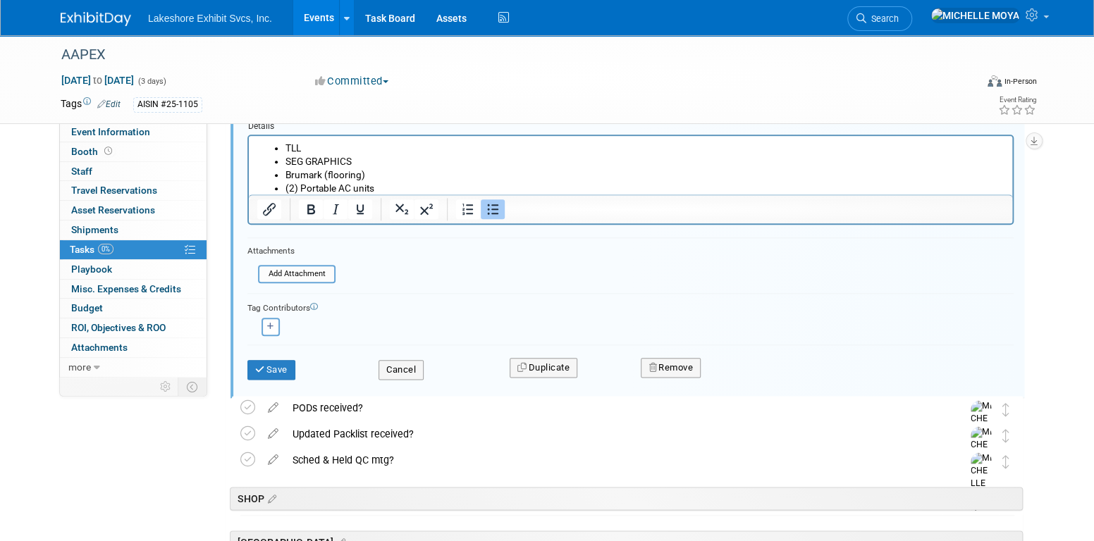
scroll to position [733, 0]
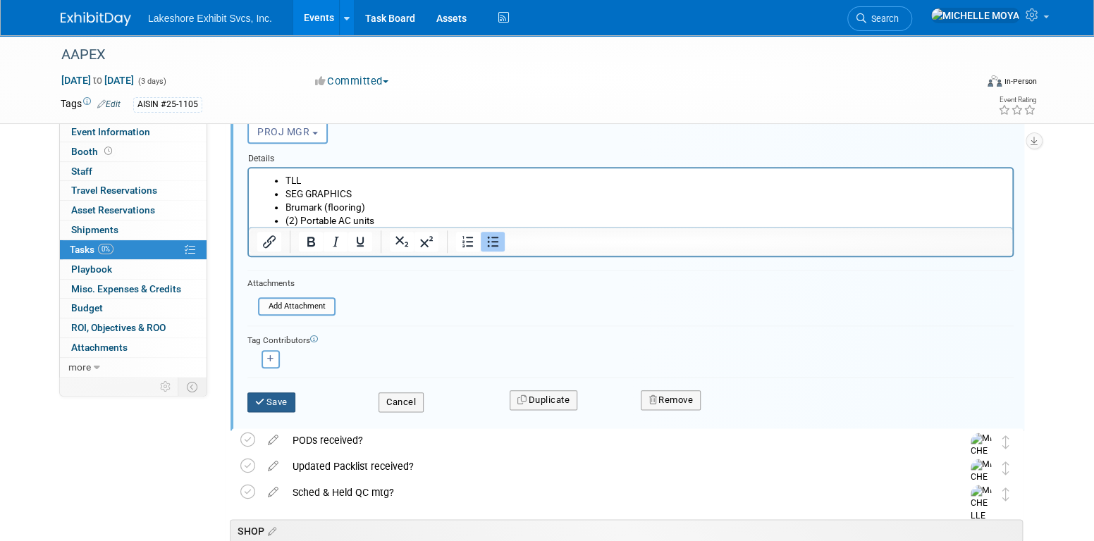
click at [278, 399] on button "Save" at bounding box center [271, 403] width 48 height 20
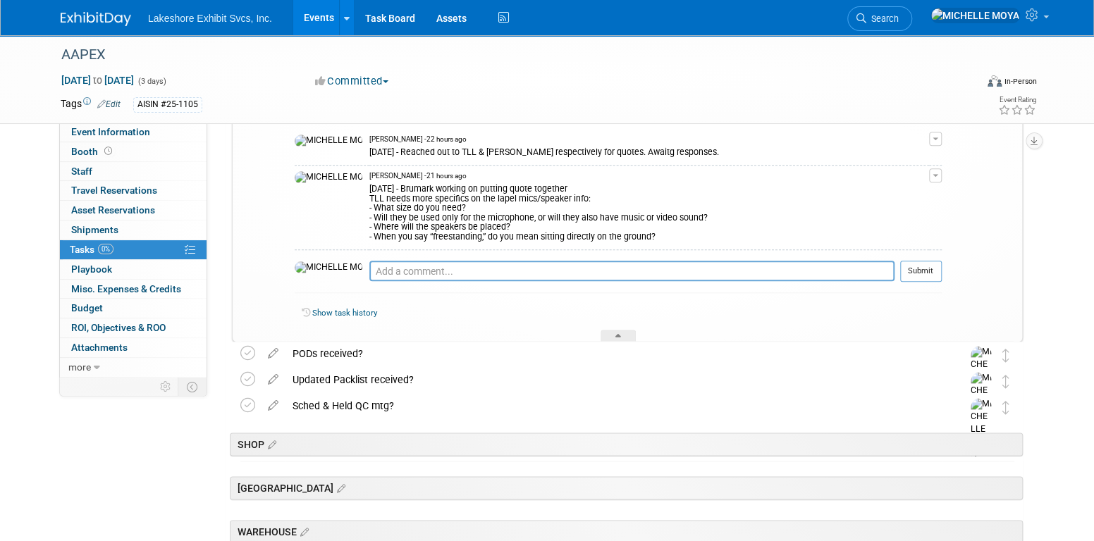
drag, startPoint x: 543, startPoint y: 230, endPoint x: 558, endPoint y: 228, distance: 15.6
click at [545, 230] on div "8.14.25 - Brumark working on putting quote together TLL needs more specifics on…" at bounding box center [649, 211] width 560 height 61
click at [938, 172] on tr "Ordered any additional required items? 2 DETAILS TLL SEG GRAPHICS Brumark (floo…" at bounding box center [627, 168] width 773 height 347
click at [936, 172] on button "button" at bounding box center [935, 176] width 13 height 14
click at [898, 195] on link "Edit Comment" at bounding box center [885, 196] width 111 height 20
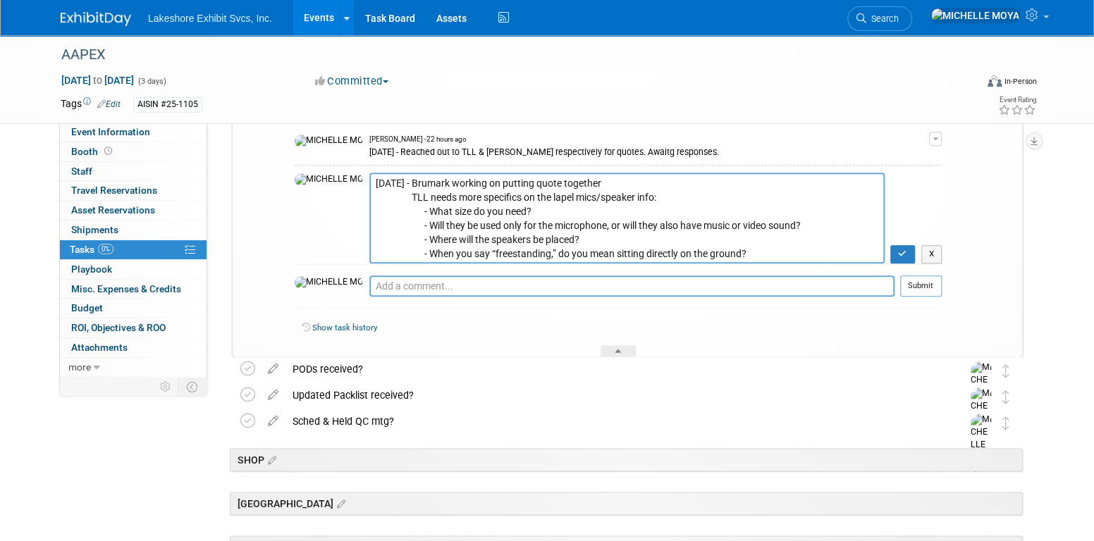
click at [562, 184] on textarea "8.14.25 - Brumark working on putting quote together TLL needs more specifics on…" at bounding box center [626, 218] width 515 height 91
type textarea "8.14.25 - Brumark working on putting quote together. 8.14.25 - Quote provided. …"
drag, startPoint x: 922, startPoint y: 201, endPoint x: 910, endPoint y: 235, distance: 35.9
click at [924, 206] on td "X" at bounding box center [913, 219] width 57 height 92
click at [901, 254] on icon "button" at bounding box center [902, 254] width 9 height 8
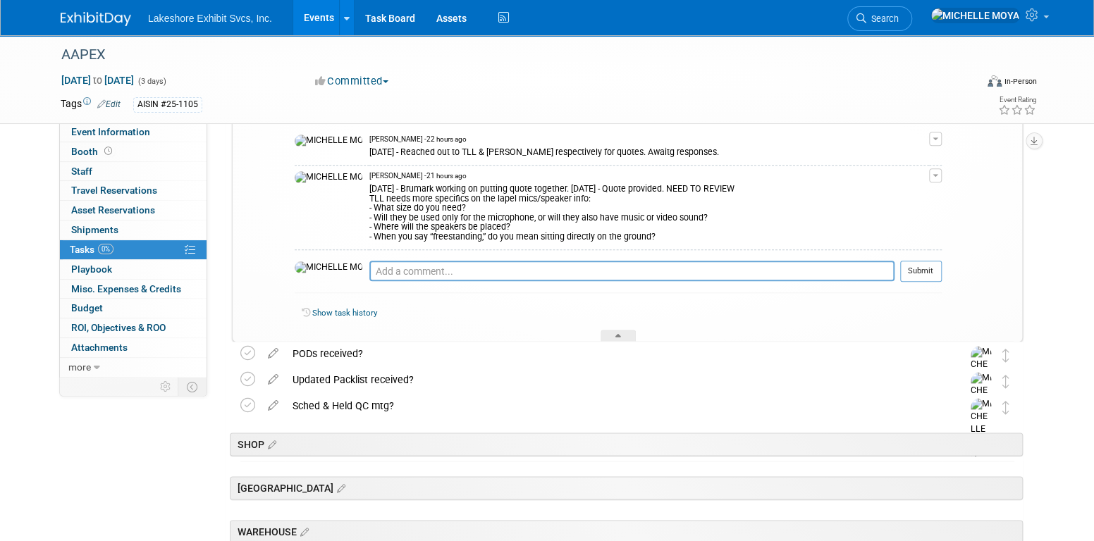
click at [319, 18] on link "Events" at bounding box center [318, 17] width 51 height 35
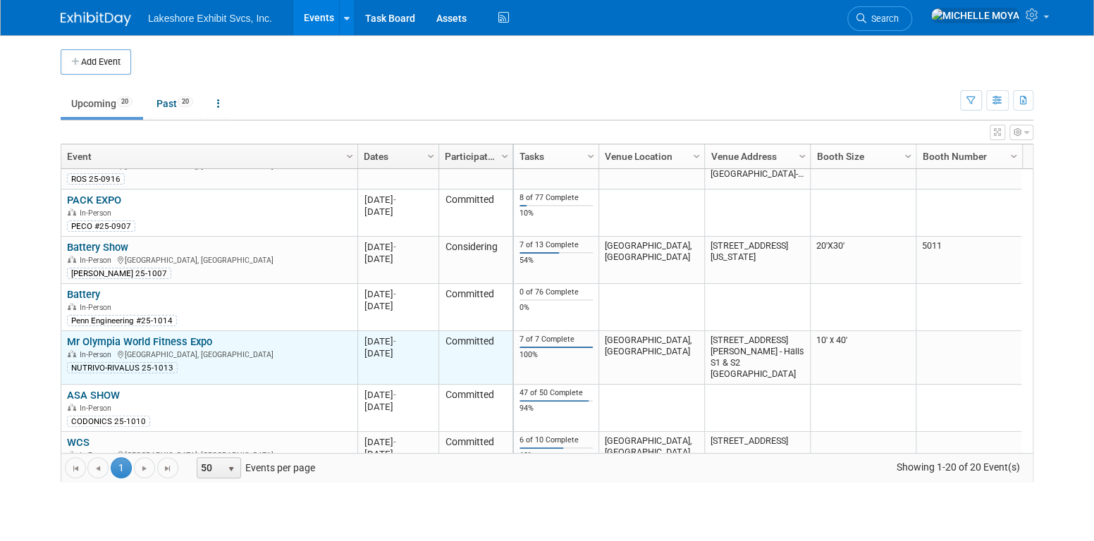
scroll to position [253, 0]
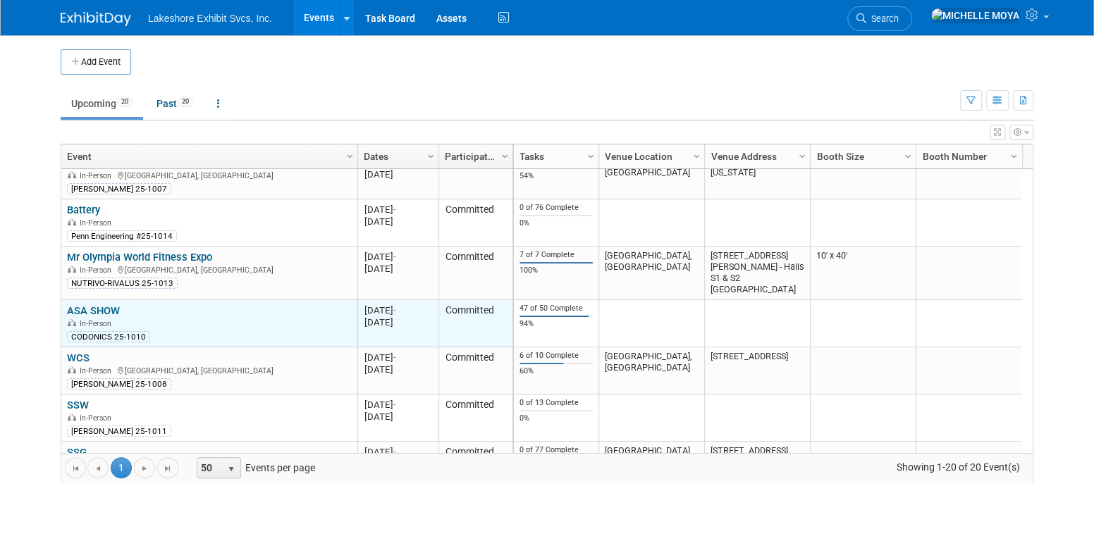
click at [112, 310] on link "ASA SHOW" at bounding box center [93, 311] width 53 height 13
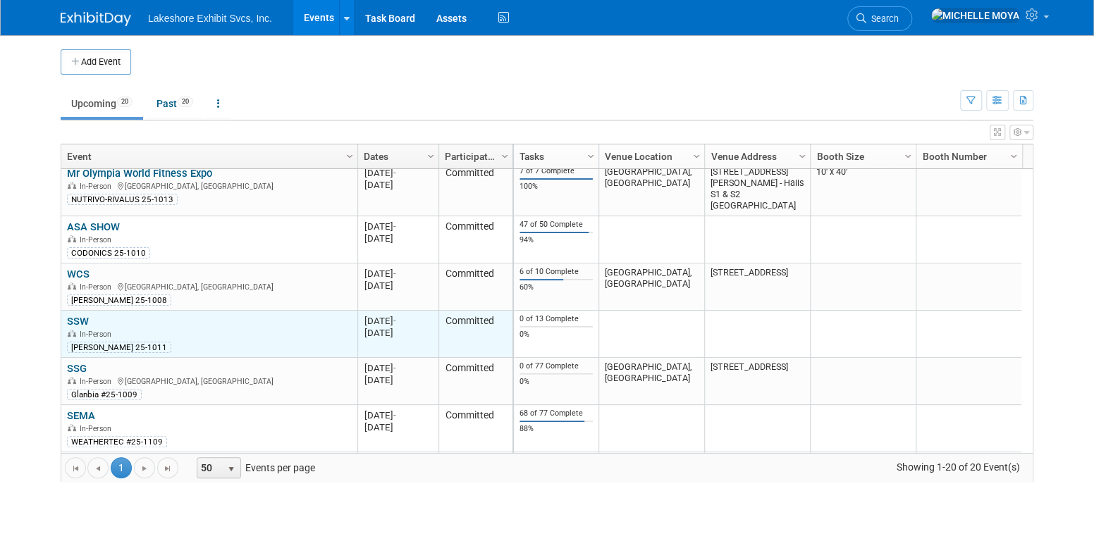
scroll to position [422, 0]
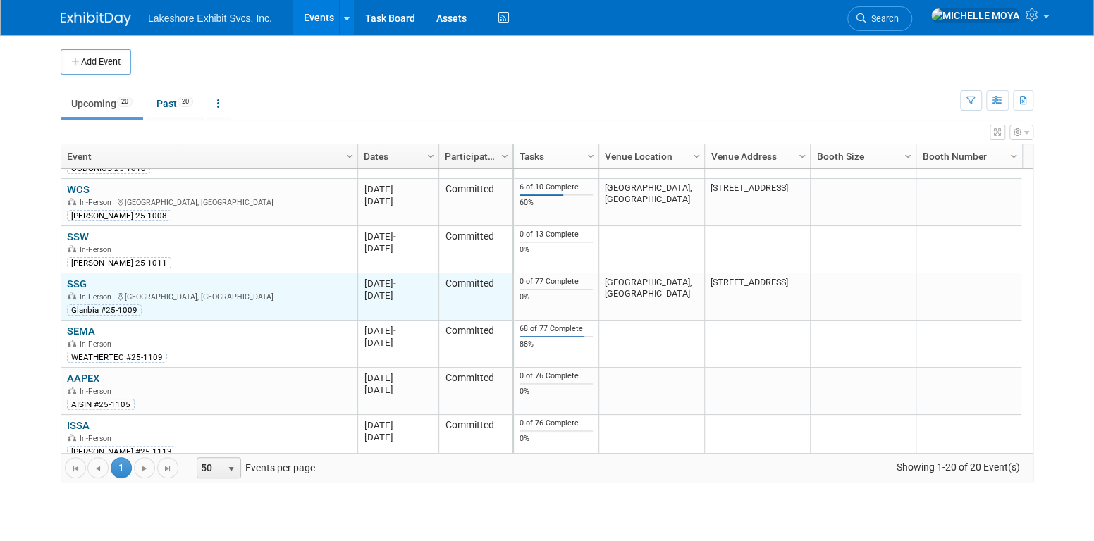
click at [78, 279] on link "SSG" at bounding box center [77, 284] width 20 height 13
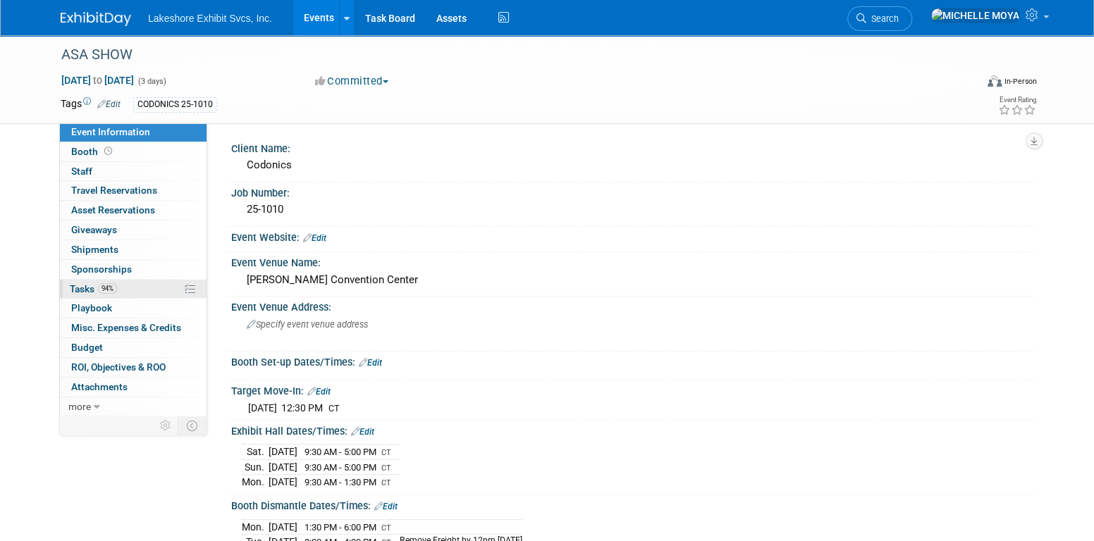
click at [128, 288] on link "94% Tasks 94%" at bounding box center [133, 289] width 147 height 19
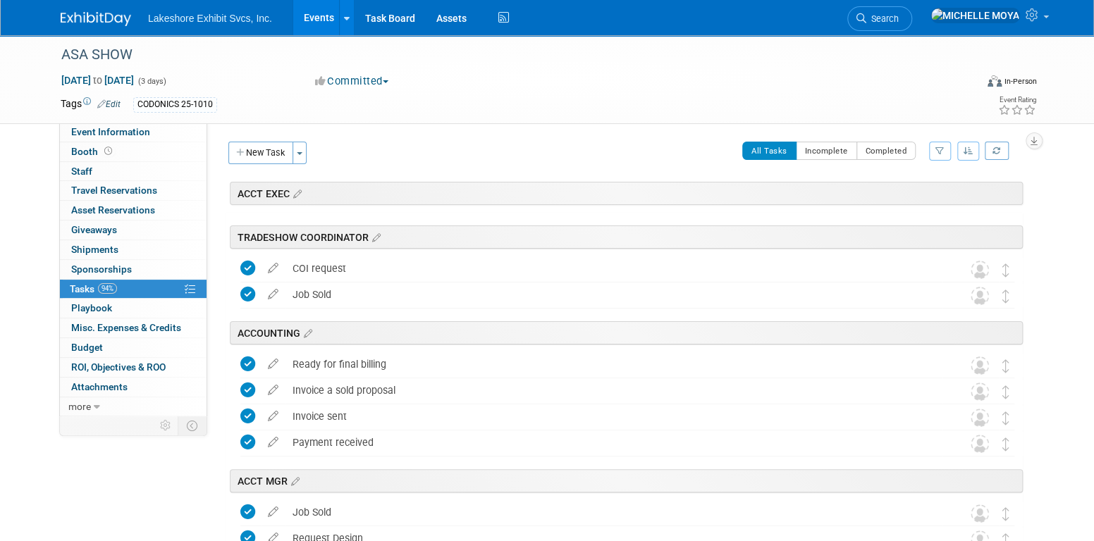
click at [940, 147] on icon "button" at bounding box center [940, 151] width 9 height 8
drag, startPoint x: 912, startPoint y: 192, endPoint x: 902, endPoint y: 202, distance: 14.0
click at [912, 192] on select "-- Select Assignee -- All unassigned tasks Assigned to me Amanda Koss Dave Desa…" at bounding box center [881, 196] width 116 height 20
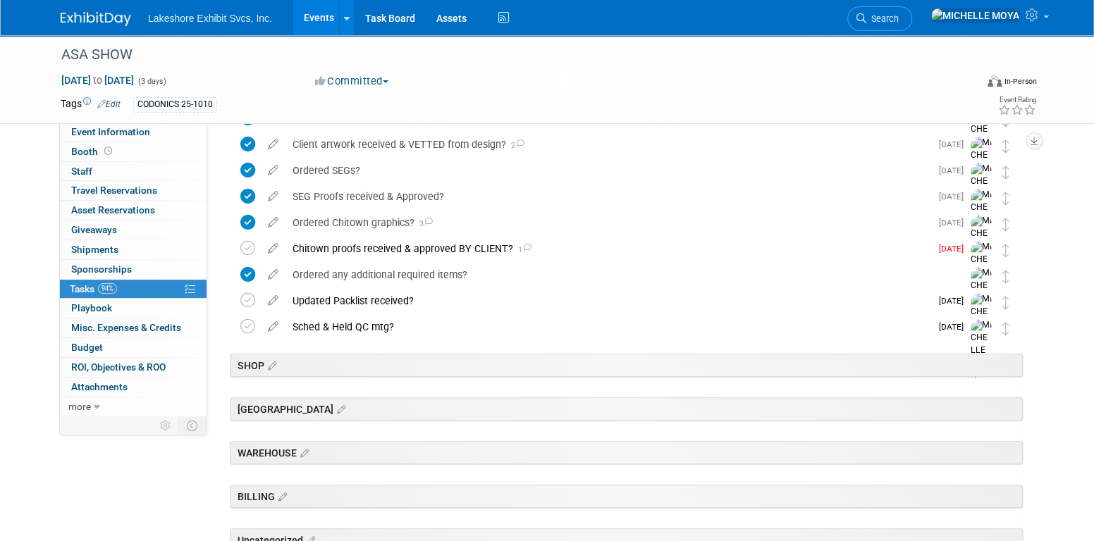
scroll to position [494, 0]
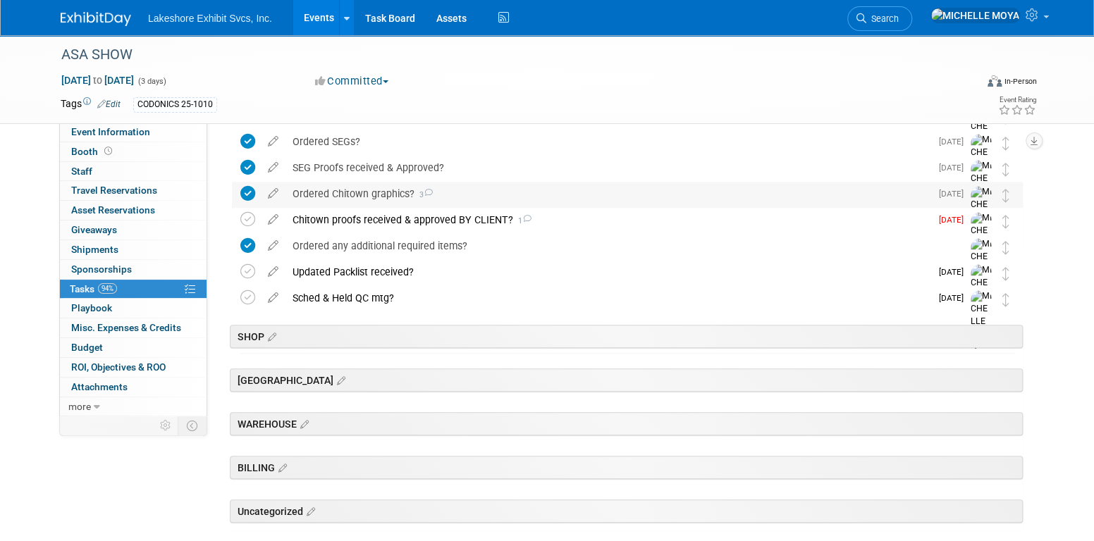
click at [378, 190] on div "Ordered Chitown graphics? 3" at bounding box center [608, 194] width 645 height 24
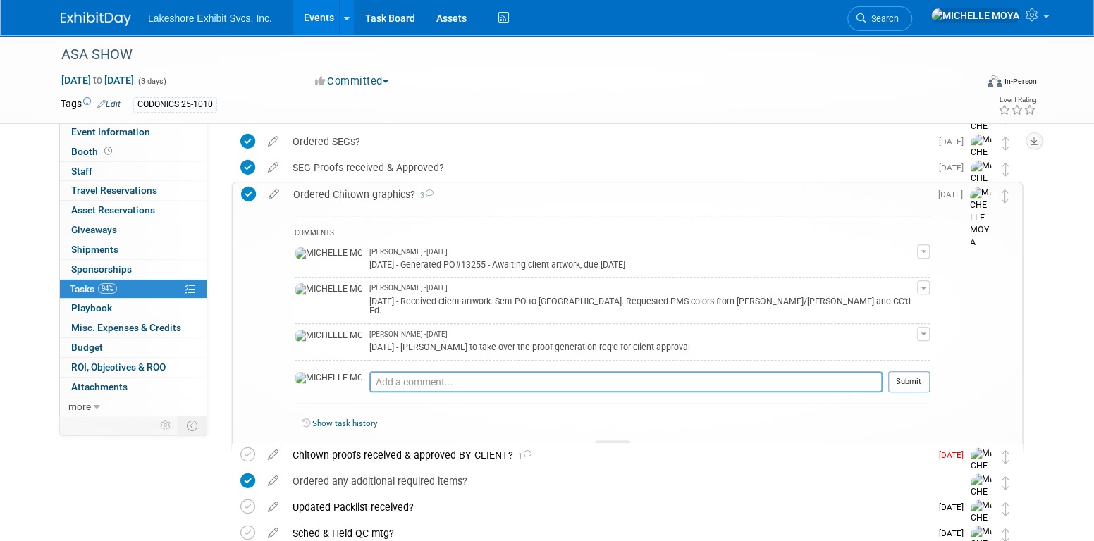
click at [381, 191] on div "Ordered Chitown graphics? 3" at bounding box center [608, 195] width 644 height 24
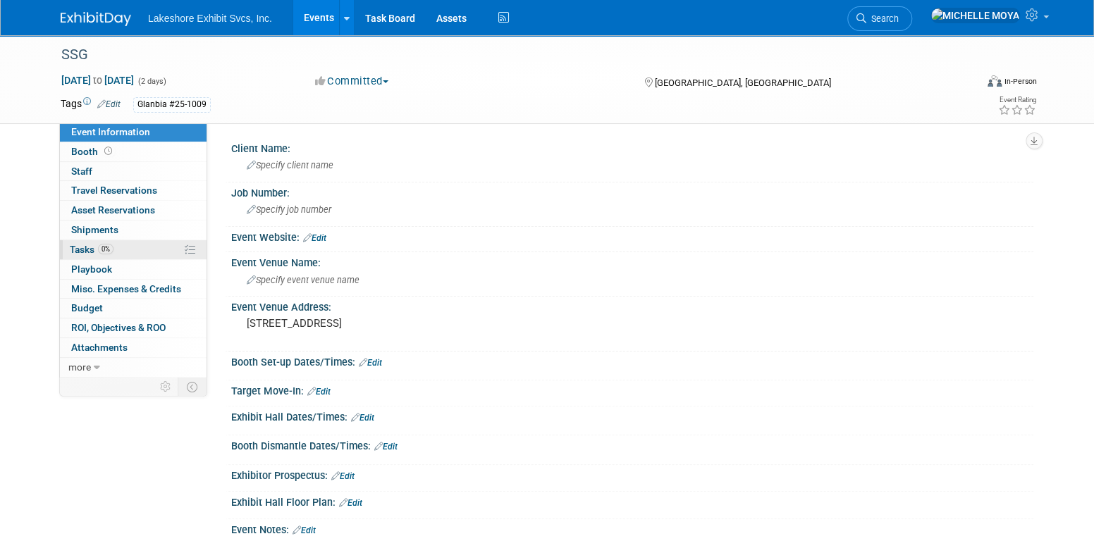
click at [128, 249] on link "0% Tasks 0%" at bounding box center [133, 249] width 147 height 19
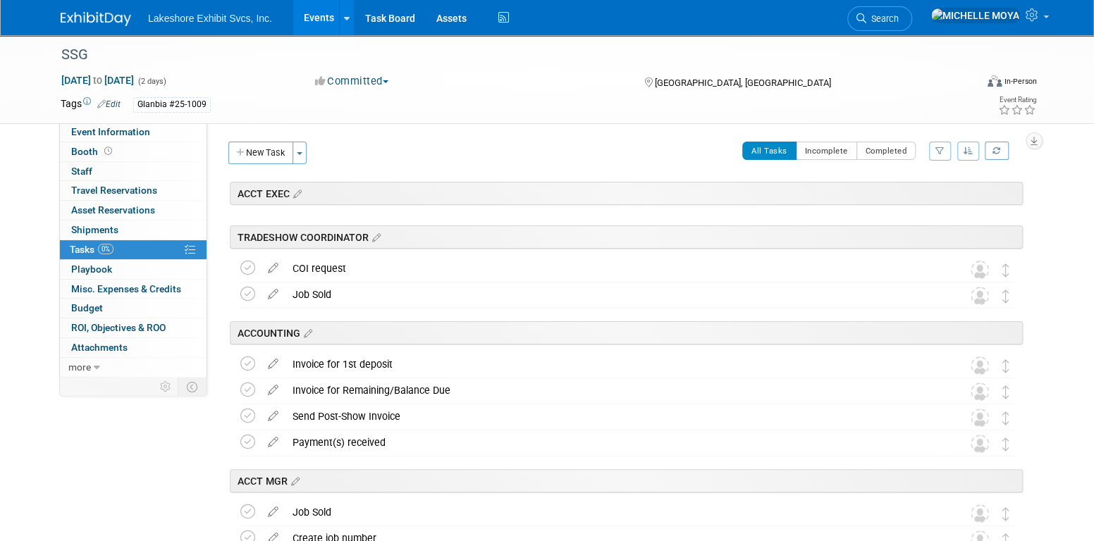
click at [939, 143] on button "button" at bounding box center [940, 151] width 22 height 19
click at [900, 194] on select "-- Select Assignee -- All unassigned tasks Assigned to me Amanda Koss Dave Desa…" at bounding box center [881, 196] width 116 height 20
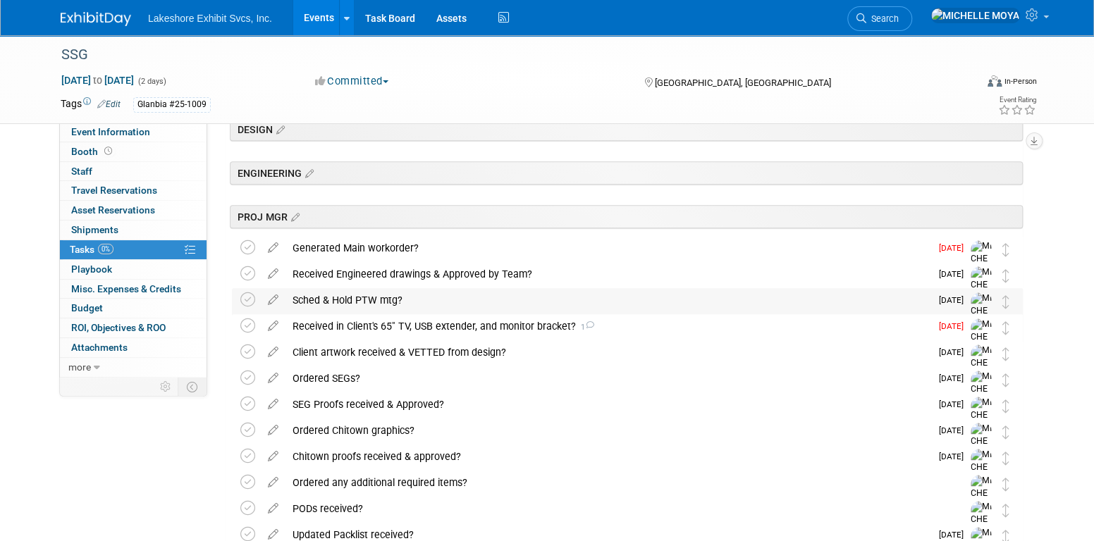
scroll to position [353, 0]
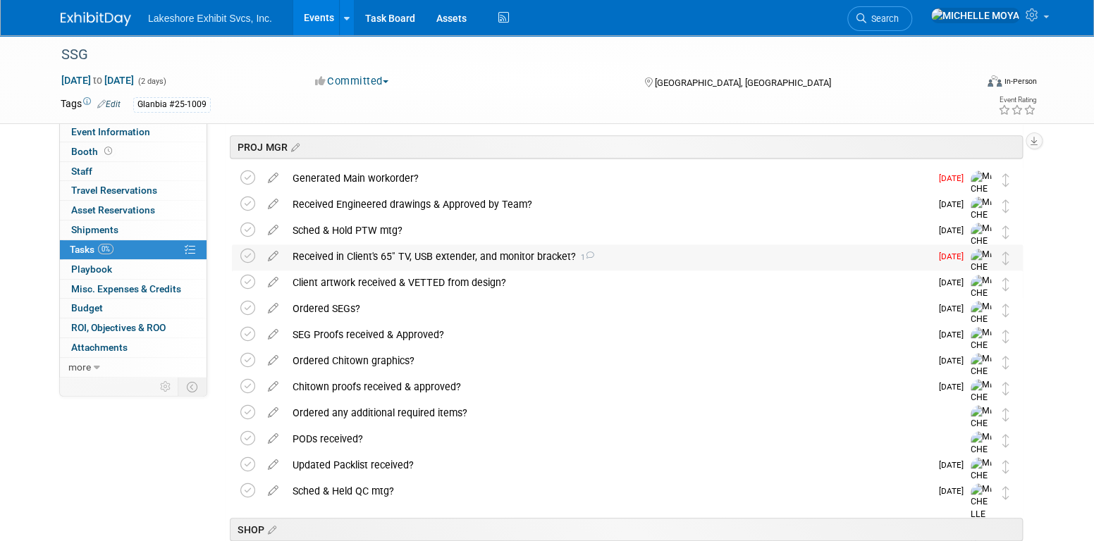
click at [490, 261] on div "Received in Client's 65" TV, USB extender, and monitor bracket? 1" at bounding box center [608, 257] width 645 height 24
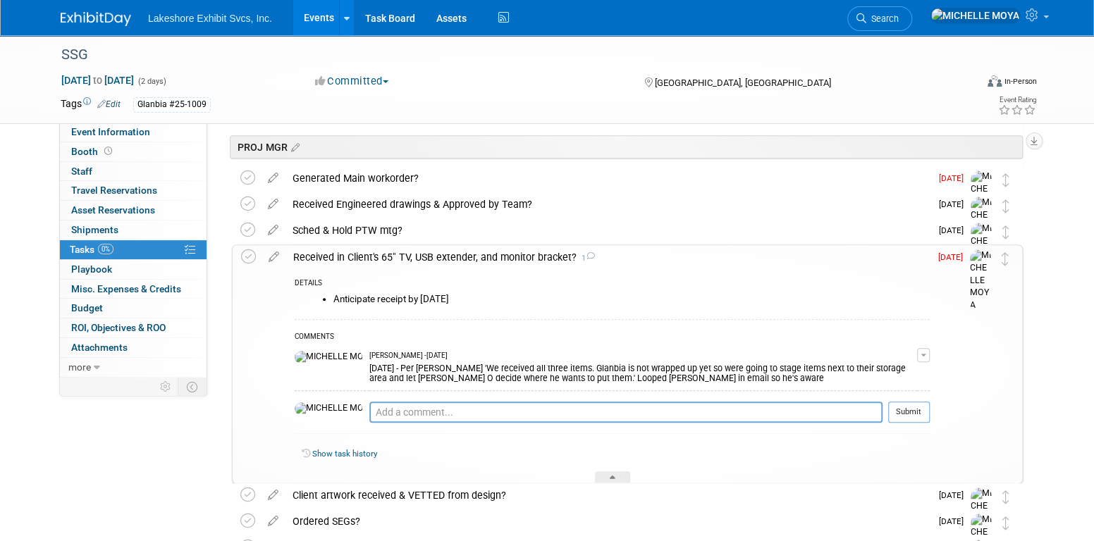
click at [490, 261] on div "Received in Client's 65" TV, USB extender, and monitor bracket? 1" at bounding box center [608, 257] width 644 height 24
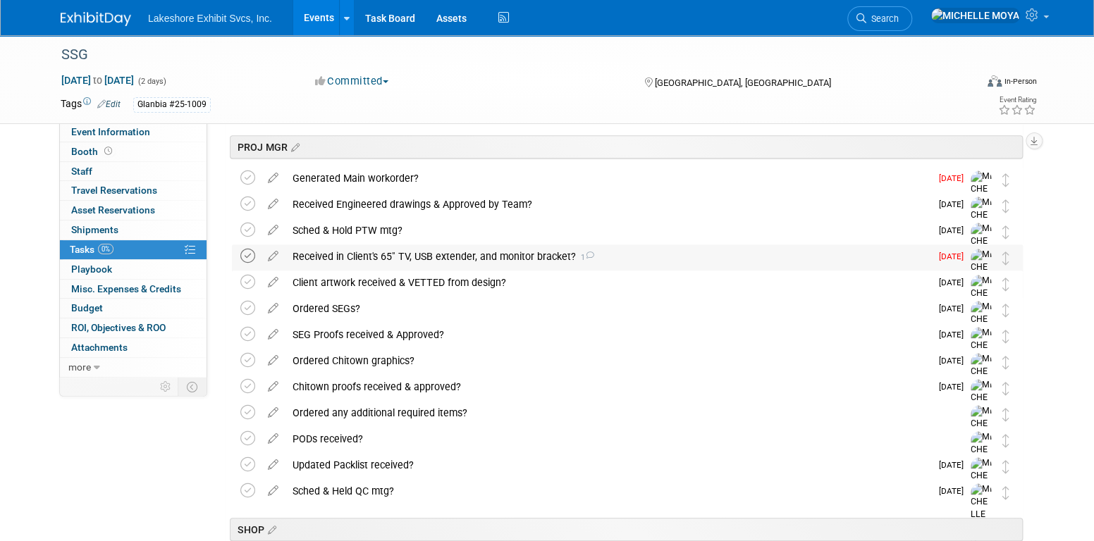
click at [244, 255] on icon at bounding box center [247, 256] width 15 height 15
click at [247, 179] on icon at bounding box center [247, 178] width 15 height 15
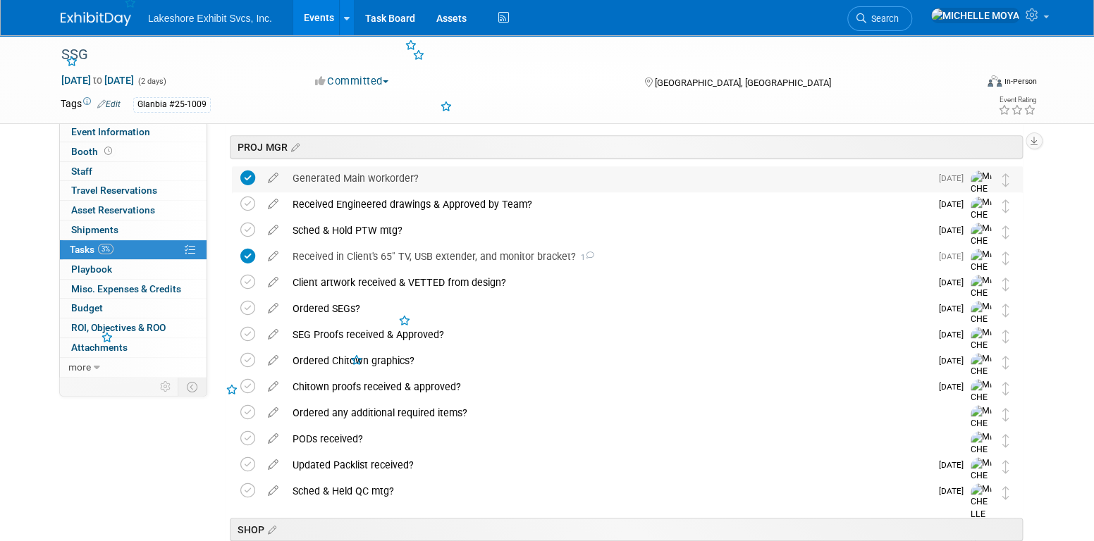
click at [350, 177] on div "Generated Main workorder?" at bounding box center [608, 178] width 645 height 24
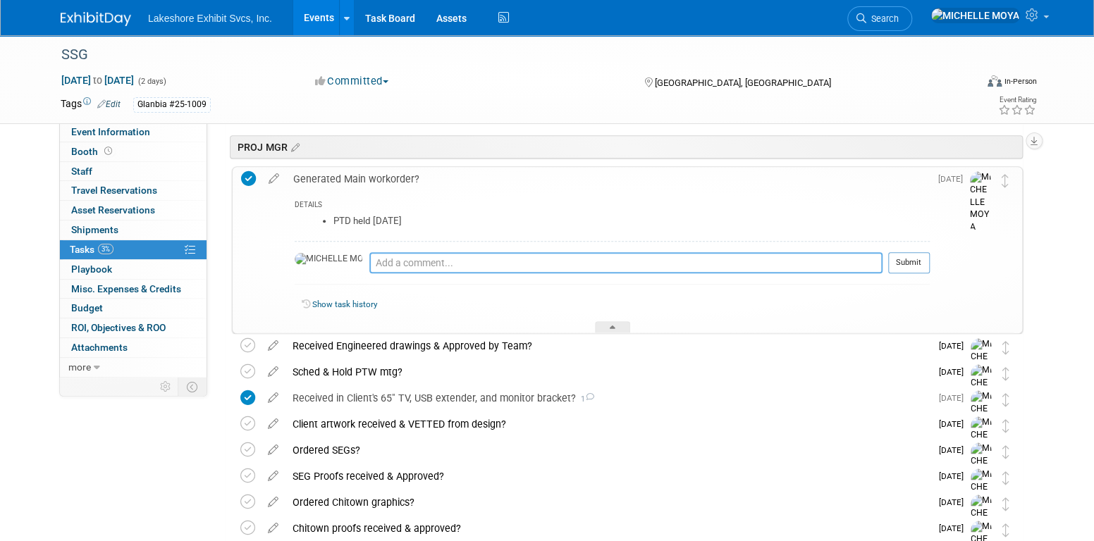
click at [388, 261] on textarea at bounding box center [625, 262] width 513 height 21
click at [721, 221] on li "PTD held Wed. 8.6.25" at bounding box center [631, 221] width 596 height 11
drag, startPoint x: 635, startPoint y: 259, endPoint x: 548, endPoint y: 253, distance: 86.9
click at [548, 253] on textarea "8.15.25 - Awaiting drawings for review/approvals. Due: 8.20.25" at bounding box center [625, 262] width 513 height 20
type textarea "8.15.25 - Awaiting drawings for review/approvals."
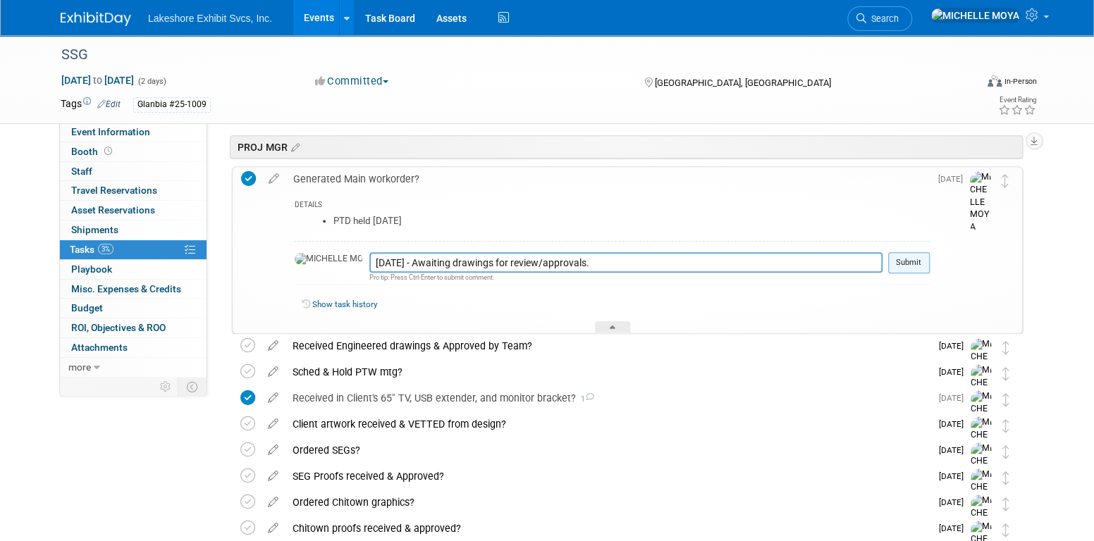
click at [909, 256] on button "Submit" at bounding box center [909, 262] width 42 height 21
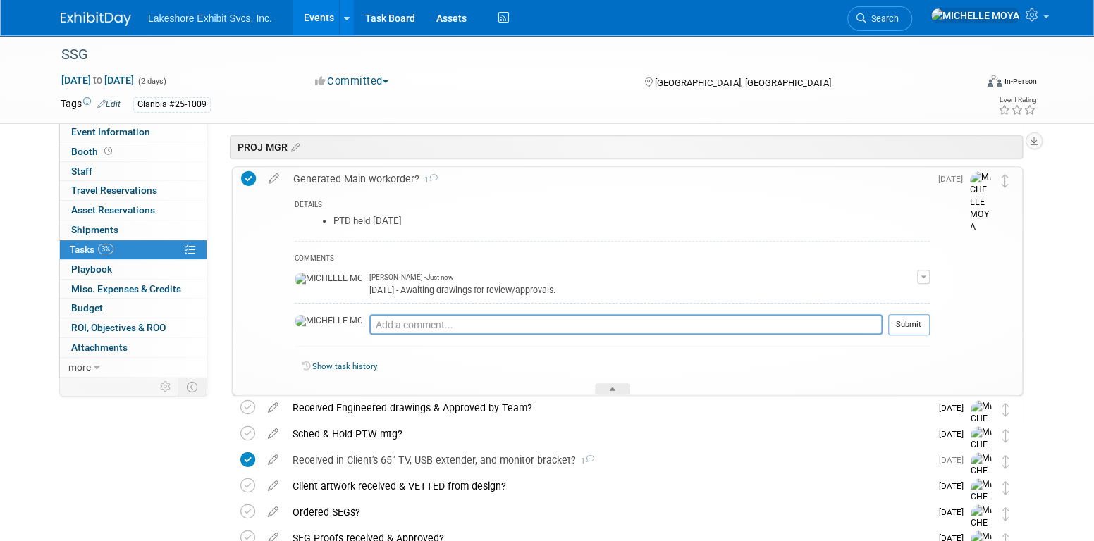
click at [386, 175] on div "Generated Main workorder? 1" at bounding box center [608, 179] width 644 height 24
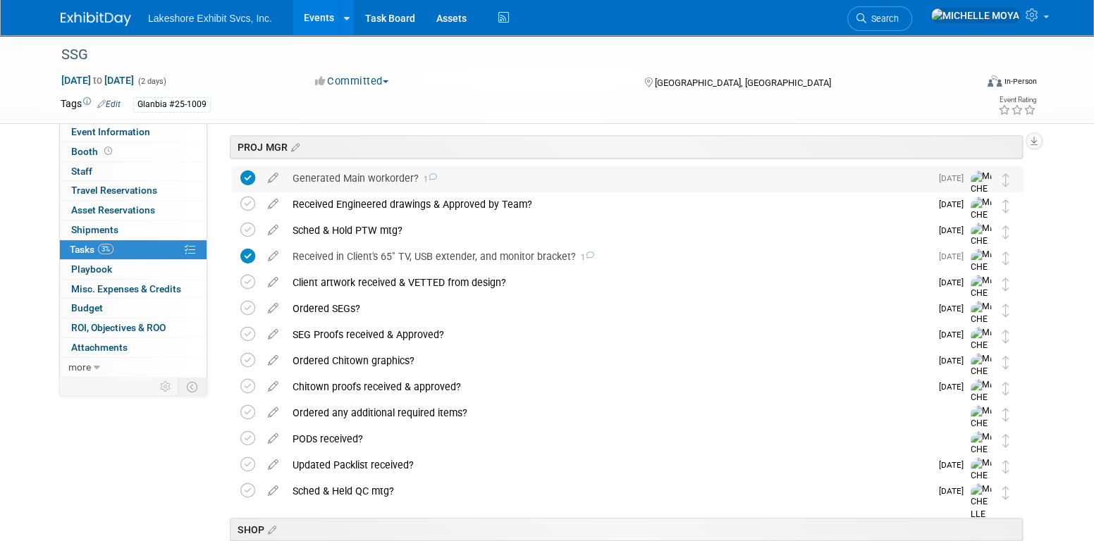
click at [290, 180] on div "Generated Main workorder? 1" at bounding box center [608, 178] width 645 height 24
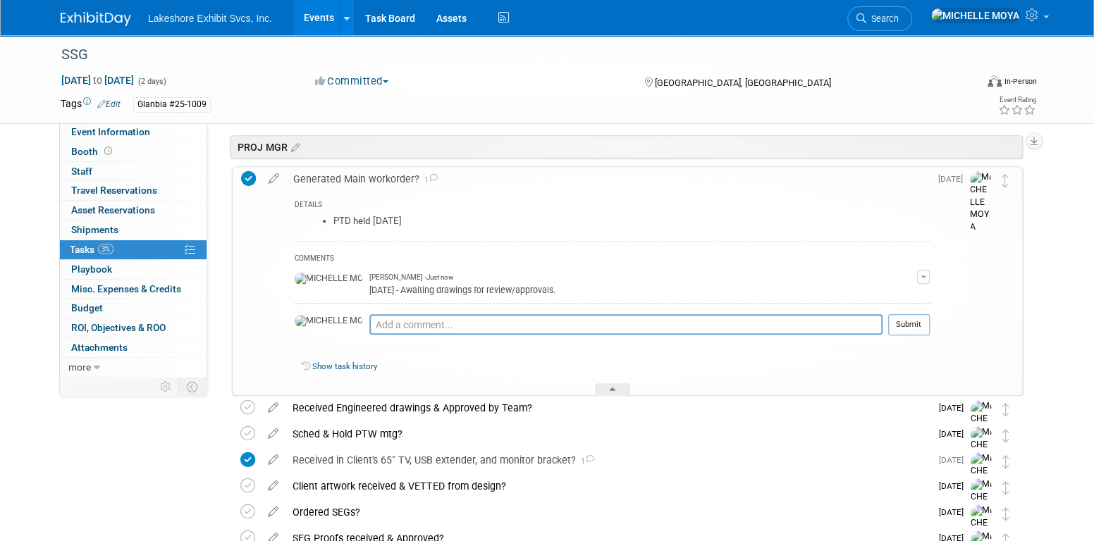
click at [271, 172] on icon at bounding box center [274, 176] width 25 height 18
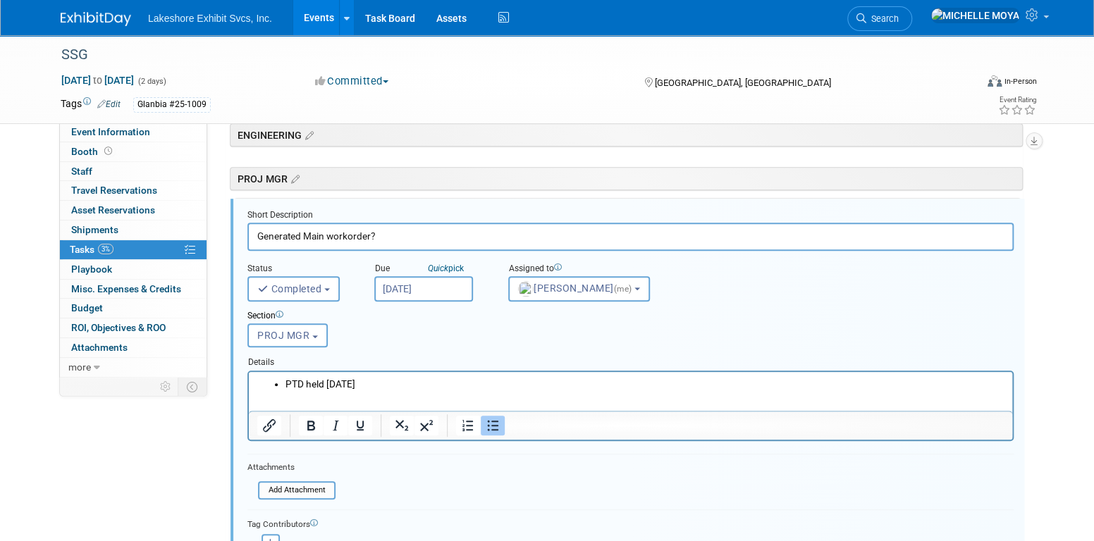
scroll to position [313, 0]
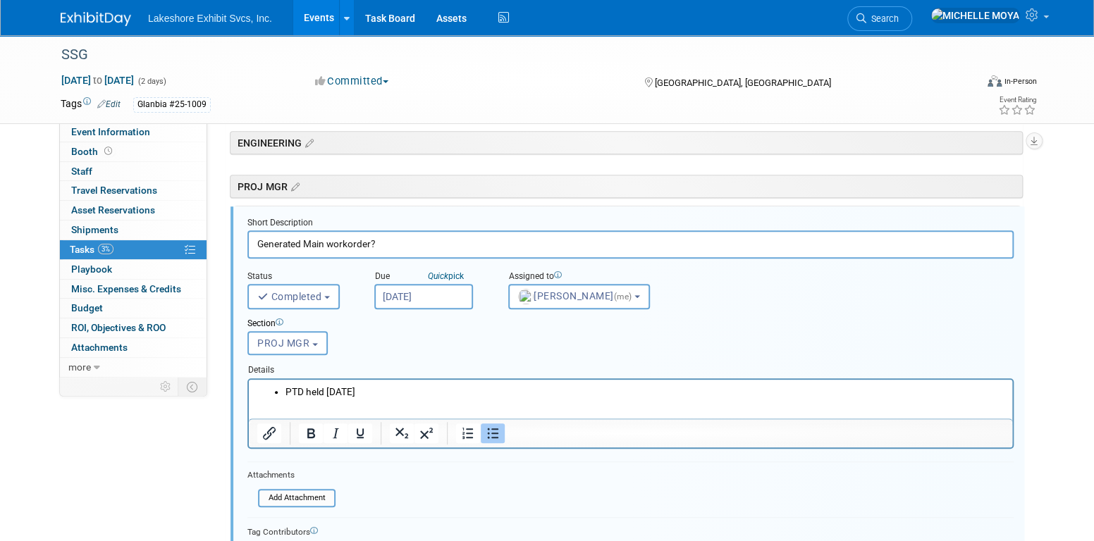
click at [429, 396] on li "PTD held Wed. 8.6.25" at bounding box center [645, 391] width 719 height 13
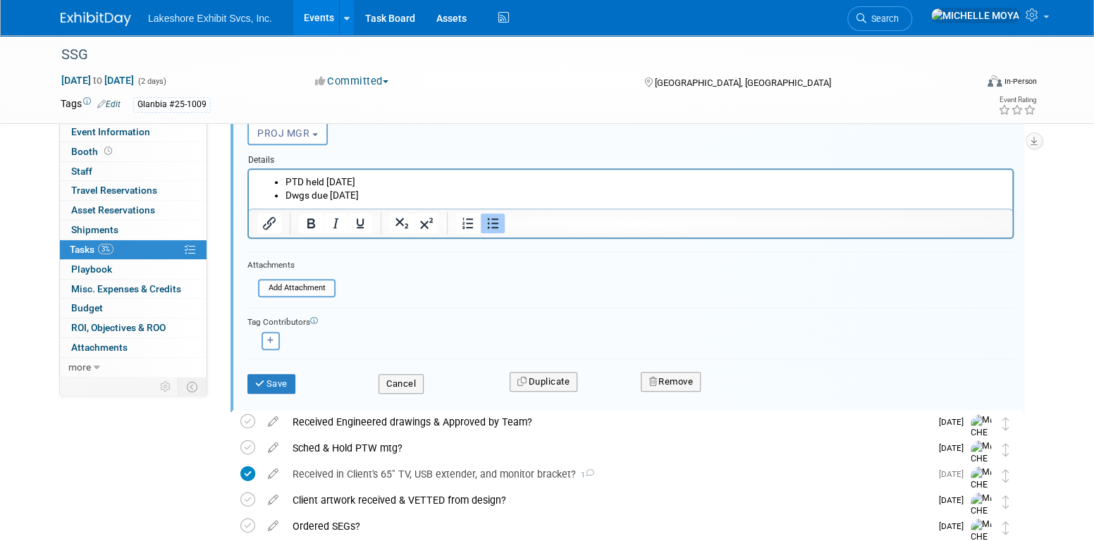
scroll to position [525, 0]
click at [270, 381] on button "Save" at bounding box center [271, 383] width 48 height 20
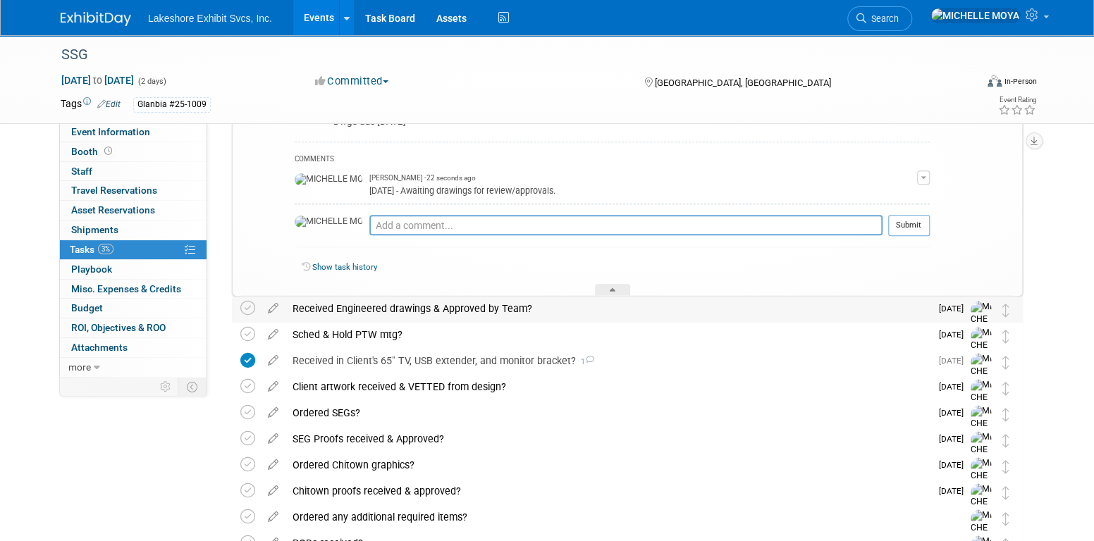
scroll to position [384, 0]
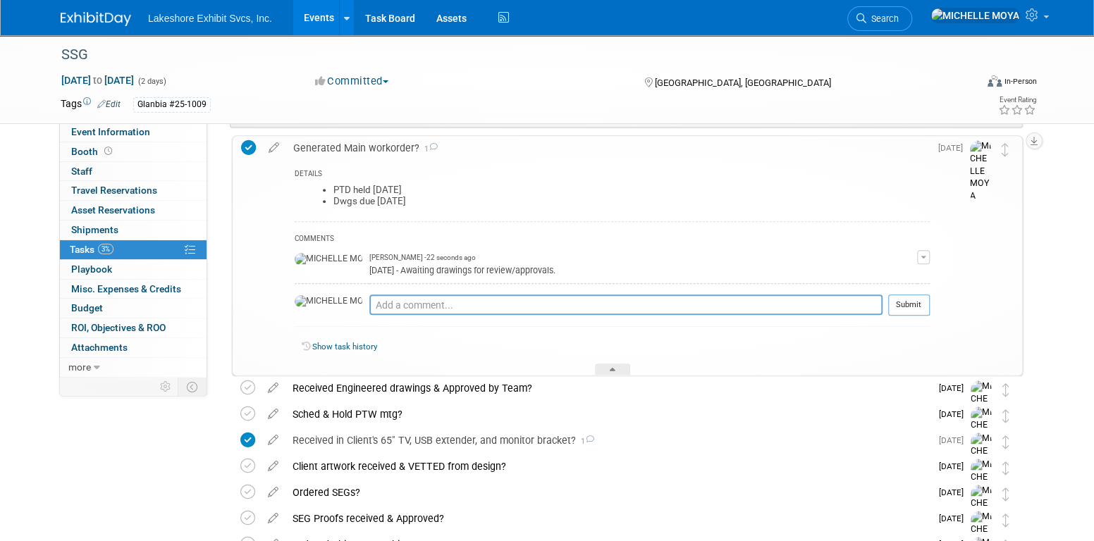
click at [372, 145] on div "Generated Main workorder? 1" at bounding box center [608, 148] width 644 height 24
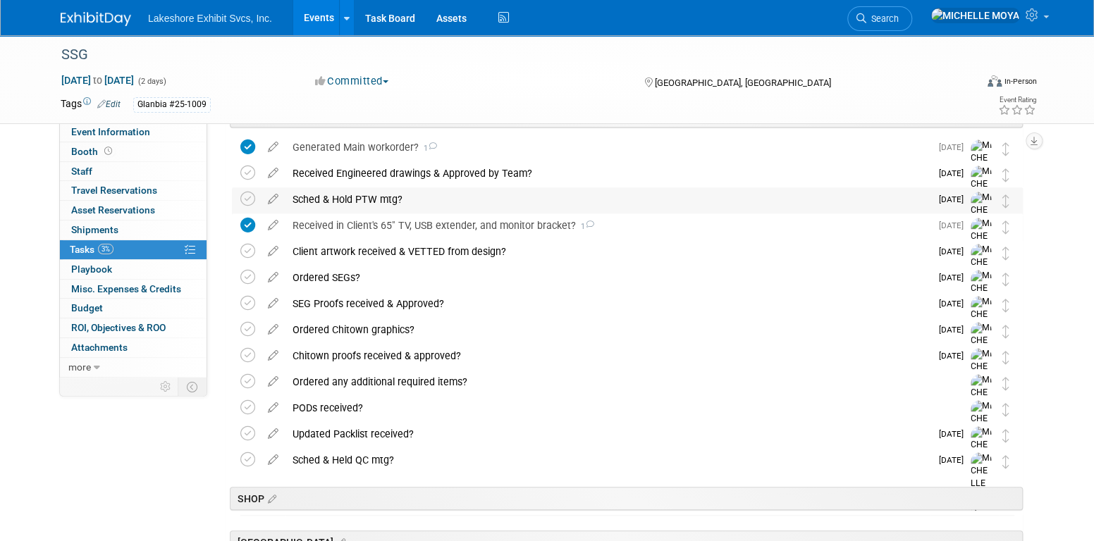
click at [378, 197] on div "Sched & Hold PTW mtg?" at bounding box center [608, 200] width 645 height 24
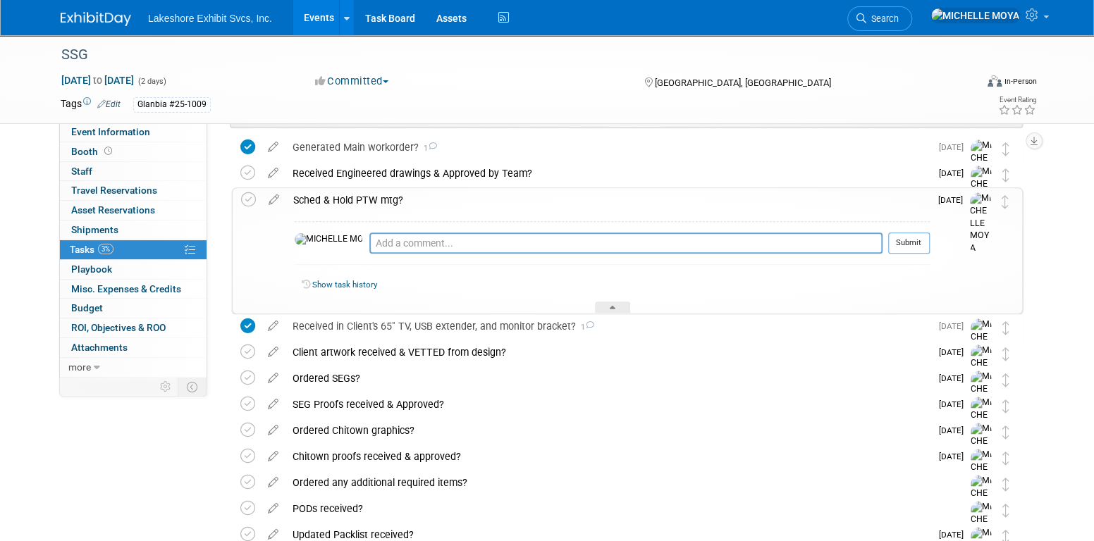
click at [378, 197] on div "Sched & Hold PTW mtg?" at bounding box center [608, 200] width 644 height 24
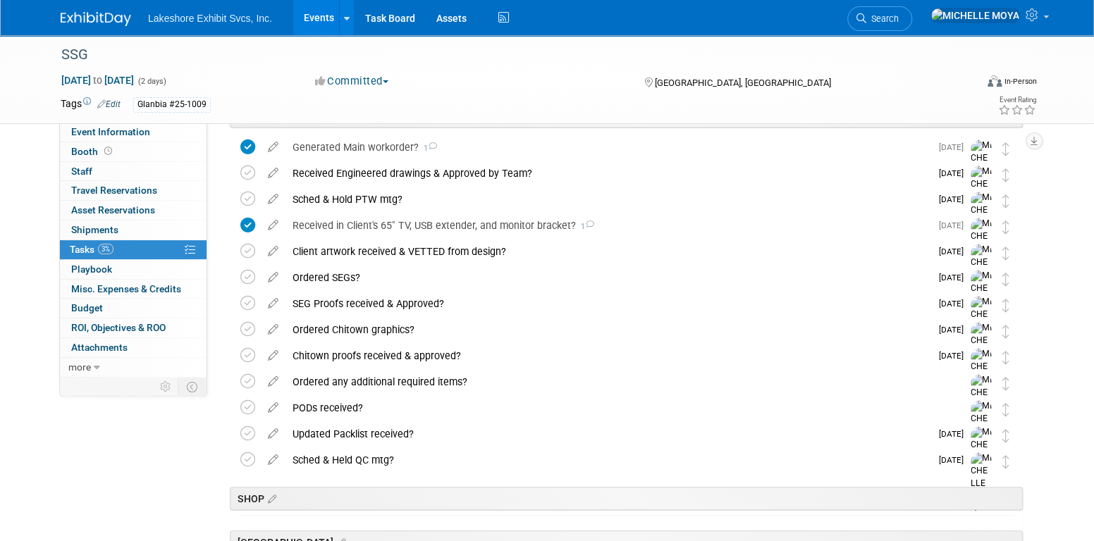
click at [384, 150] on div "Generated Main workorder? 1" at bounding box center [608, 147] width 645 height 24
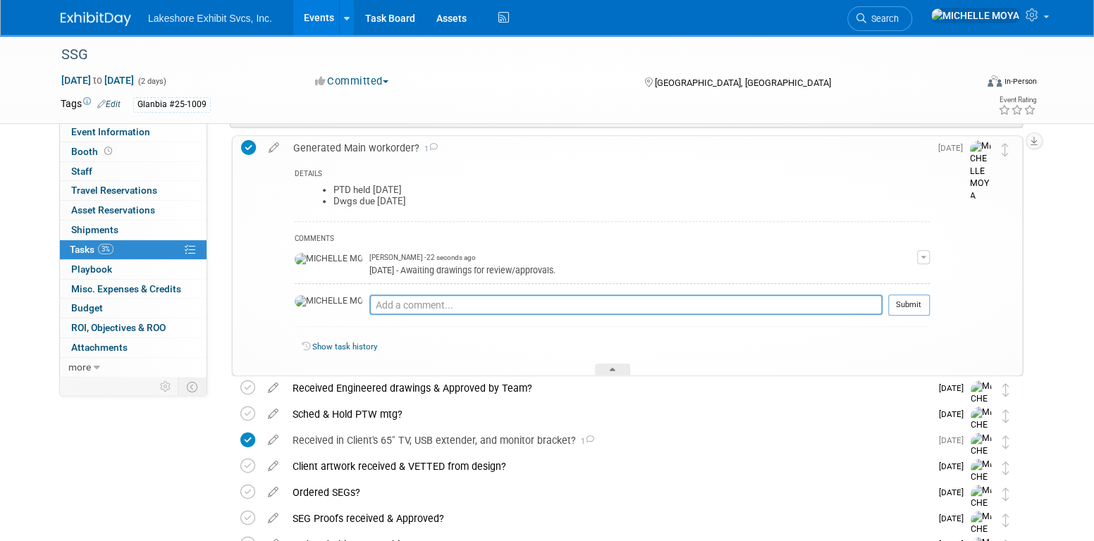
click at [923, 255] on button "button" at bounding box center [923, 257] width 13 height 14
click at [884, 276] on link "Edit Comment" at bounding box center [873, 278] width 111 height 20
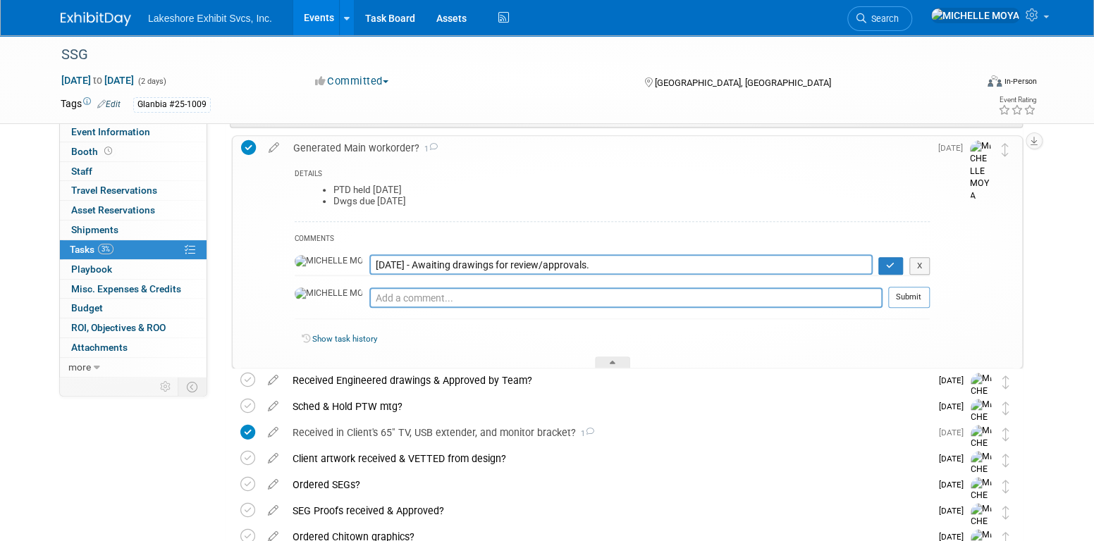
click at [370, 263] on textarea "8.15.25 - Awaiting drawings for review/approvals." at bounding box center [620, 265] width 503 height 20
click at [689, 262] on textarea "8.15.25 - Awaiting drawings for review/approvals." at bounding box center [620, 265] width 503 height 20
type textarea "8.15.25 - Workorder has been drafted. Awaiting drawings for review/approvals in…"
click at [887, 262] on icon "button" at bounding box center [890, 266] width 9 height 8
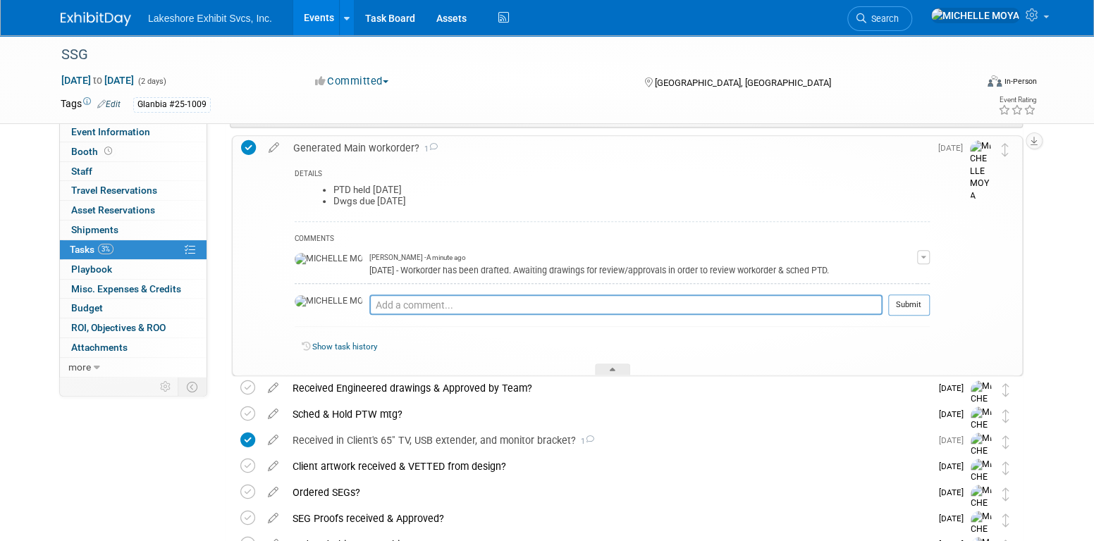
drag, startPoint x: 634, startPoint y: 253, endPoint x: 625, endPoint y: 252, distance: 8.6
click at [634, 254] on div "MICHELLE MOYA - A minute ago" at bounding box center [643, 258] width 548 height 10
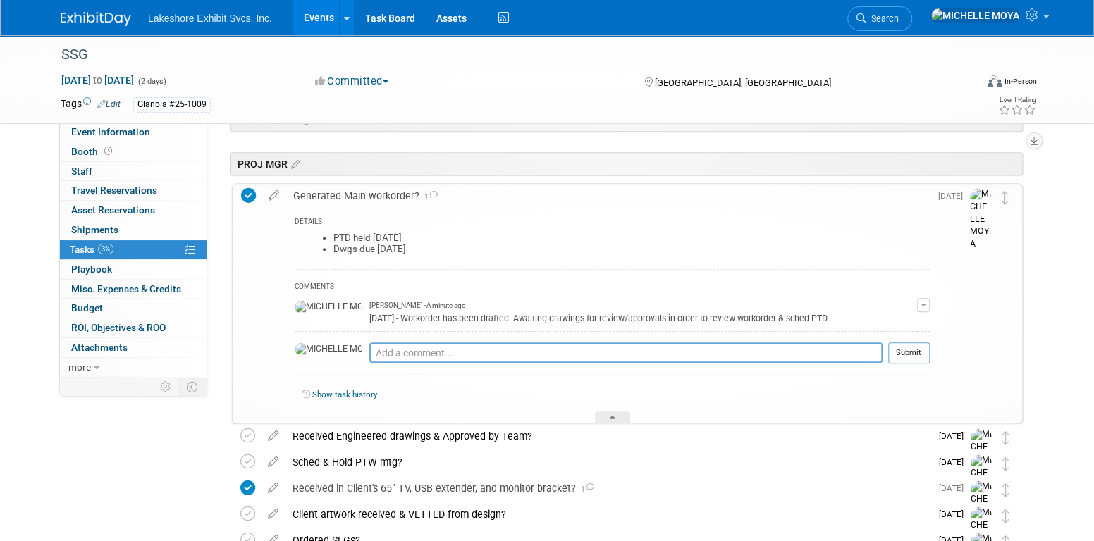
scroll to position [313, 0]
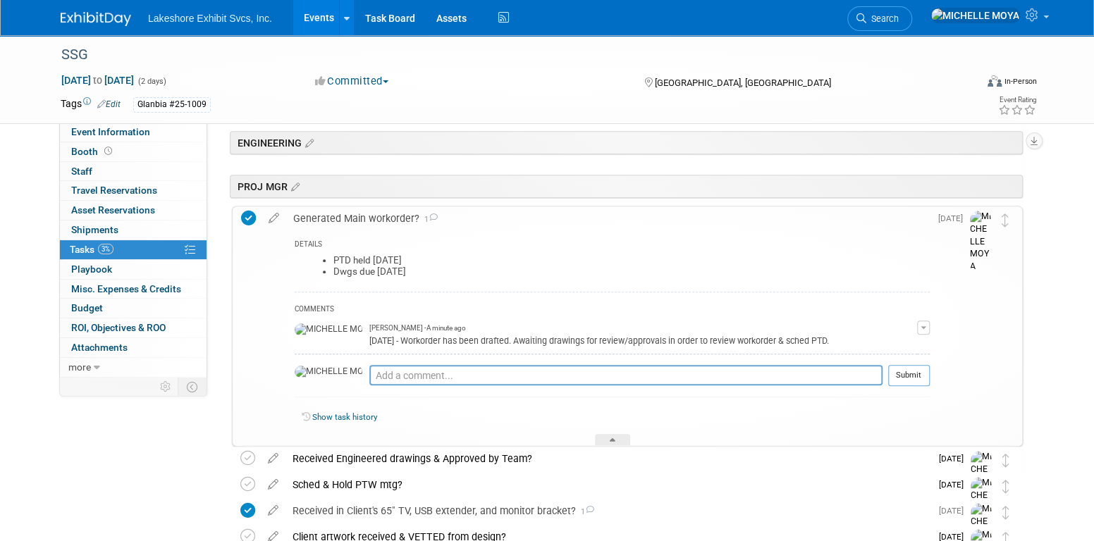
click at [346, 208] on div "Generated Main workorder? 1" at bounding box center [608, 219] width 644 height 24
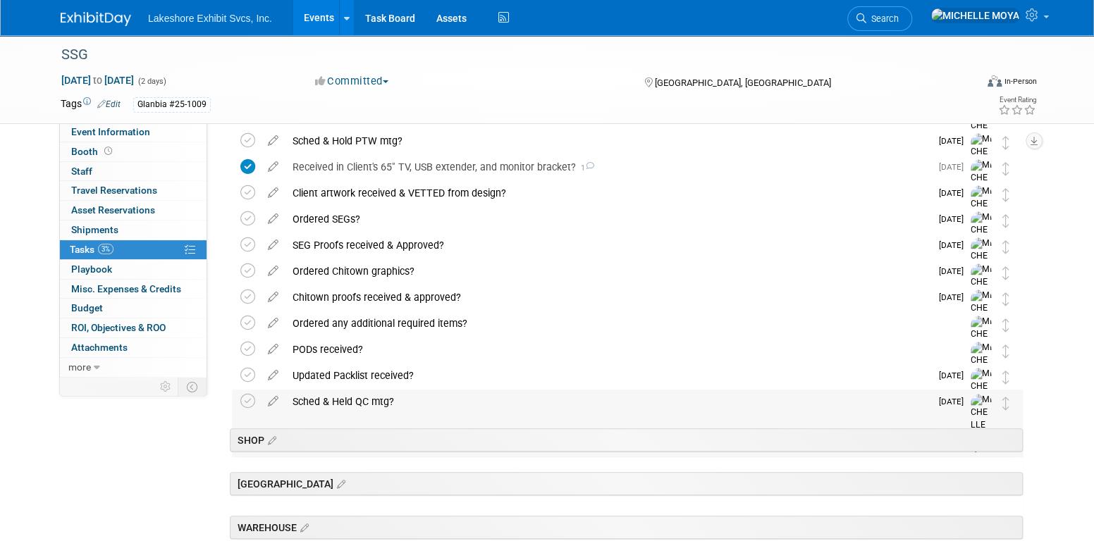
scroll to position [454, 0]
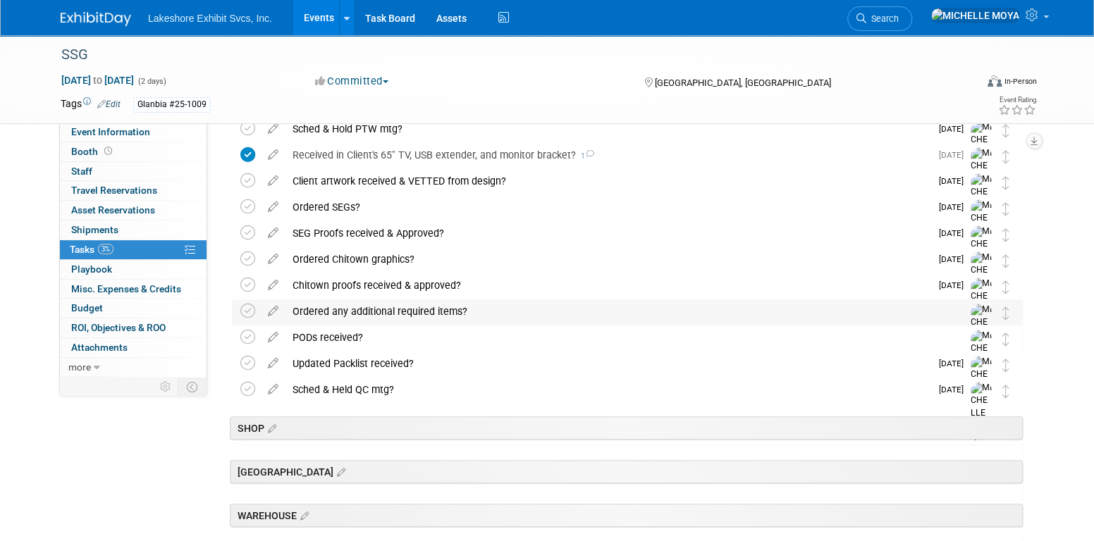
click at [419, 316] on div "Ordered any additional required items?" at bounding box center [614, 312] width 657 height 24
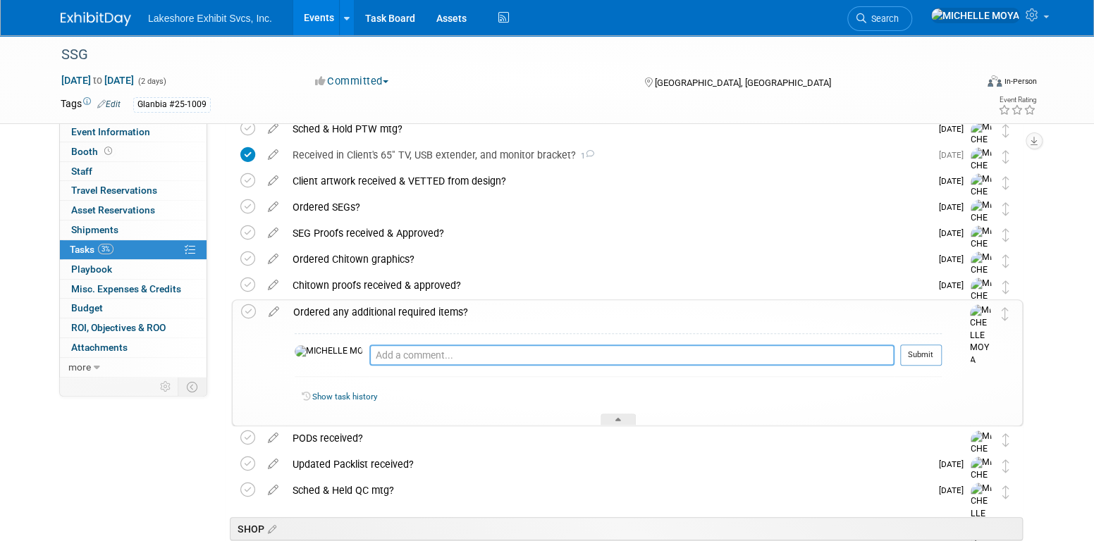
click at [427, 357] on textarea at bounding box center [631, 355] width 525 height 21
click at [417, 312] on div "Ordered any additional required items?" at bounding box center [614, 312] width 656 height 24
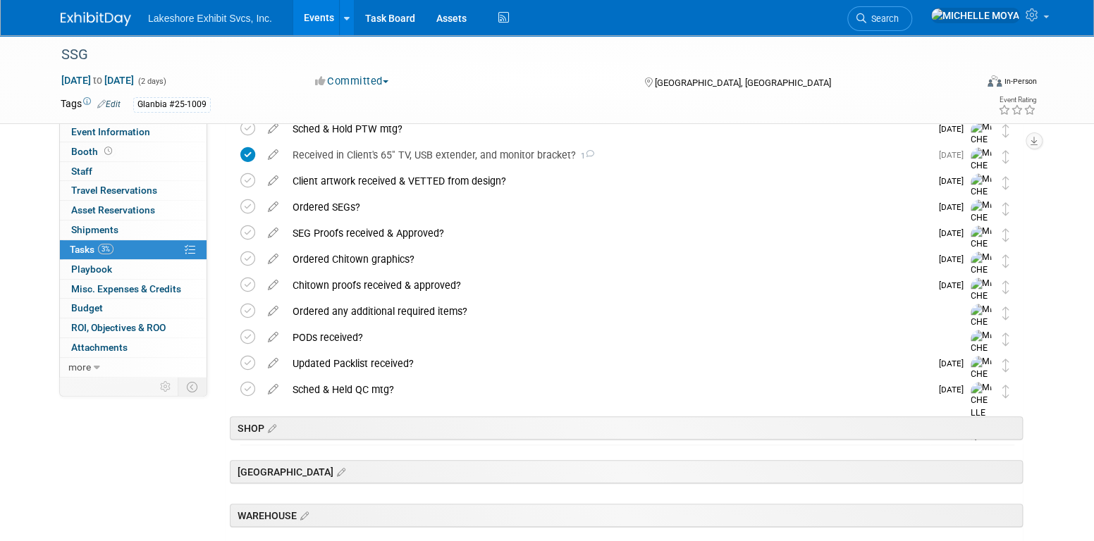
drag, startPoint x: 267, startPoint y: 305, endPoint x: 278, endPoint y: 313, distance: 14.7
click at [269, 307] on icon at bounding box center [273, 309] width 25 height 18
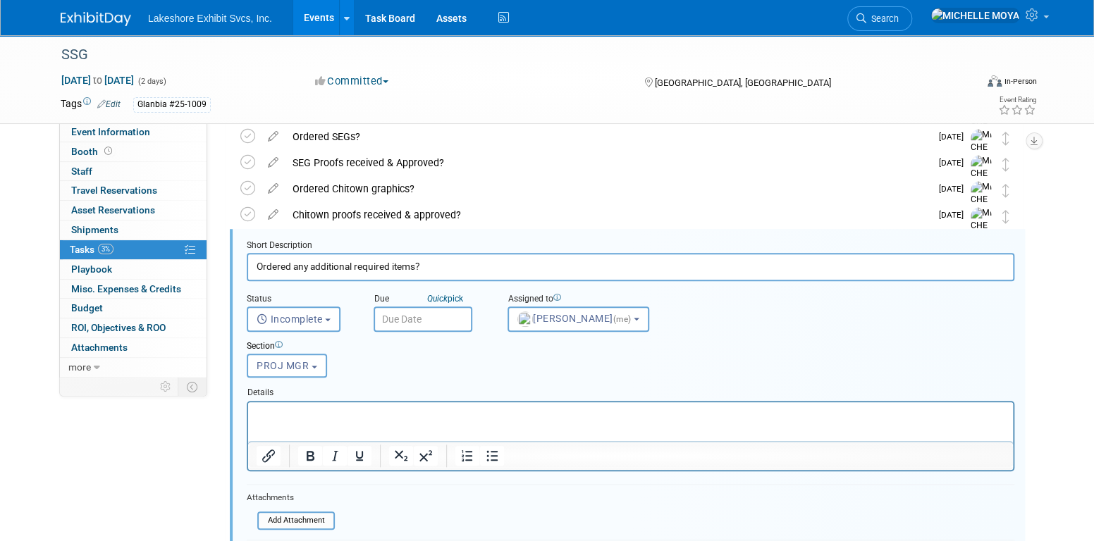
scroll to position [547, 0]
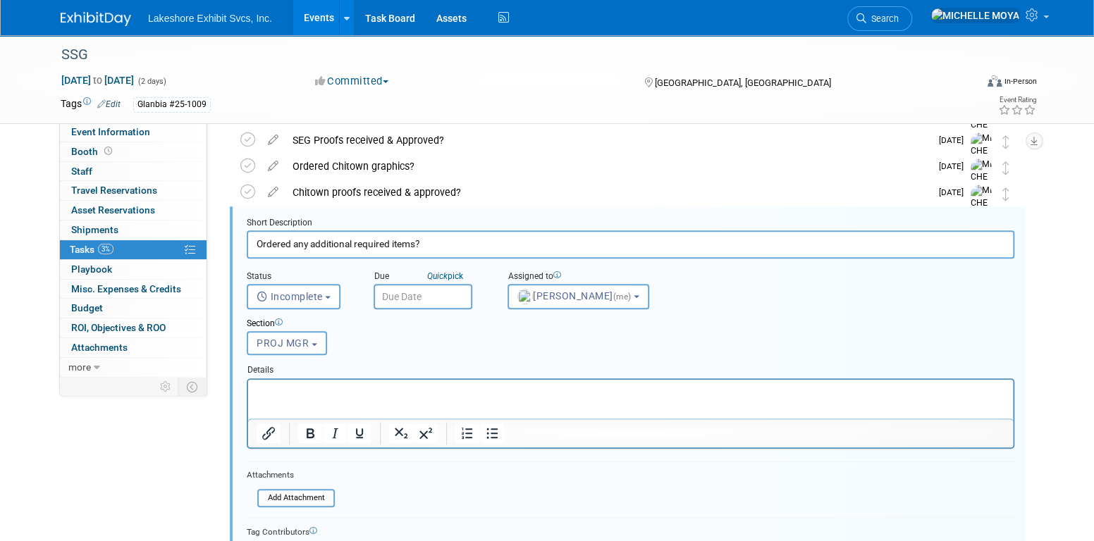
click at [413, 396] on p "Rich Text Area. Press ALT-0 for help." at bounding box center [631, 391] width 749 height 13
click at [494, 428] on icon "Bullet list" at bounding box center [492, 433] width 17 height 17
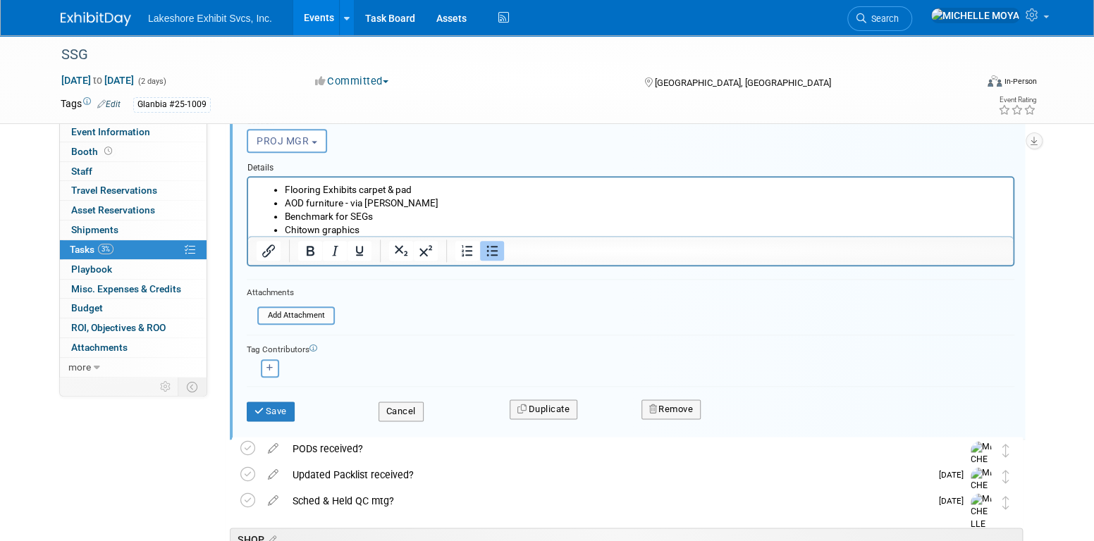
scroll to position [759, 0]
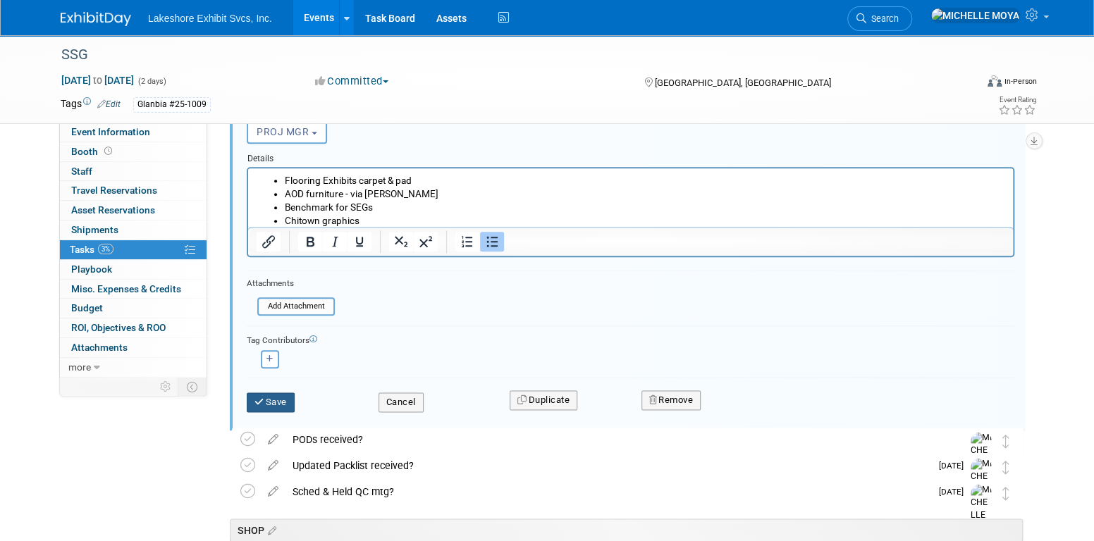
click at [281, 395] on button "Save" at bounding box center [271, 403] width 48 height 20
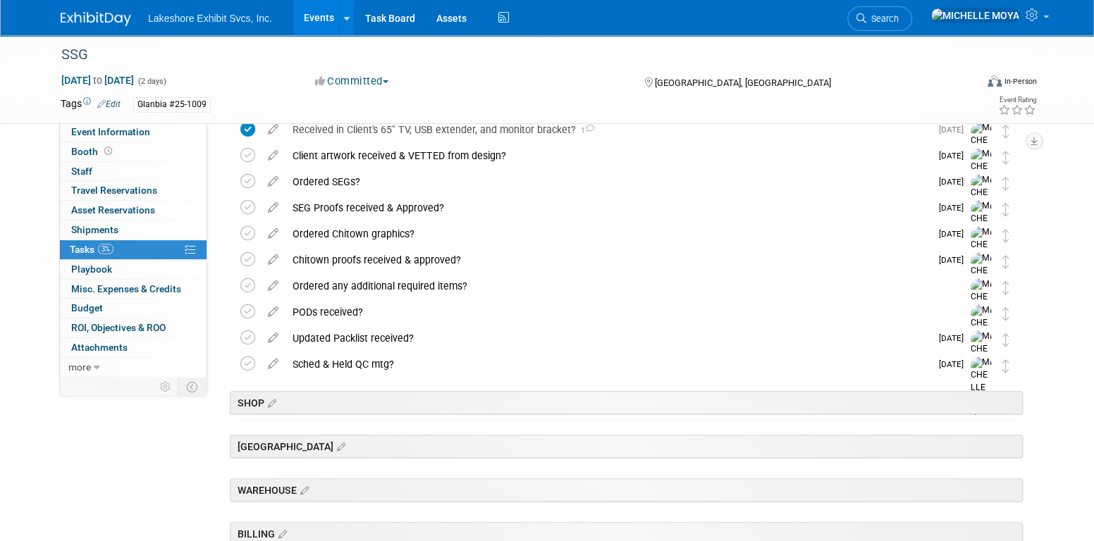
scroll to position [409, 0]
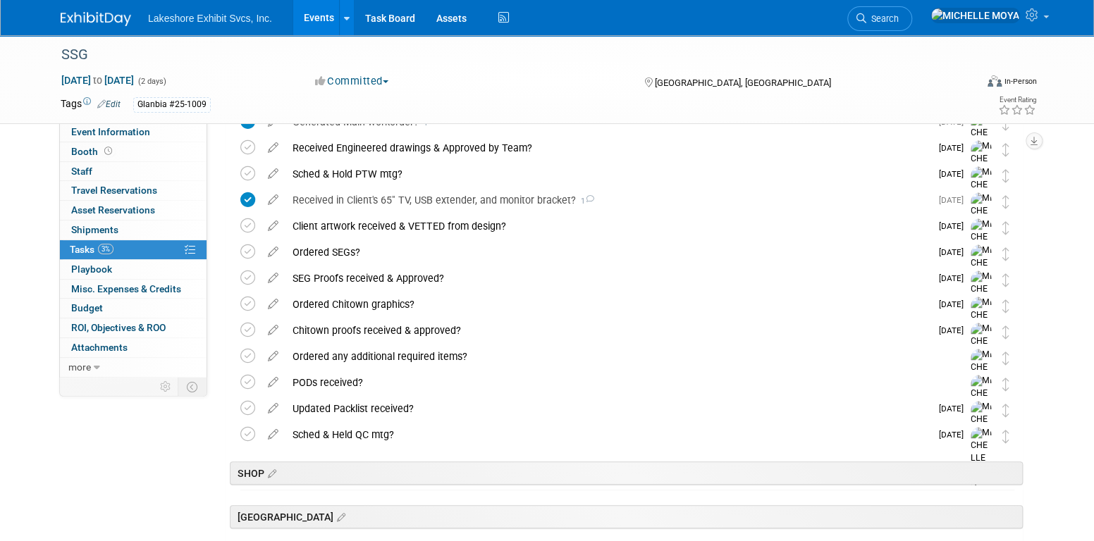
click at [417, 357] on div "Ordered any additional required items?" at bounding box center [614, 357] width 657 height 24
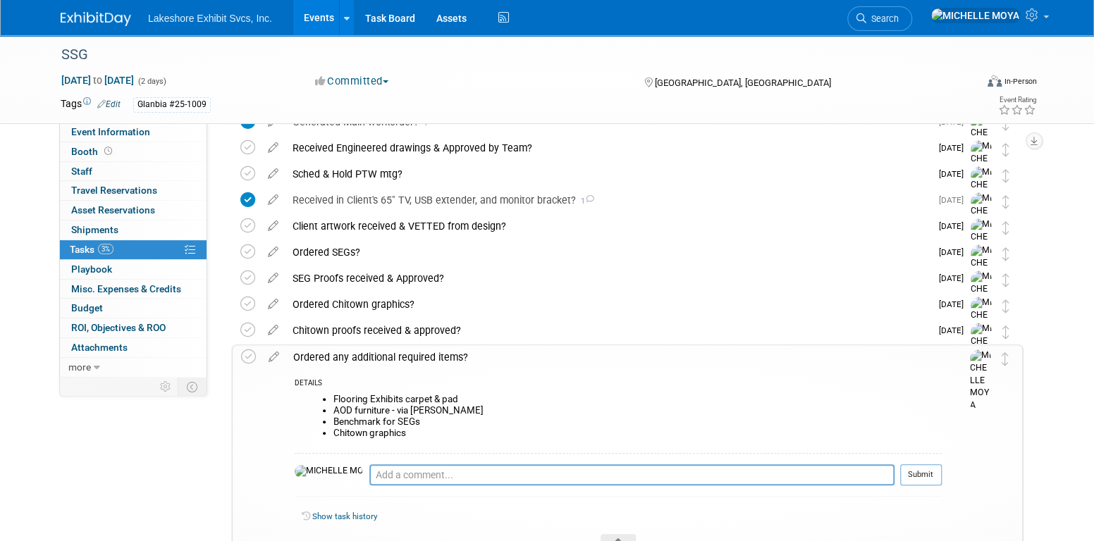
click at [419, 357] on div "Ordered any additional required items?" at bounding box center [614, 357] width 656 height 24
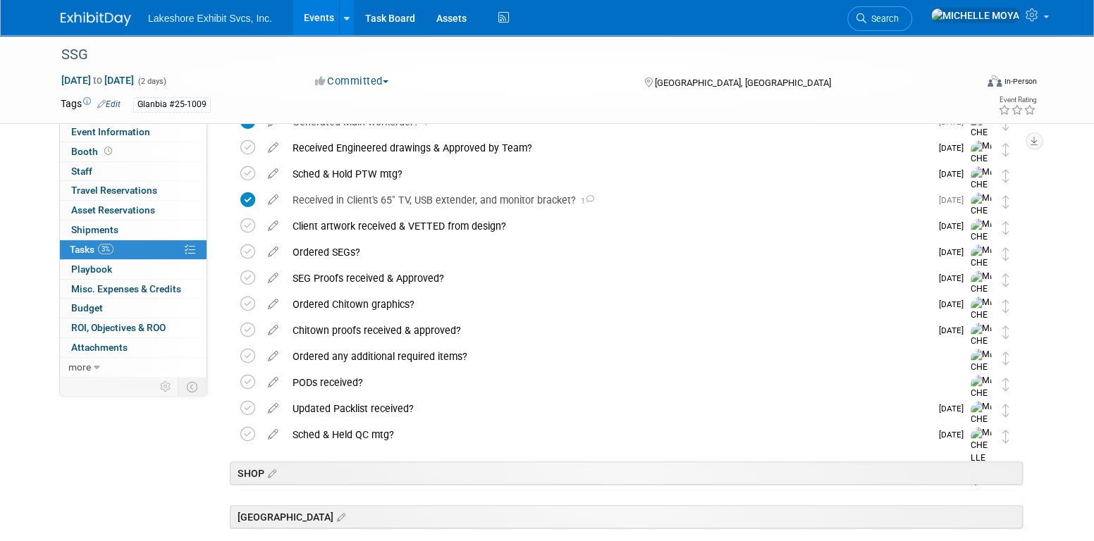
click at [419, 357] on div "Ordered any additional required items?" at bounding box center [614, 357] width 657 height 24
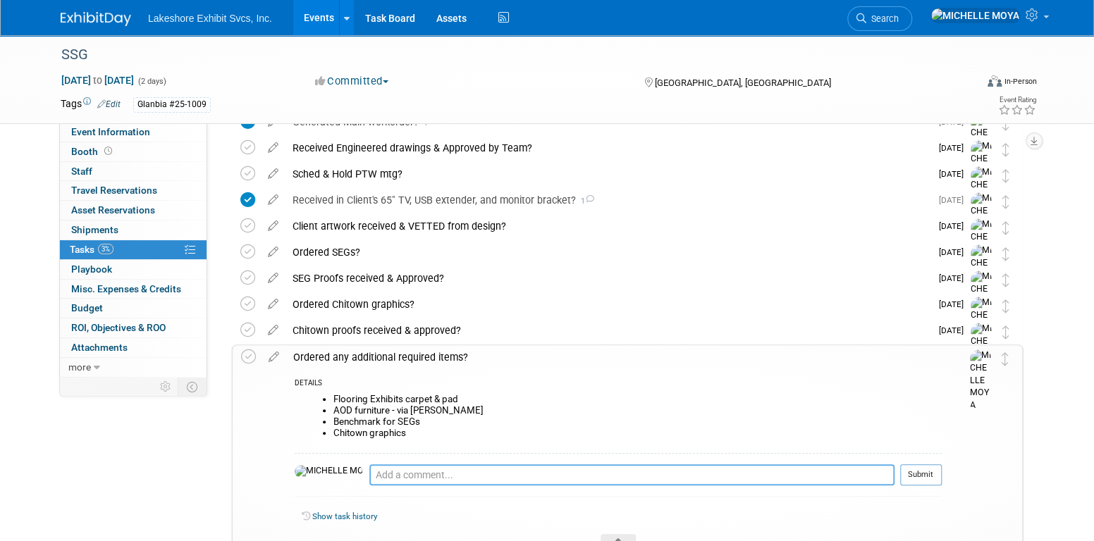
click at [388, 475] on textarea at bounding box center [631, 475] width 525 height 21
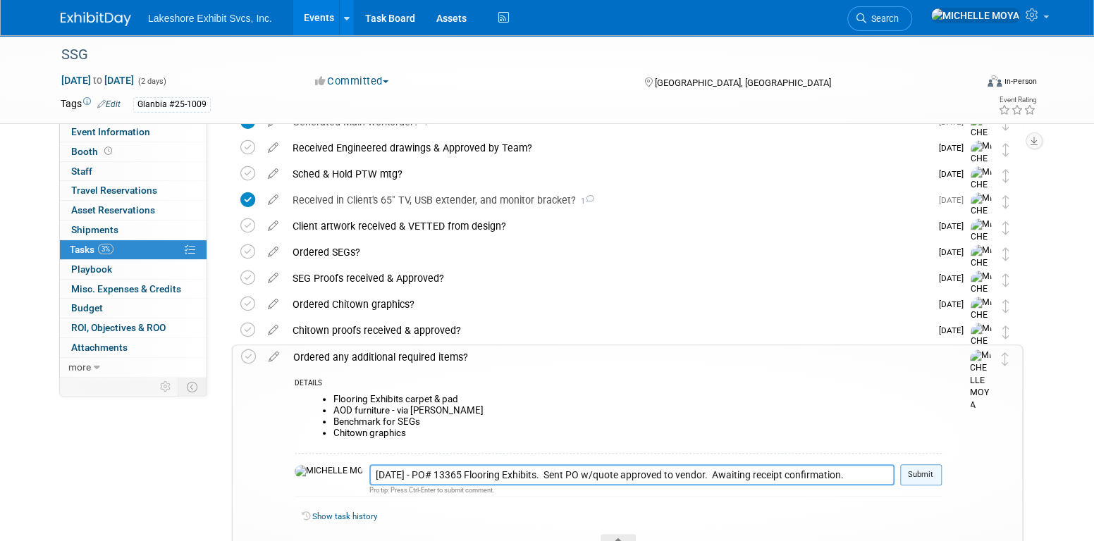
type textarea "8.15.25 - PO# 13365 Flooring Exhibits. Sent PO w/quote approved to vendor. Awai…"
click at [919, 470] on button "Submit" at bounding box center [921, 475] width 42 height 21
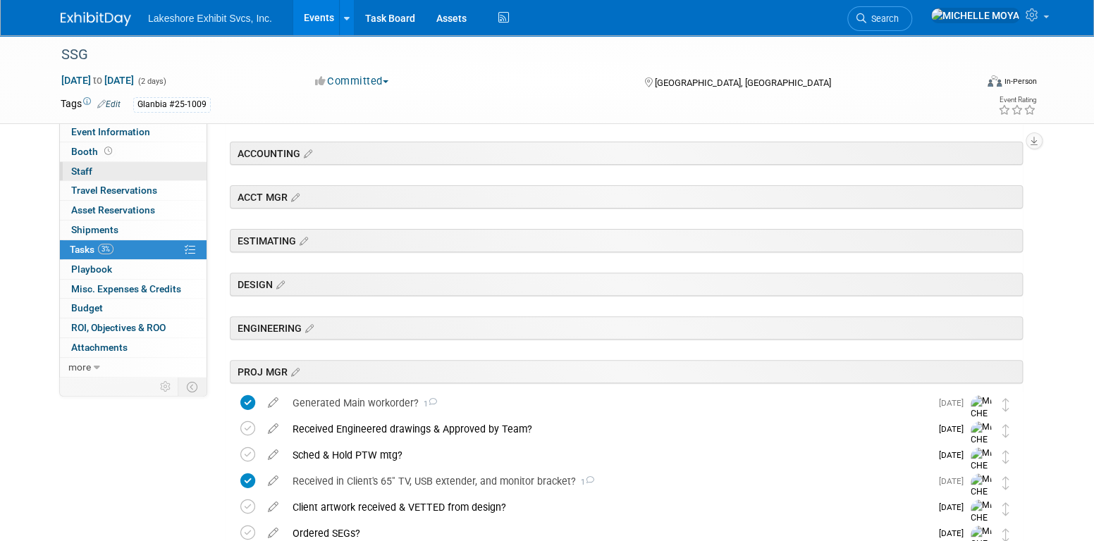
scroll to position [127, 0]
click at [135, 135] on span "Event Information" at bounding box center [110, 131] width 79 height 11
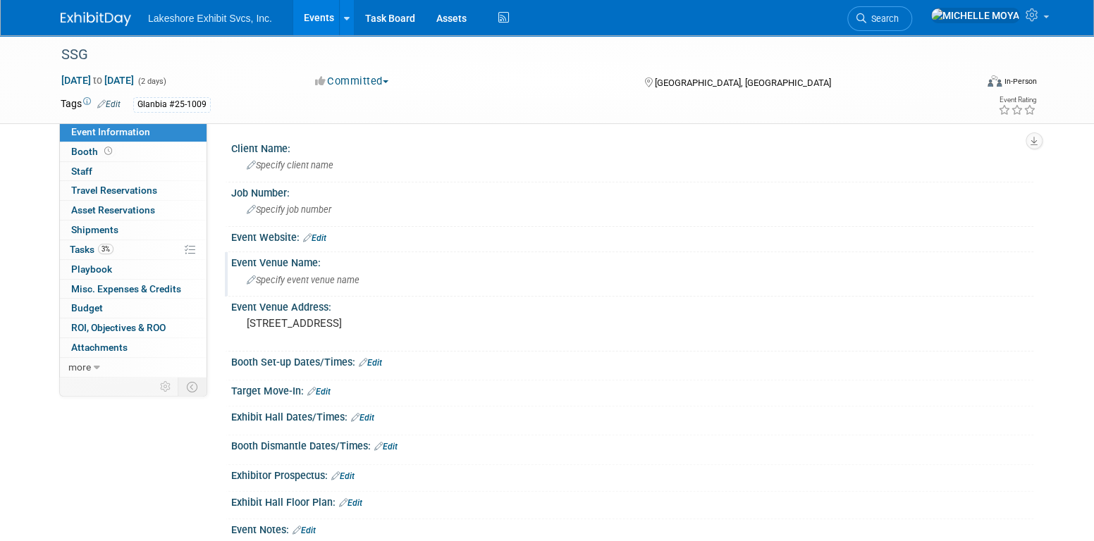
scroll to position [71, 0]
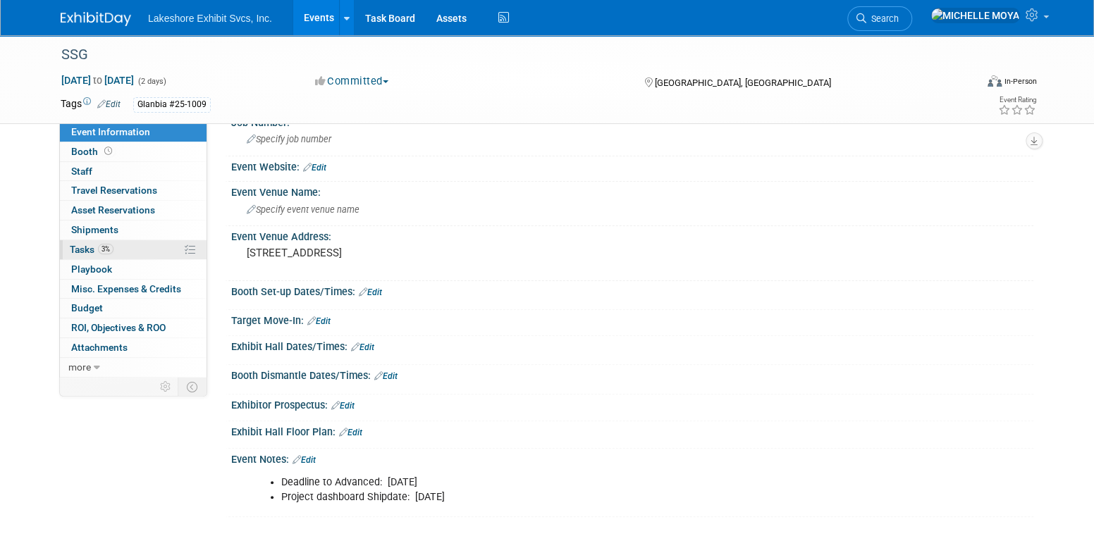
click at [132, 243] on link "3% Tasks 3%" at bounding box center [133, 249] width 147 height 19
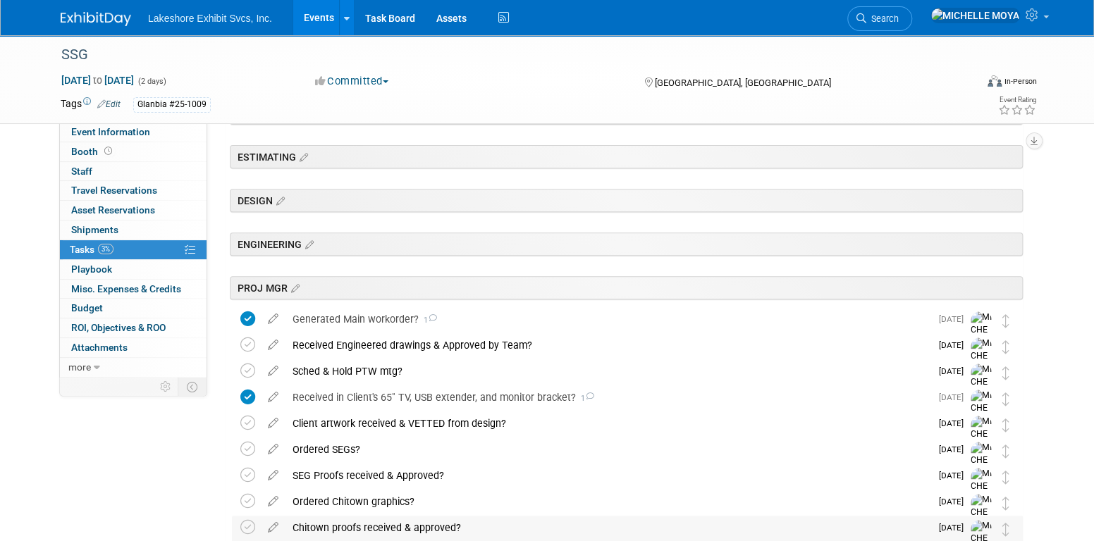
scroll to position [494, 0]
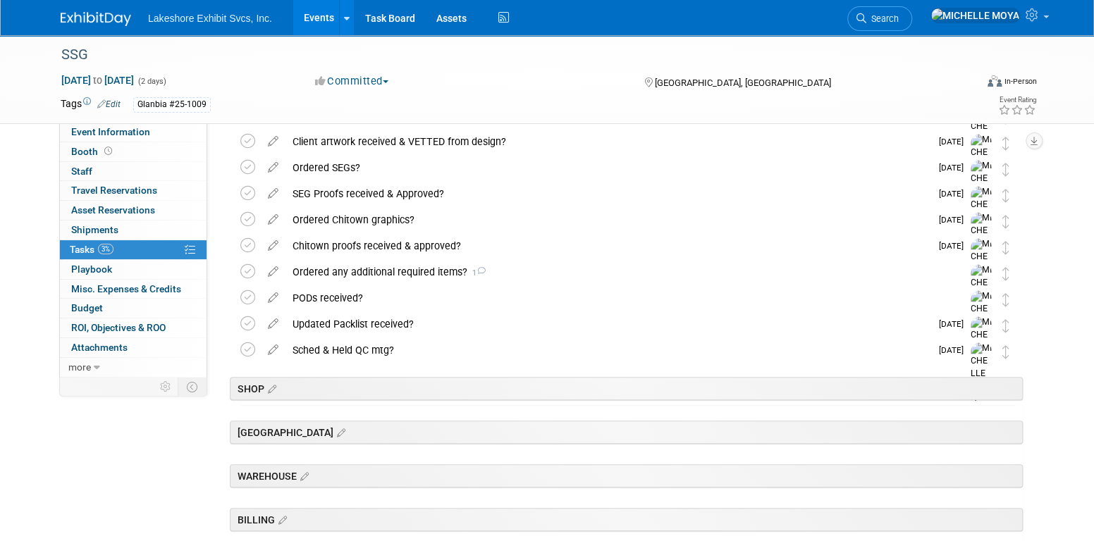
click at [276, 271] on icon at bounding box center [273, 269] width 25 height 18
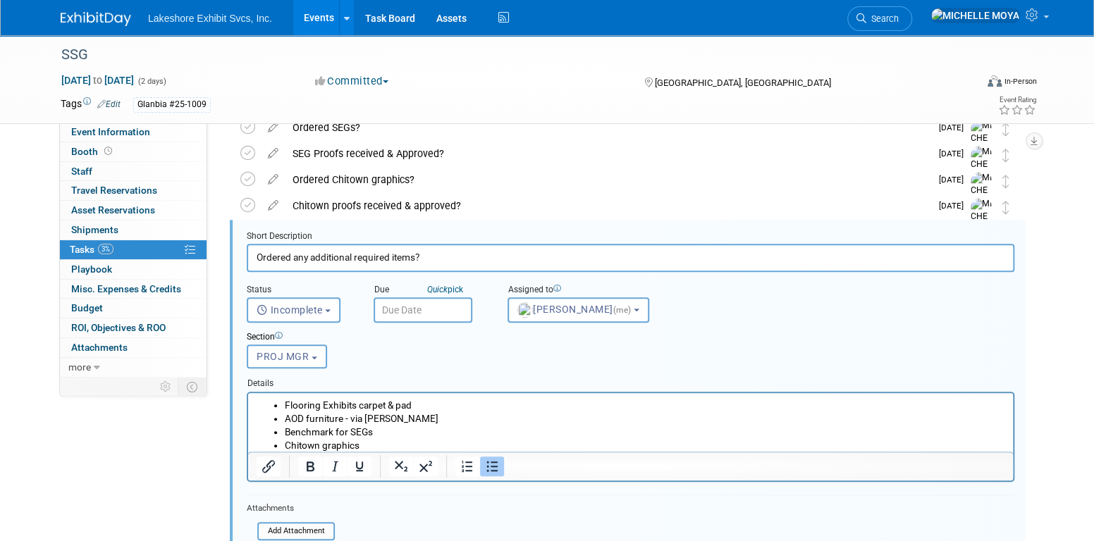
scroll to position [547, 0]
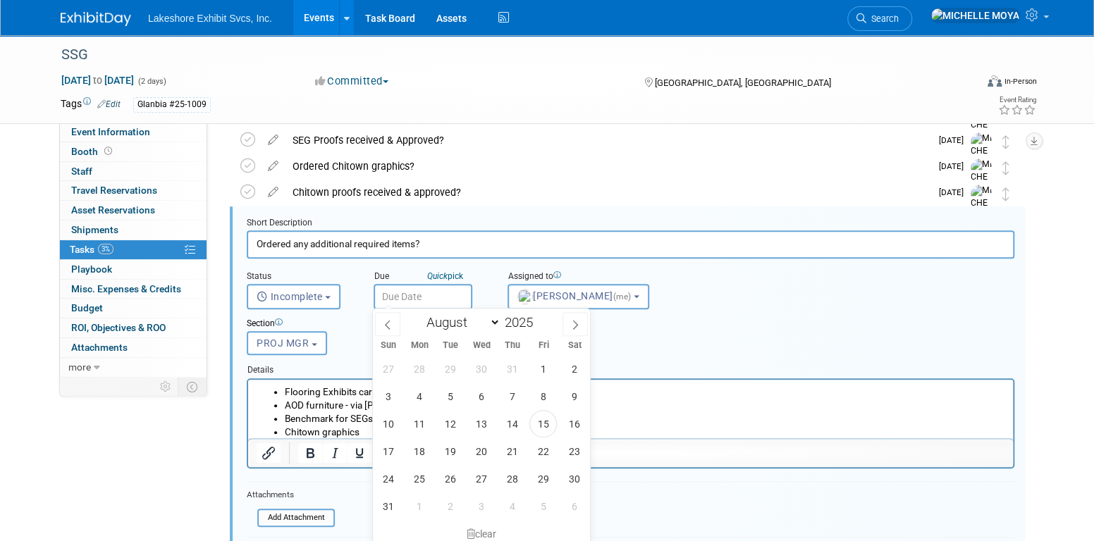
click at [406, 300] on input "text" at bounding box center [423, 296] width 99 height 25
click at [494, 319] on select "January February March April May June July August September October November De…" at bounding box center [459, 323] width 81 height 18
select select "8"
click at [419, 314] on select "January February March April May June July August September October November De…" at bounding box center [459, 323] width 81 height 18
click at [545, 369] on span "5" at bounding box center [542, 368] width 27 height 27
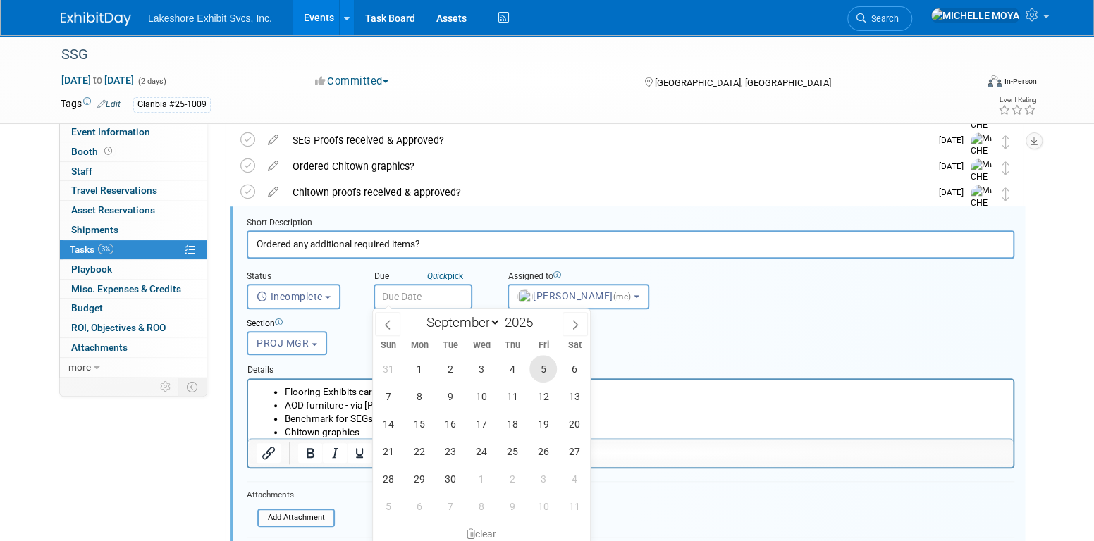
type input "Sep 5, 2025"
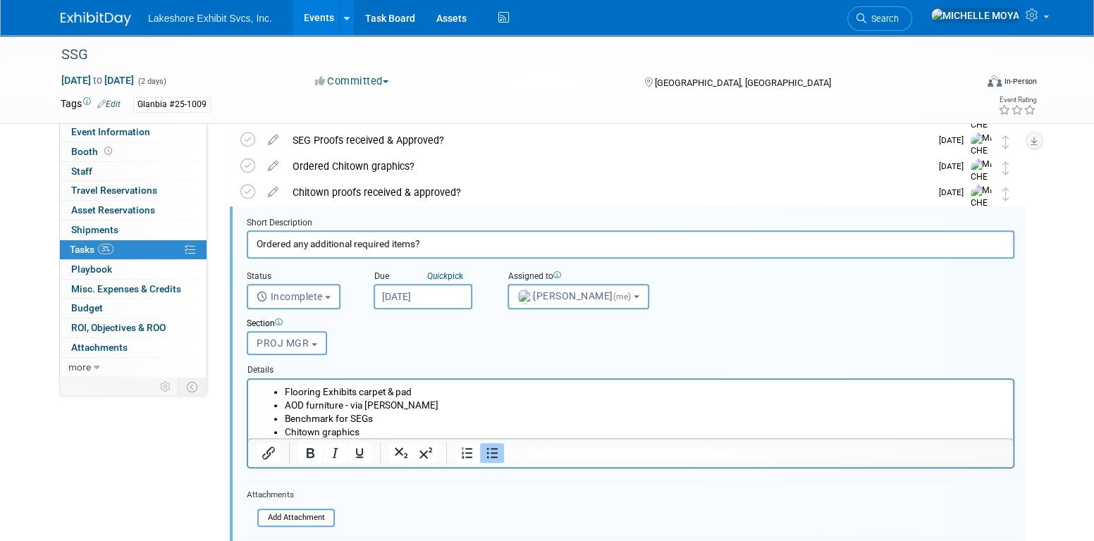
click at [436, 290] on input "Sep 5, 2025" at bounding box center [423, 296] width 99 height 25
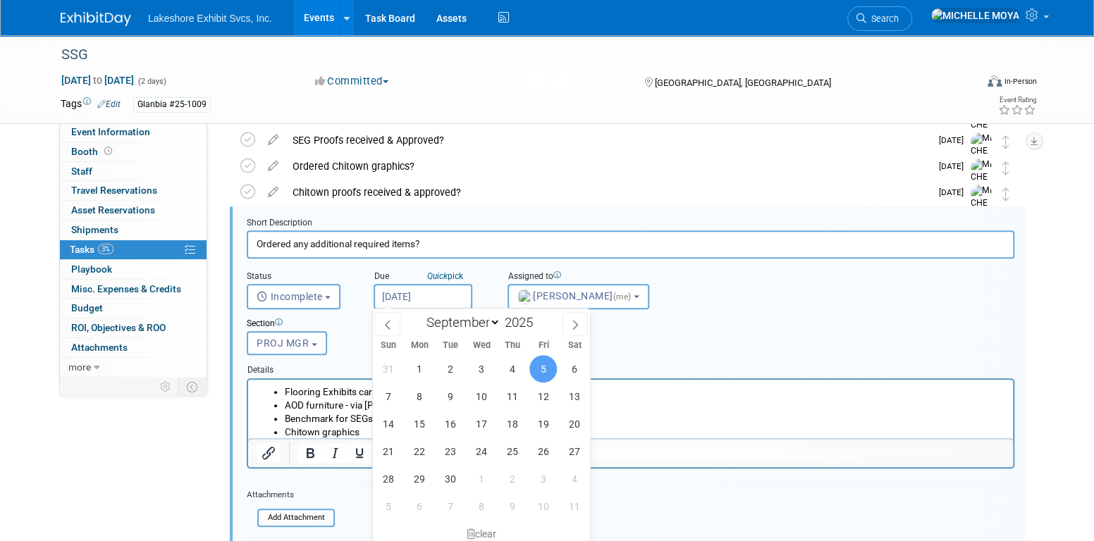
click at [541, 374] on span "5" at bounding box center [542, 368] width 27 height 27
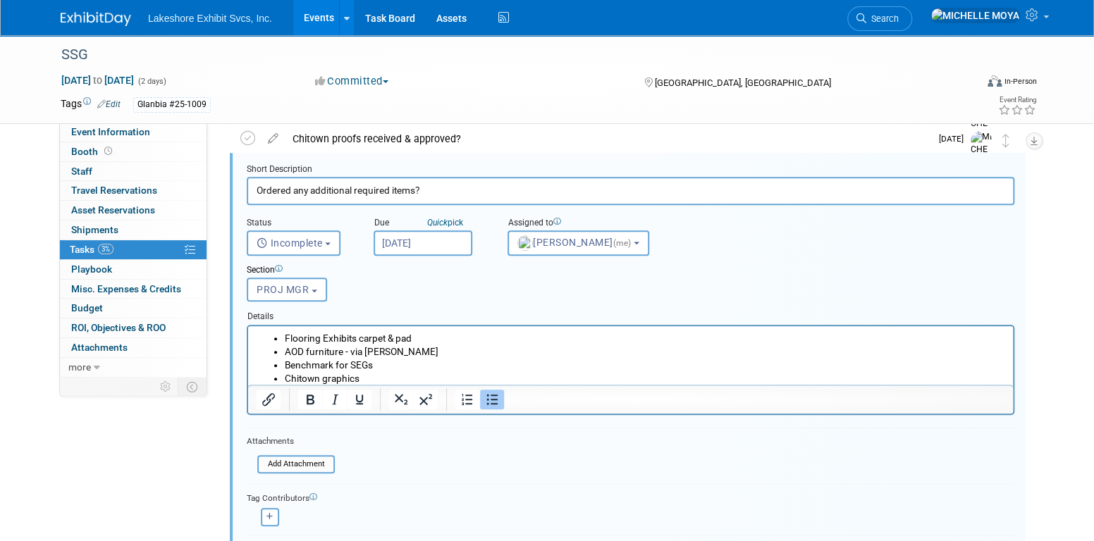
scroll to position [759, 0]
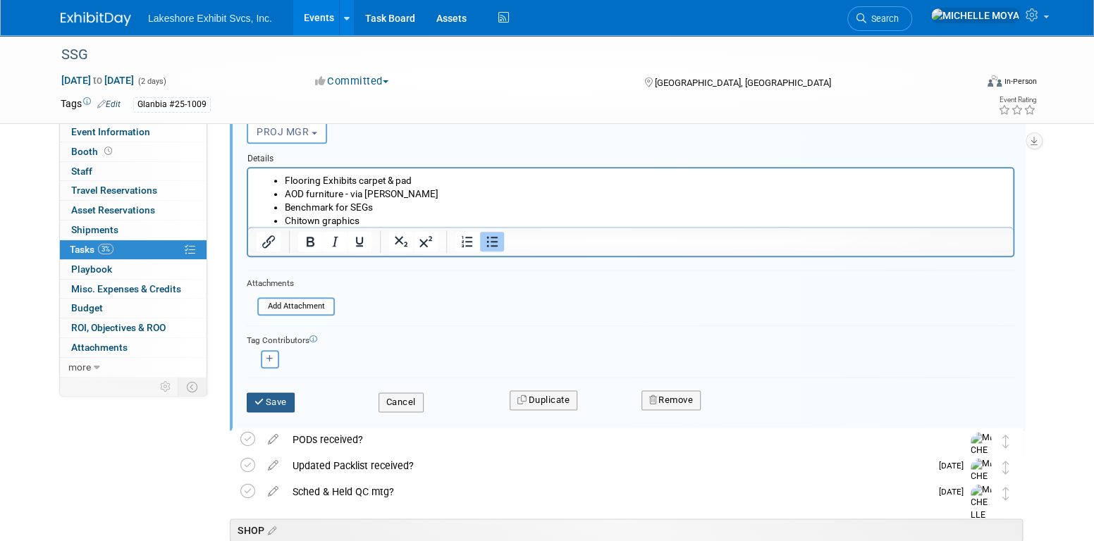
click at [282, 396] on button "Save" at bounding box center [271, 403] width 48 height 20
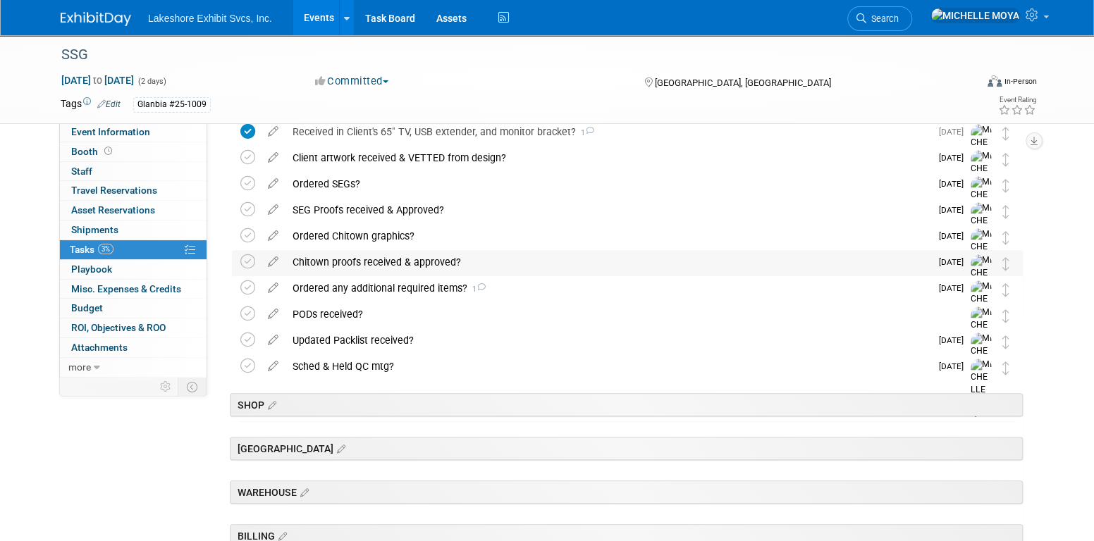
scroll to position [479, 0]
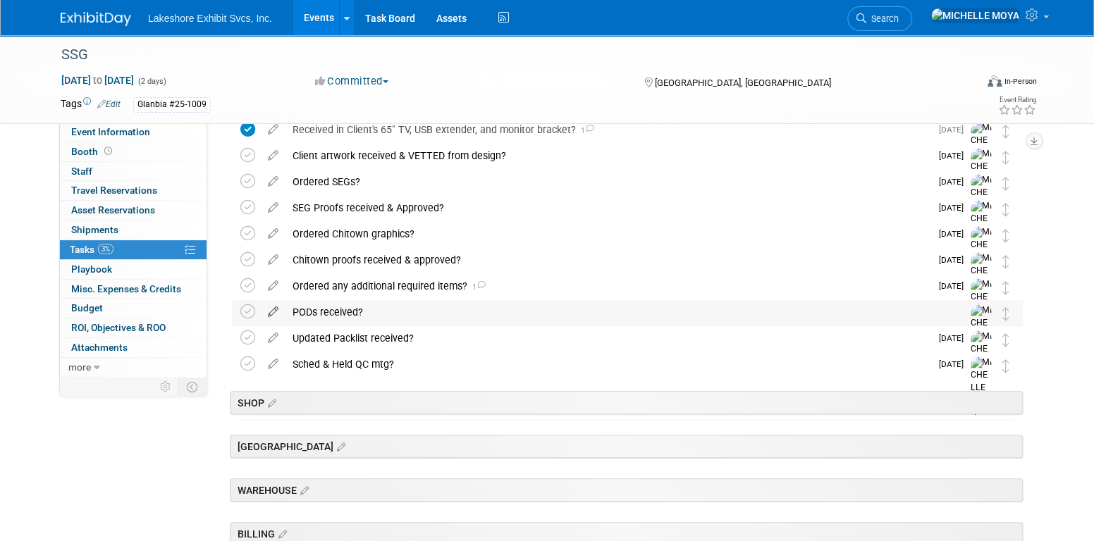
click at [271, 308] on icon at bounding box center [273, 309] width 25 height 18
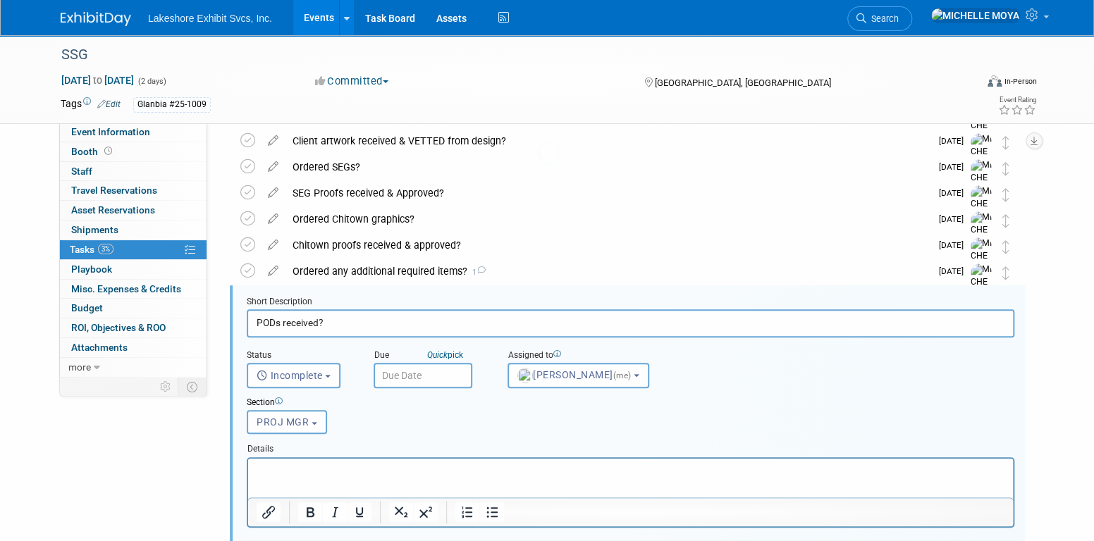
scroll to position [573, 0]
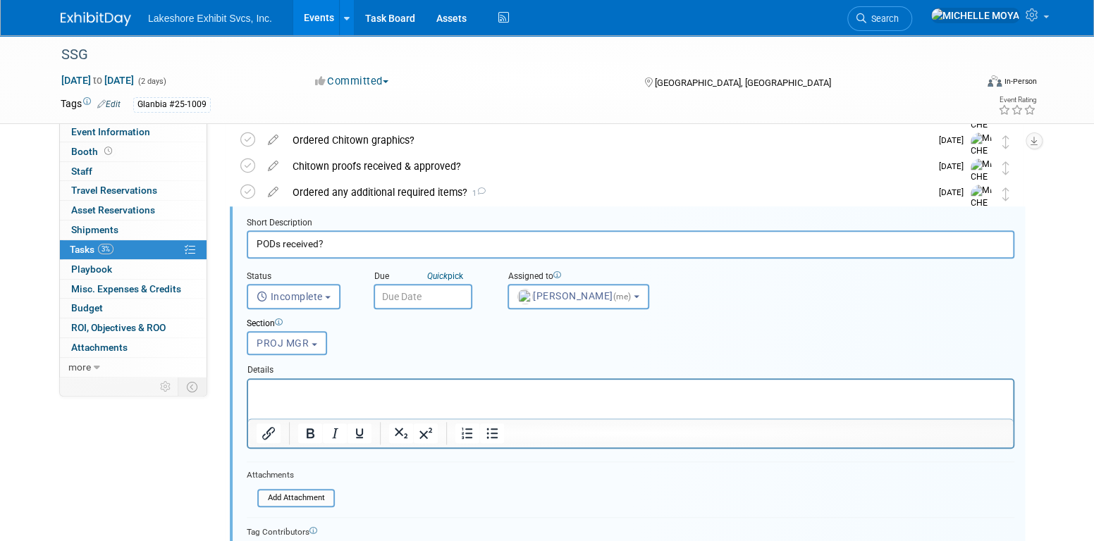
click at [442, 292] on input "text" at bounding box center [423, 296] width 99 height 25
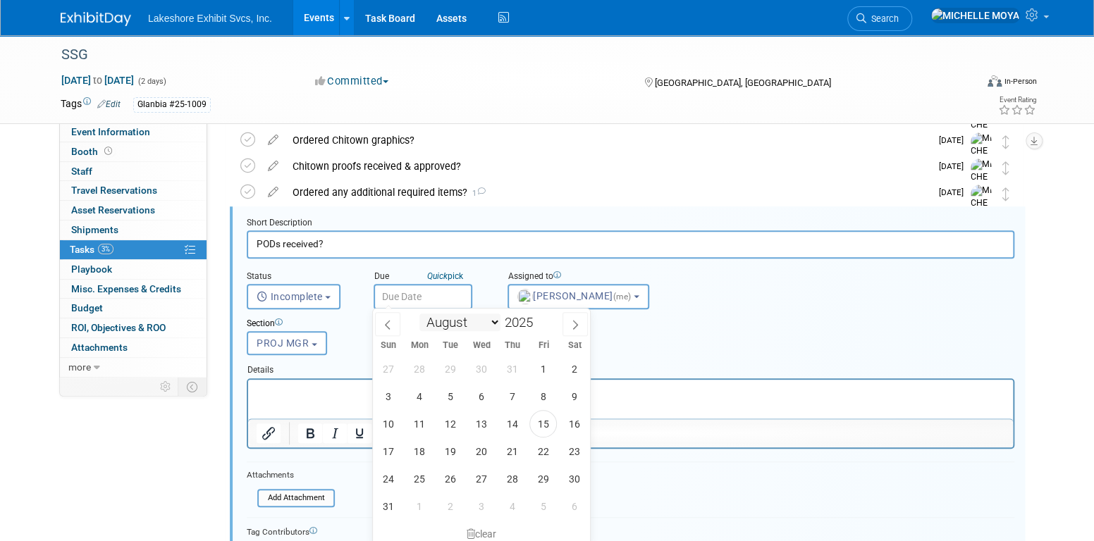
click at [494, 319] on select "January February March April May June July August September October November De…" at bounding box center [459, 323] width 81 height 18
select select "9"
click at [419, 314] on select "January February March April May June July August September October November De…" at bounding box center [459, 323] width 81 height 18
click at [541, 418] on span "17" at bounding box center [542, 423] width 27 height 27
type input "Oct 17, 2025"
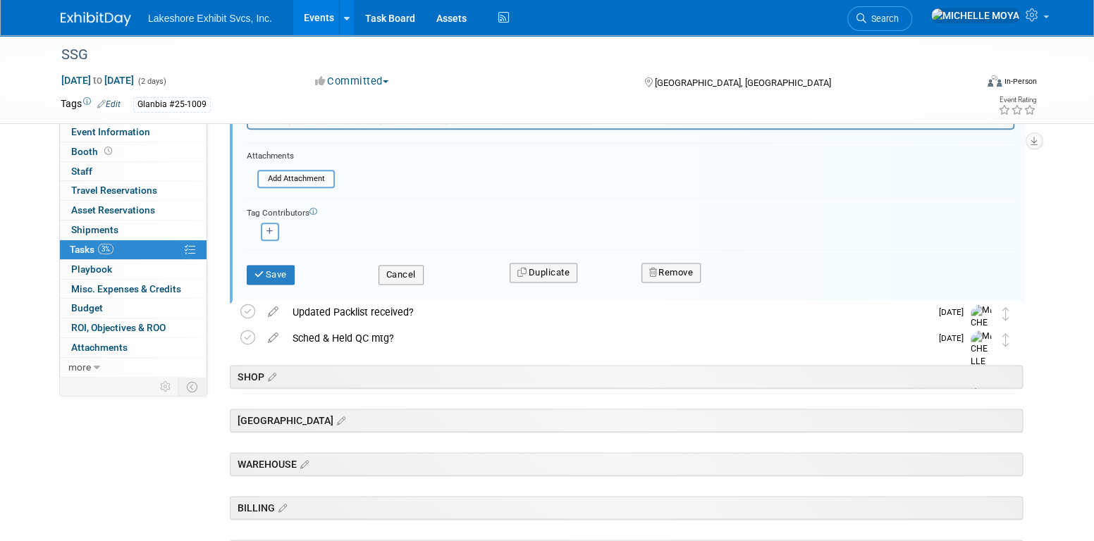
scroll to position [926, 0]
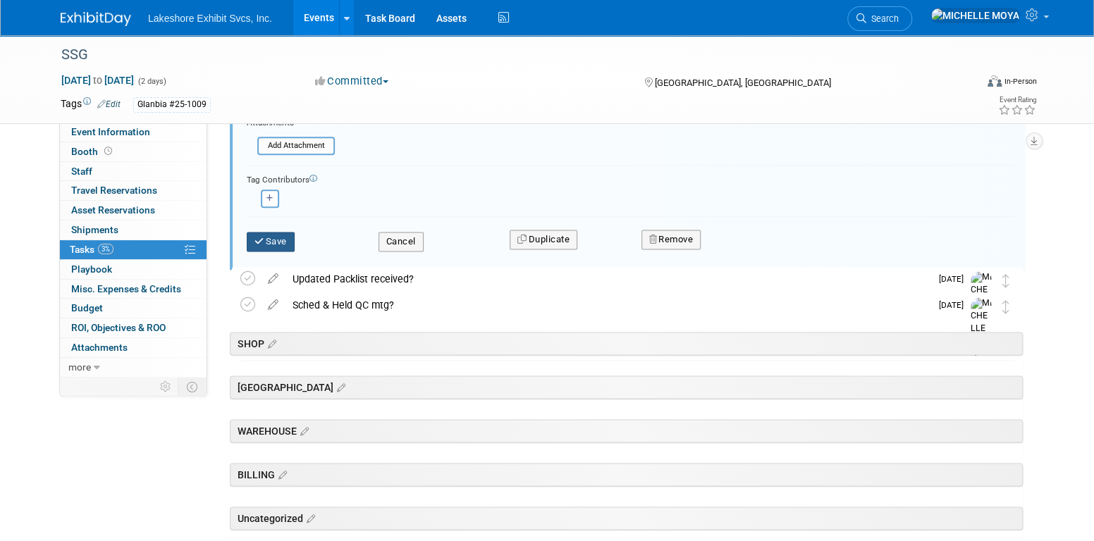
click at [289, 238] on button "Save" at bounding box center [271, 242] width 48 height 20
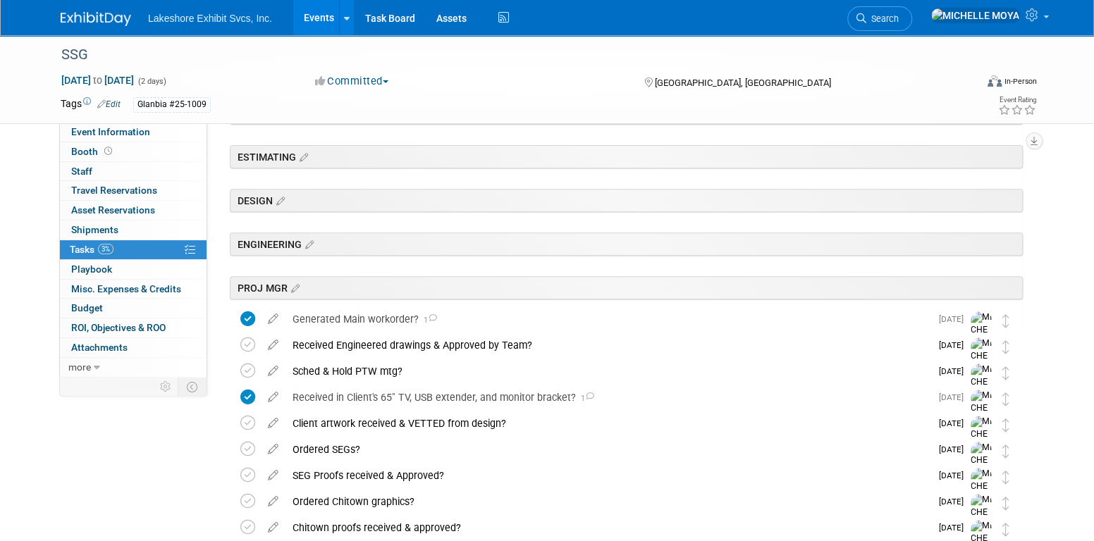
scroll to position [0, 0]
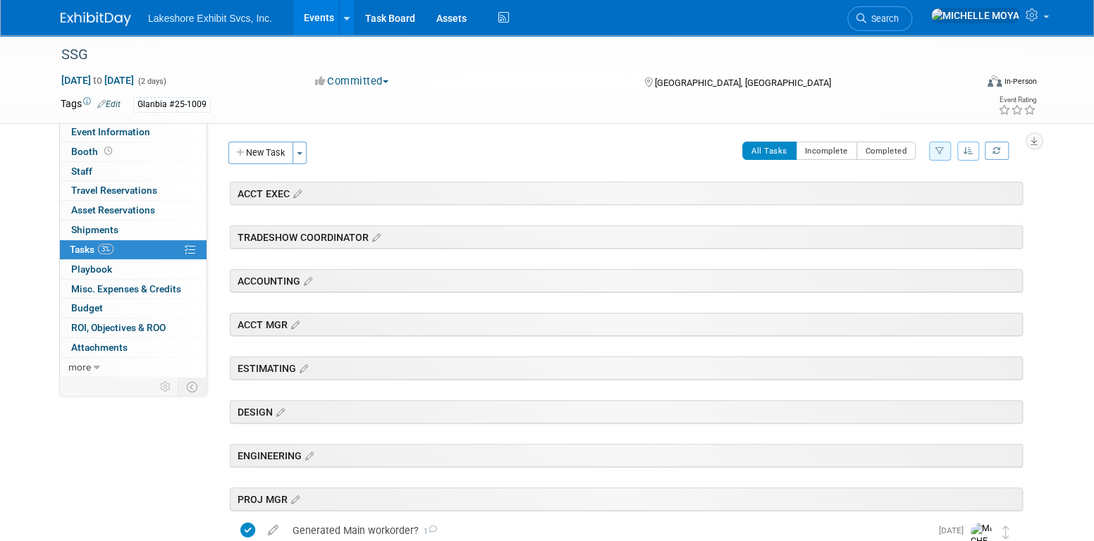
click at [316, 18] on link "Events" at bounding box center [318, 17] width 51 height 35
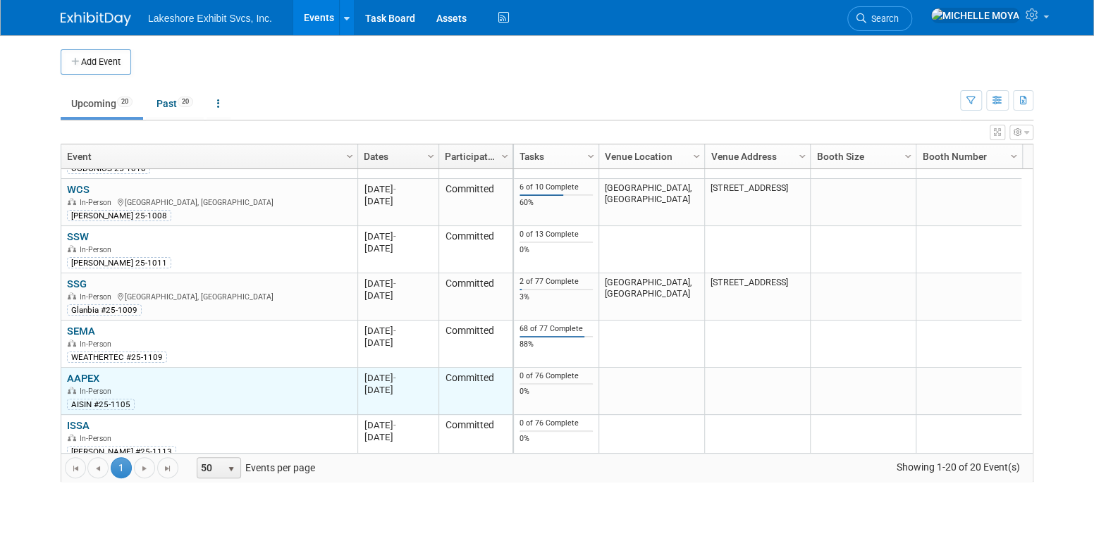
scroll to position [506, 0]
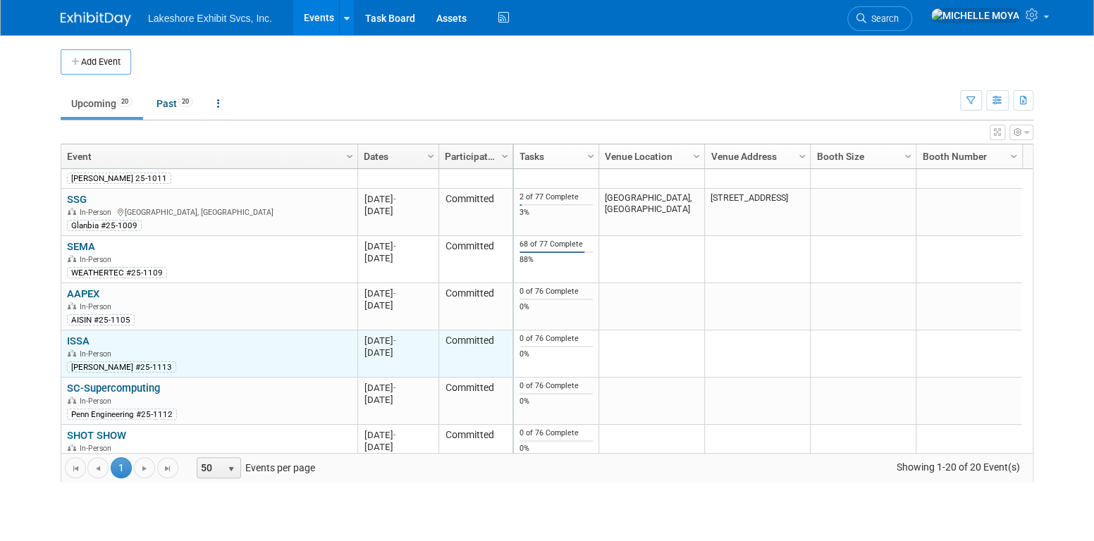
click at [82, 338] on link "ISSA" at bounding box center [78, 341] width 23 height 13
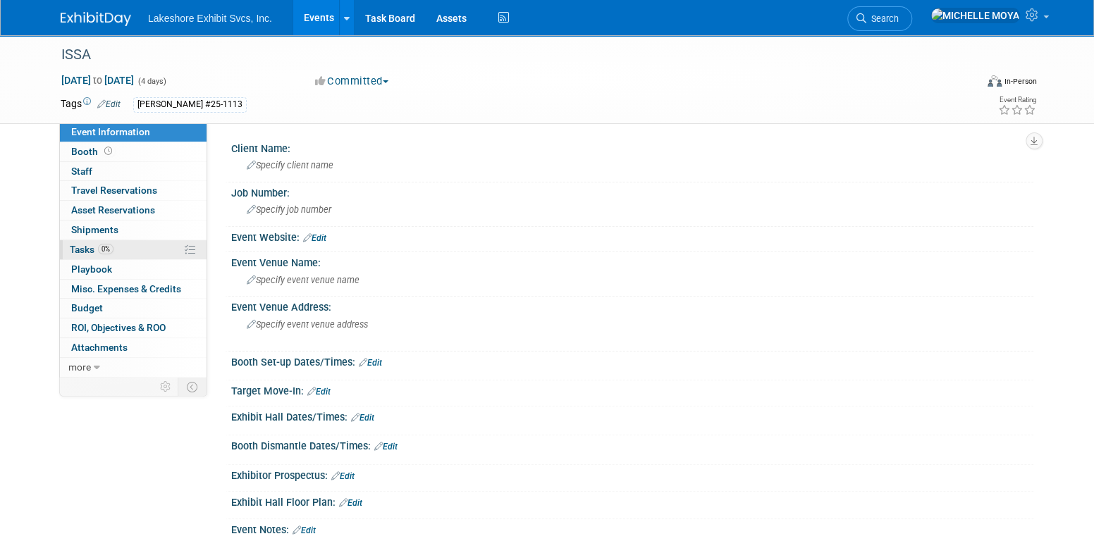
click at [106, 248] on span "0%" at bounding box center [106, 249] width 16 height 11
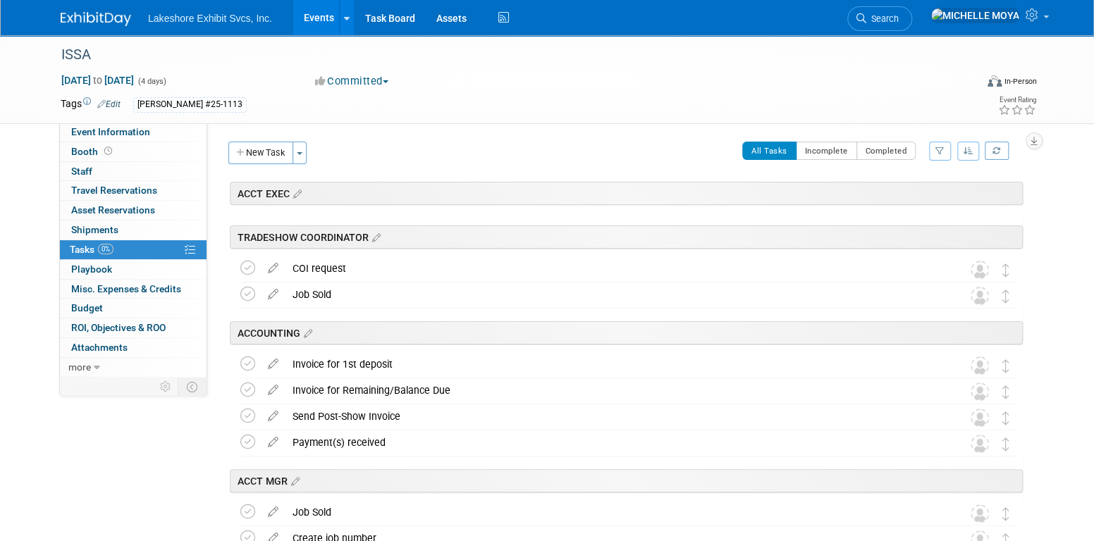
click at [938, 149] on icon "button" at bounding box center [940, 151] width 9 height 8
click at [910, 198] on select "-- Select Assignee -- All unassigned tasks Assigned to me [PERSON_NAME] [PERSON…" at bounding box center [881, 196] width 116 height 20
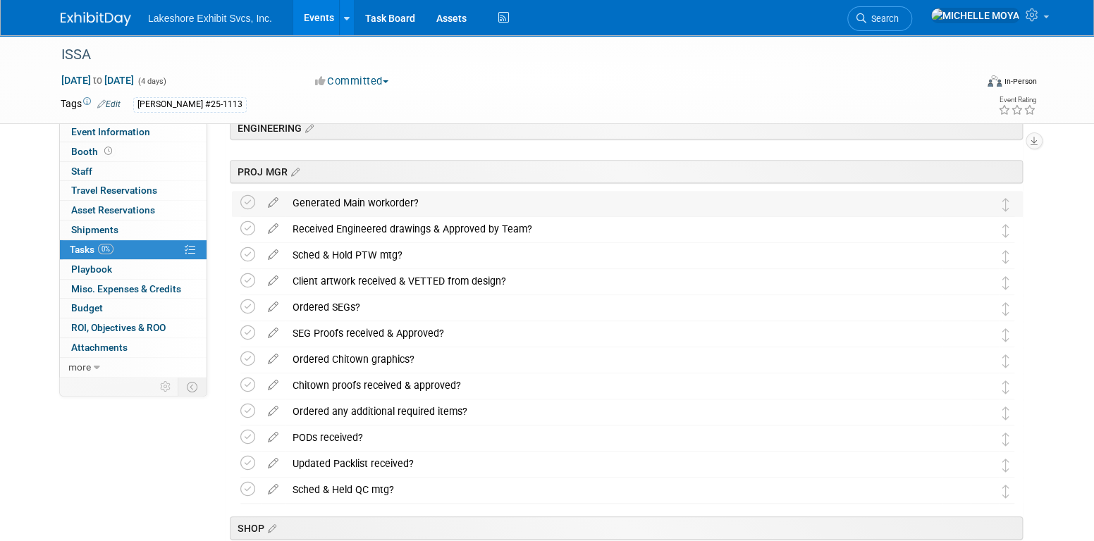
scroll to position [353, 0]
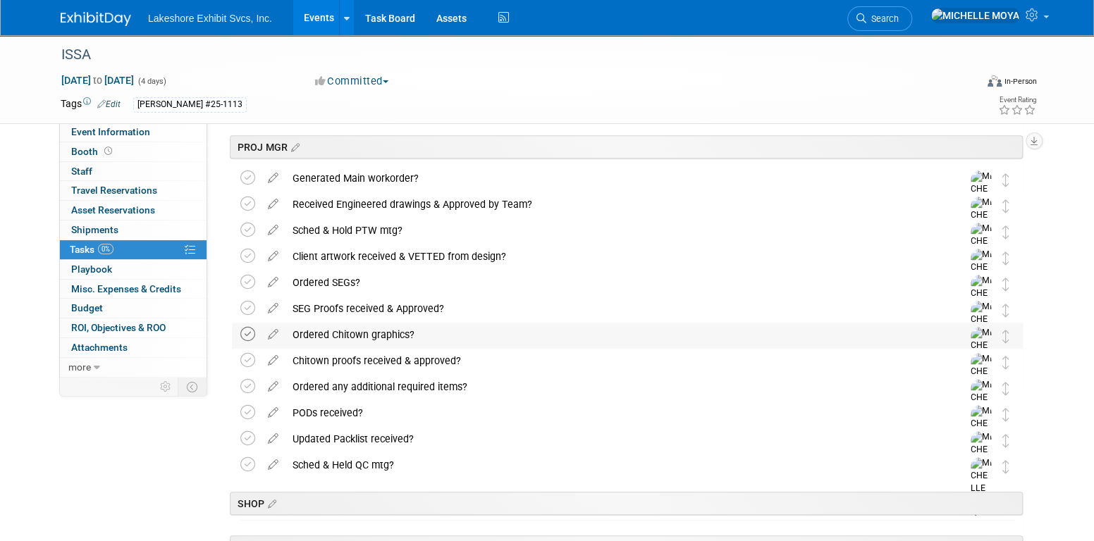
click at [246, 332] on icon at bounding box center [247, 334] width 15 height 15
click at [250, 358] on icon at bounding box center [247, 360] width 15 height 15
click at [250, 415] on icon at bounding box center [247, 412] width 15 height 15
